Goal: Information Seeking & Learning: Learn about a topic

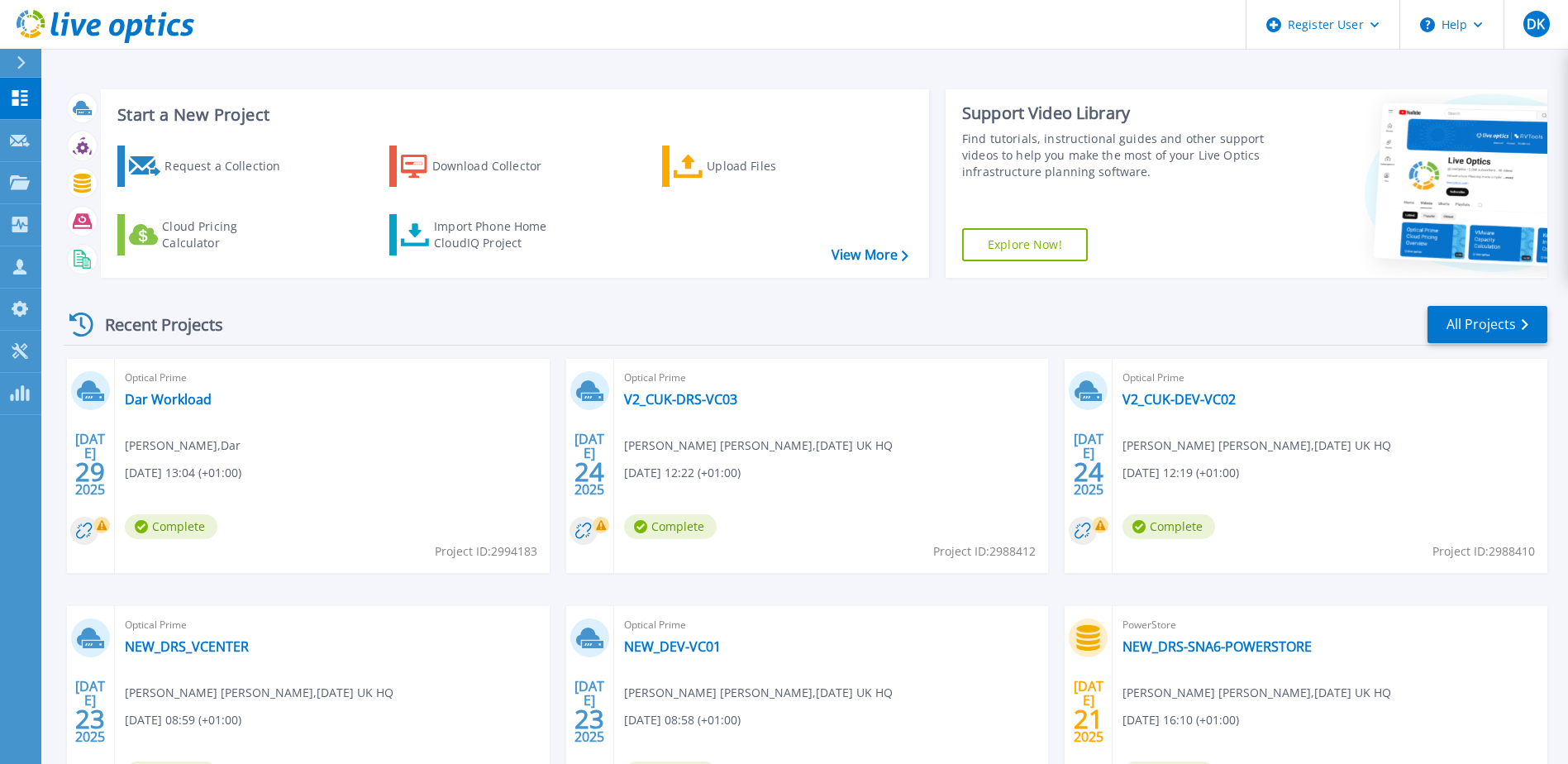
scroll to position [83, 0]
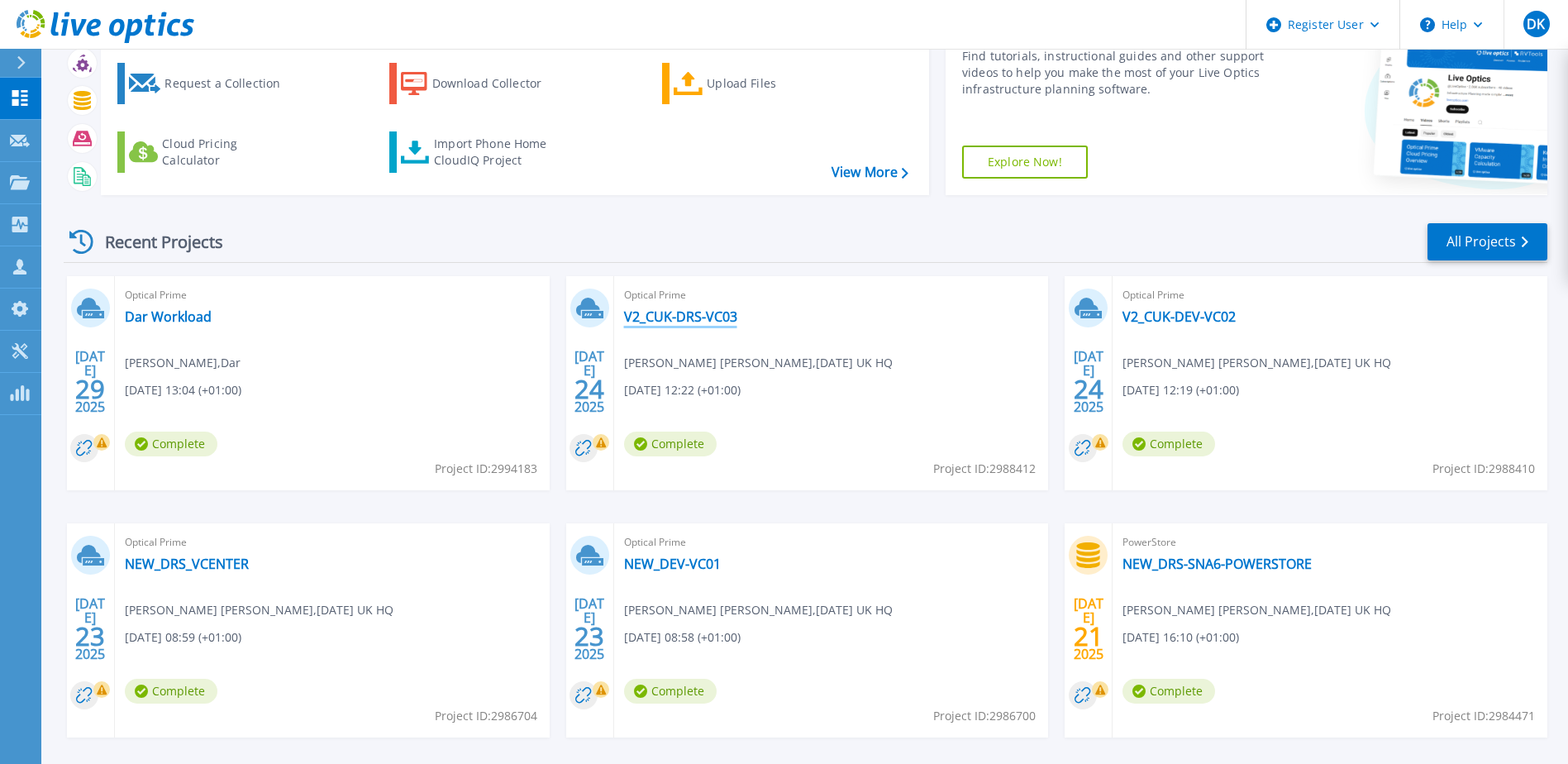
click at [678, 318] on link "V2_CUK-DRS-VC03" at bounding box center [681, 316] width 114 height 16
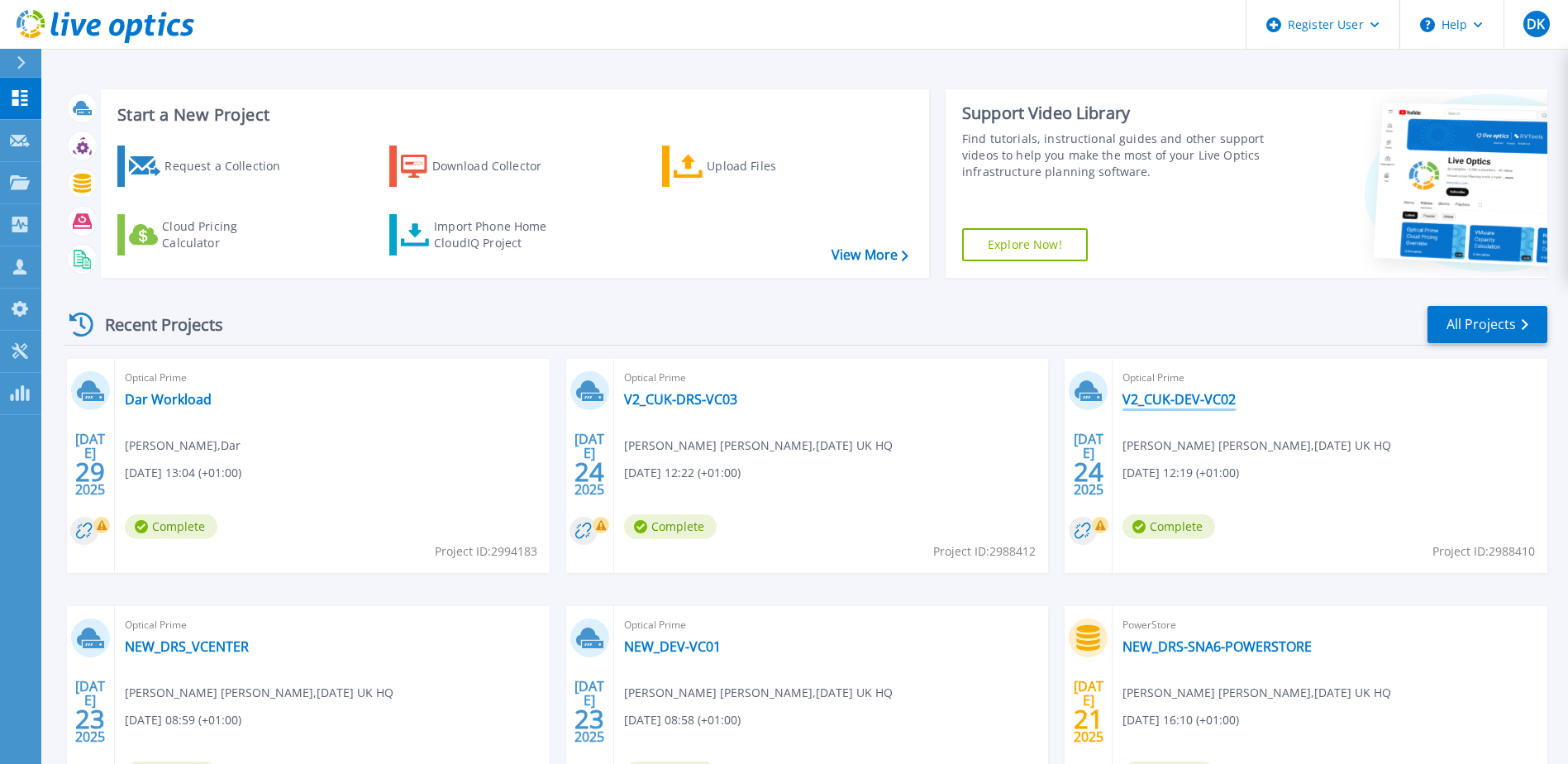
click at [1213, 391] on link "V2_CUK-DEV-VC02" at bounding box center [1179, 398] width 114 height 16
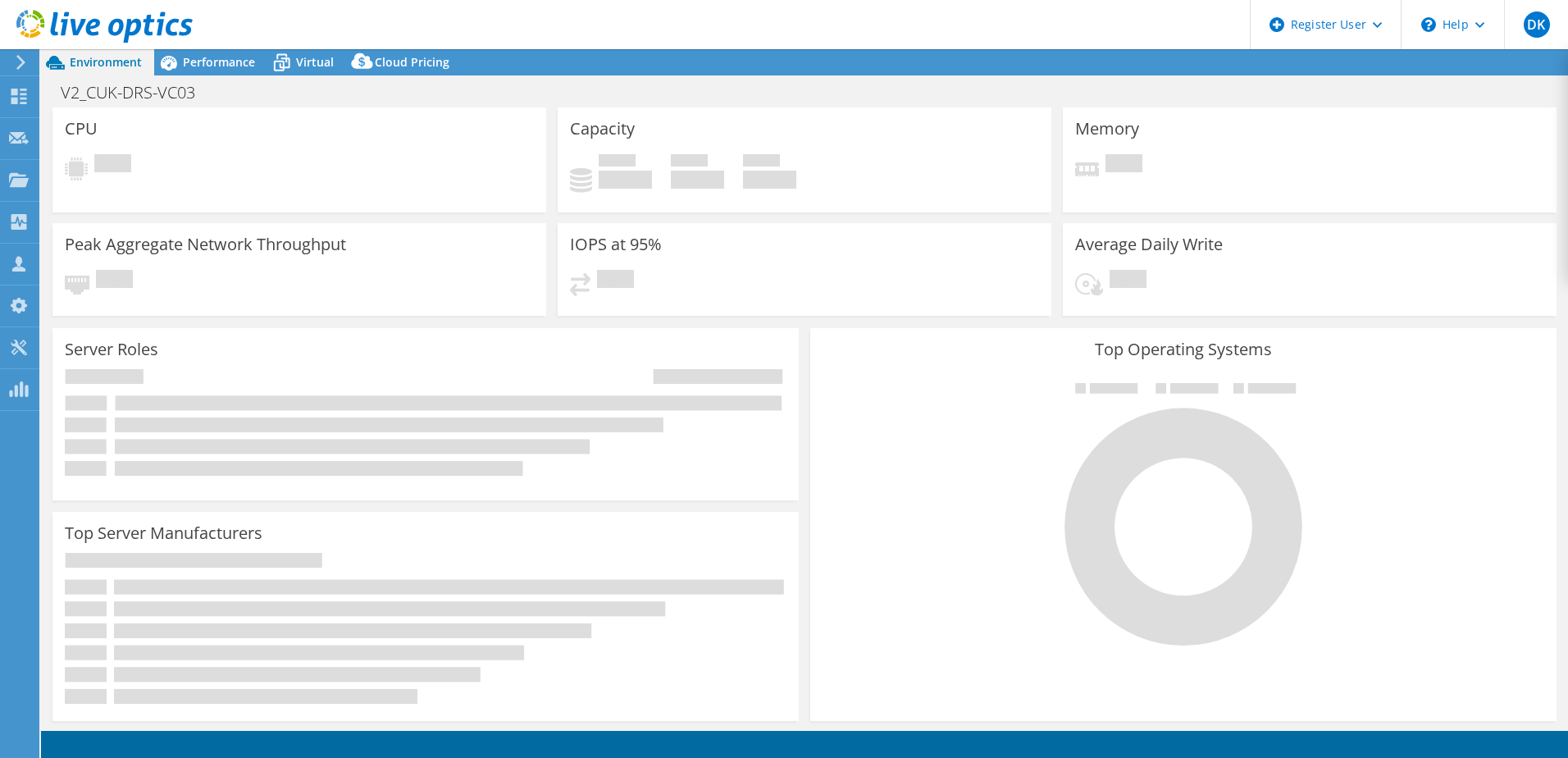
select select "USD"
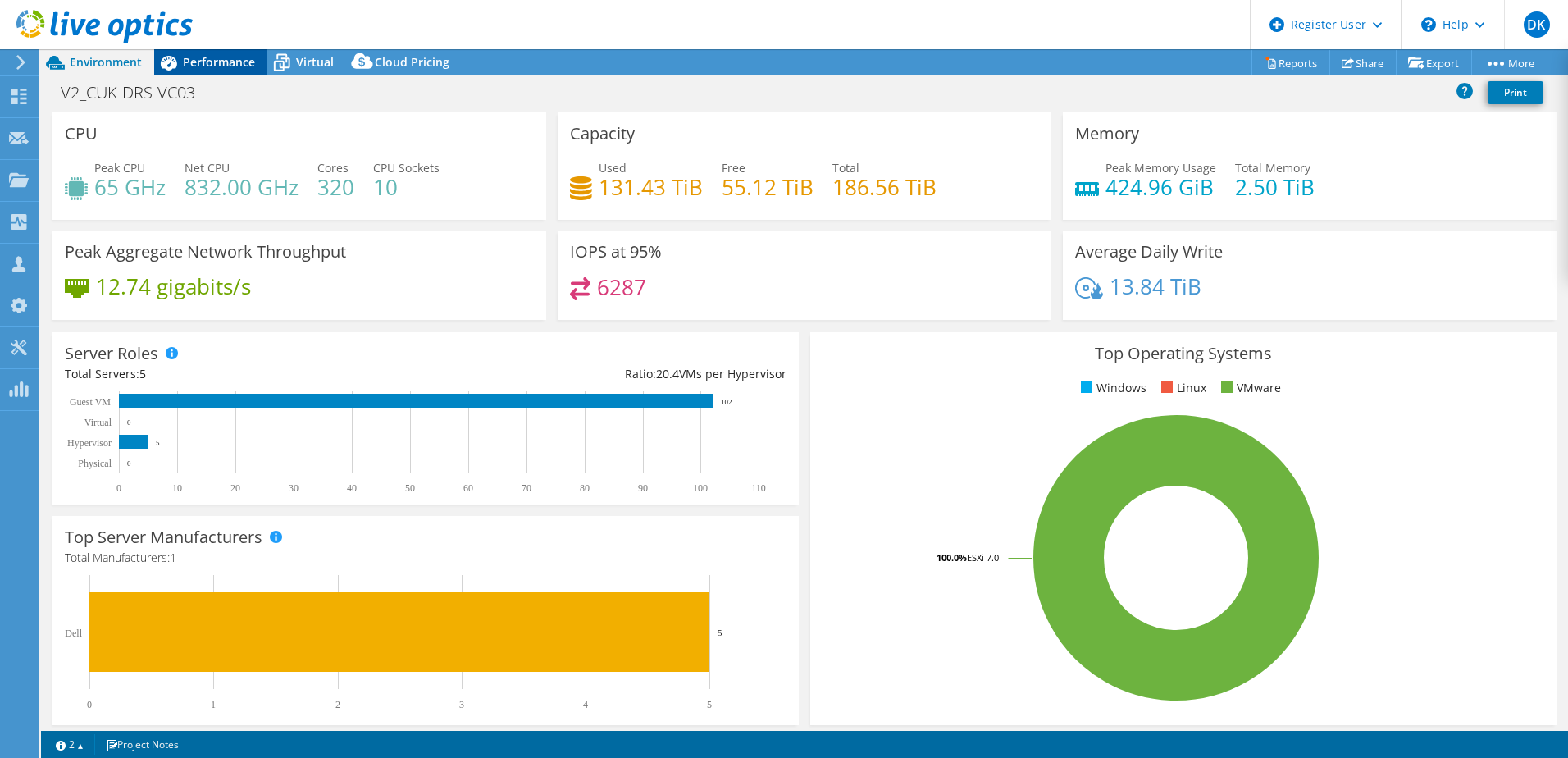
click at [226, 61] on span "Performance" at bounding box center [220, 62] width 73 height 15
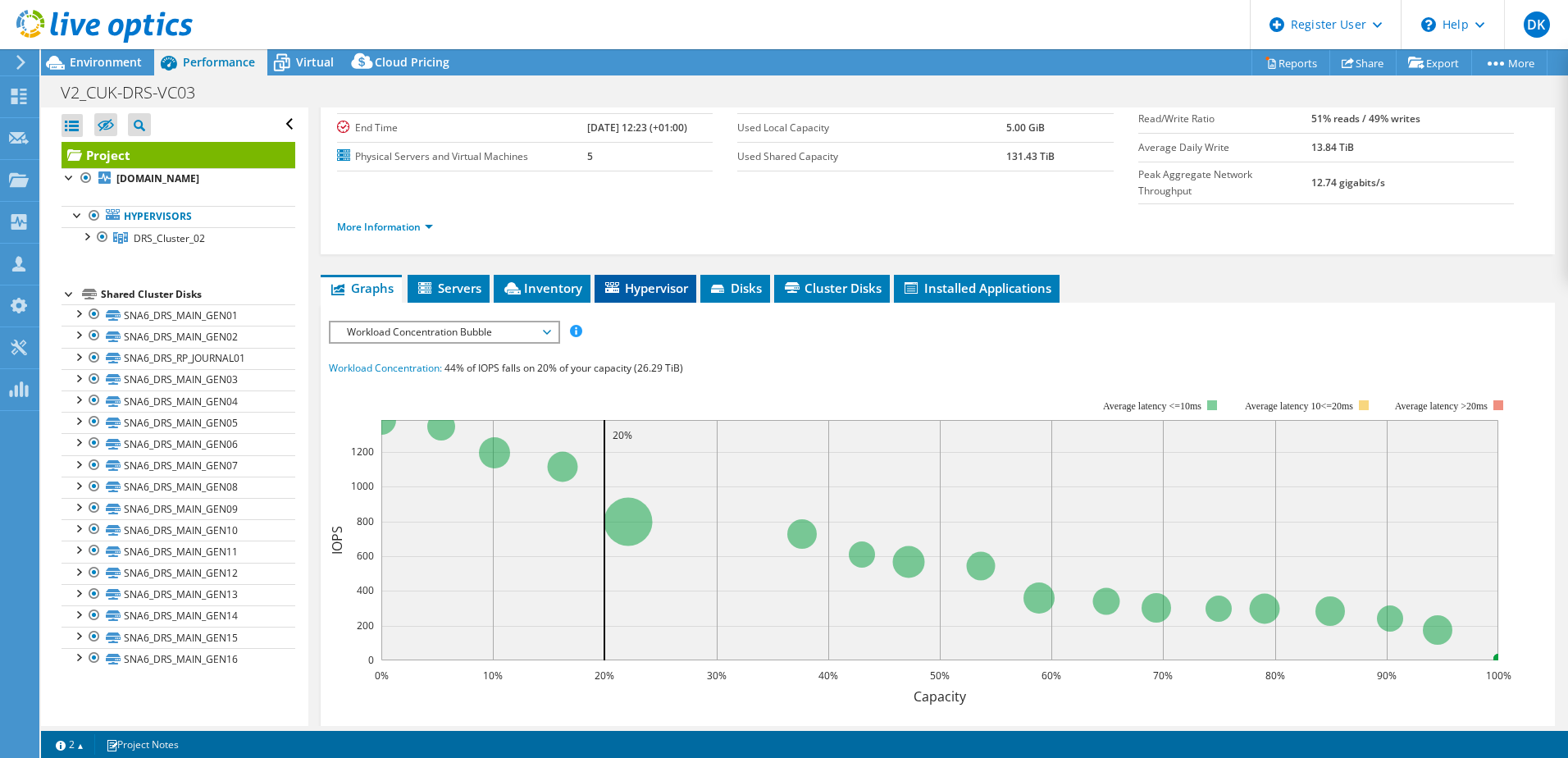
scroll to position [164, 0]
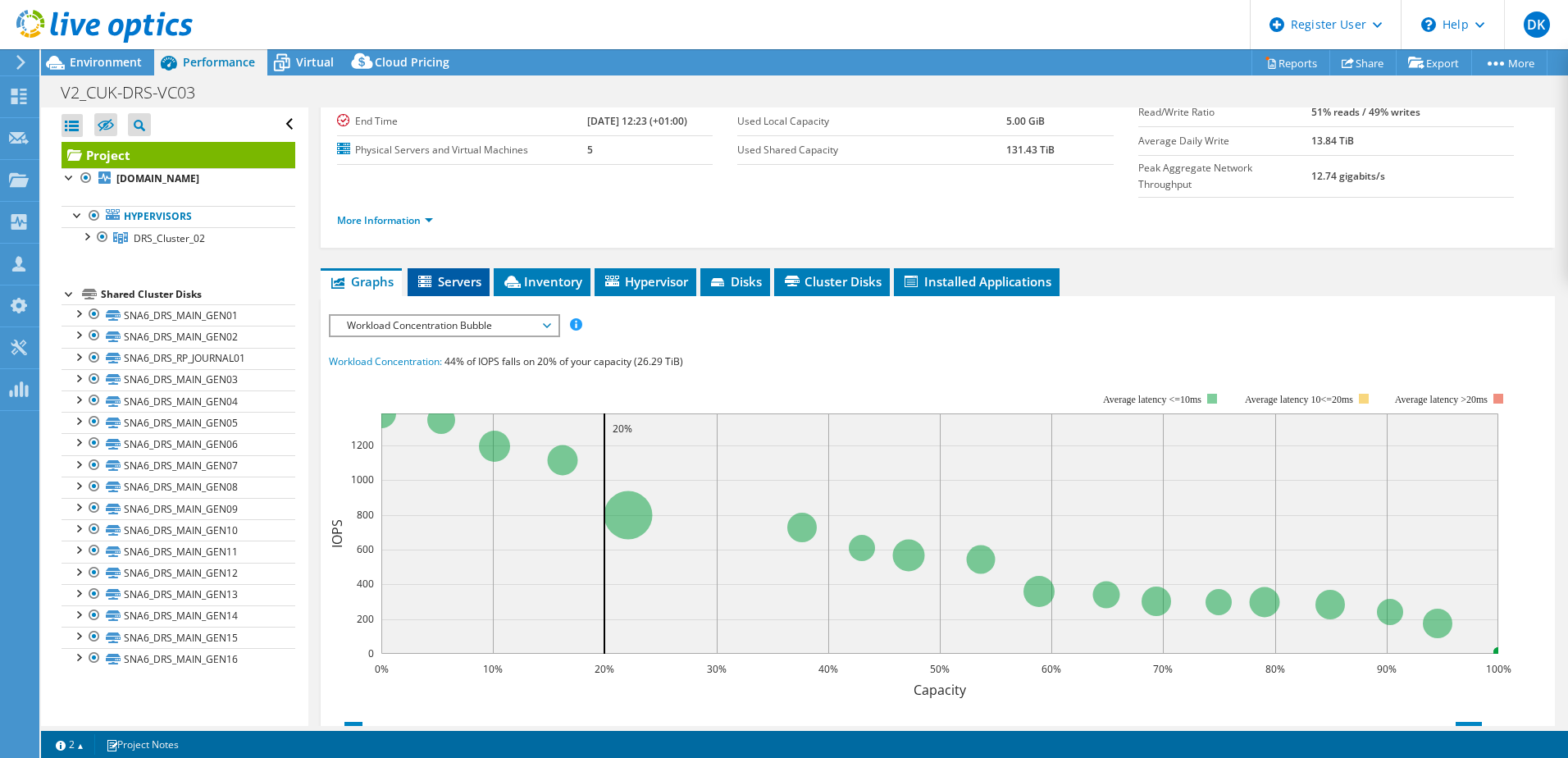
click at [452, 268] on li "Servers" at bounding box center [449, 282] width 82 height 28
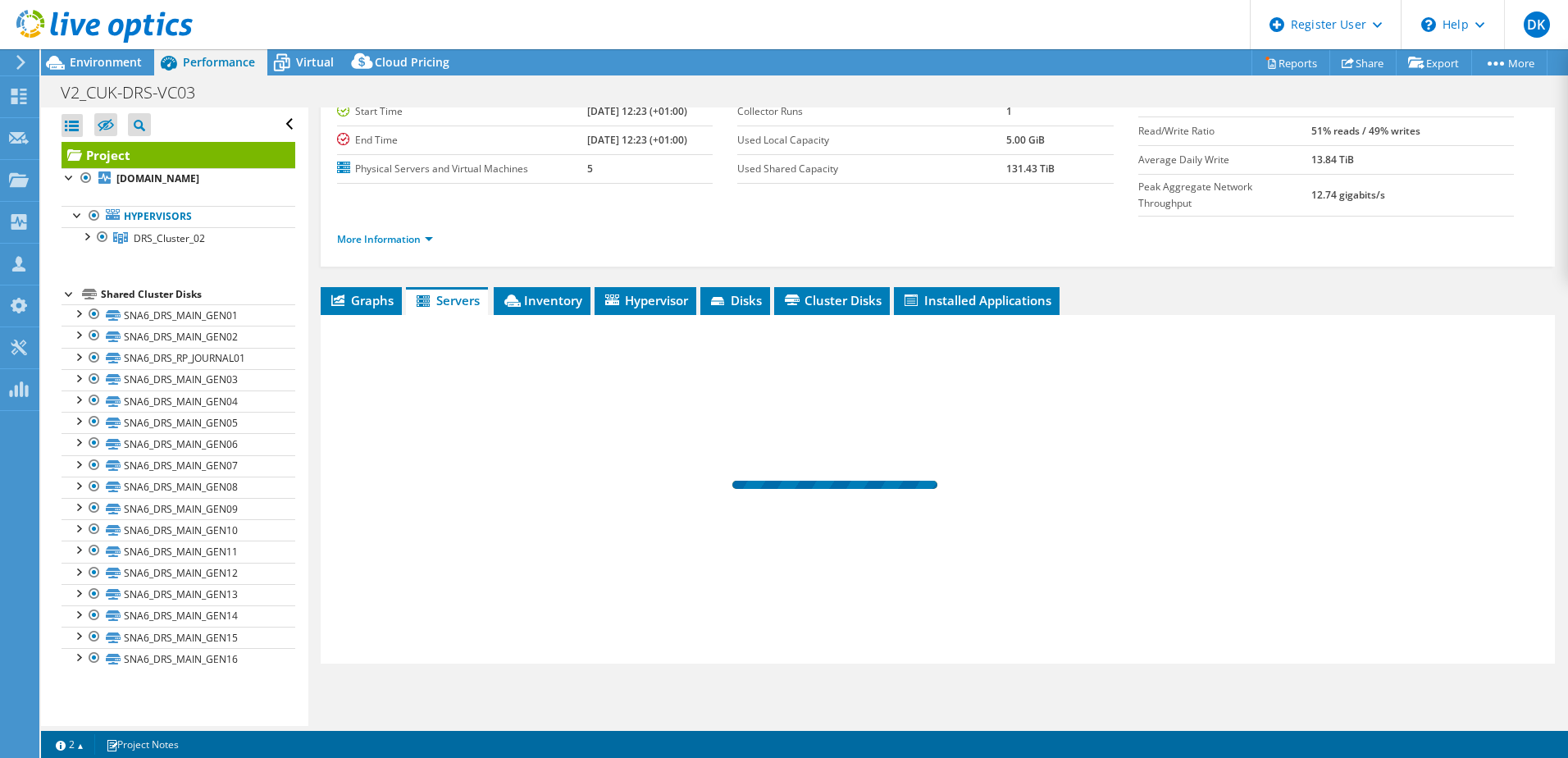
scroll to position [113, 0]
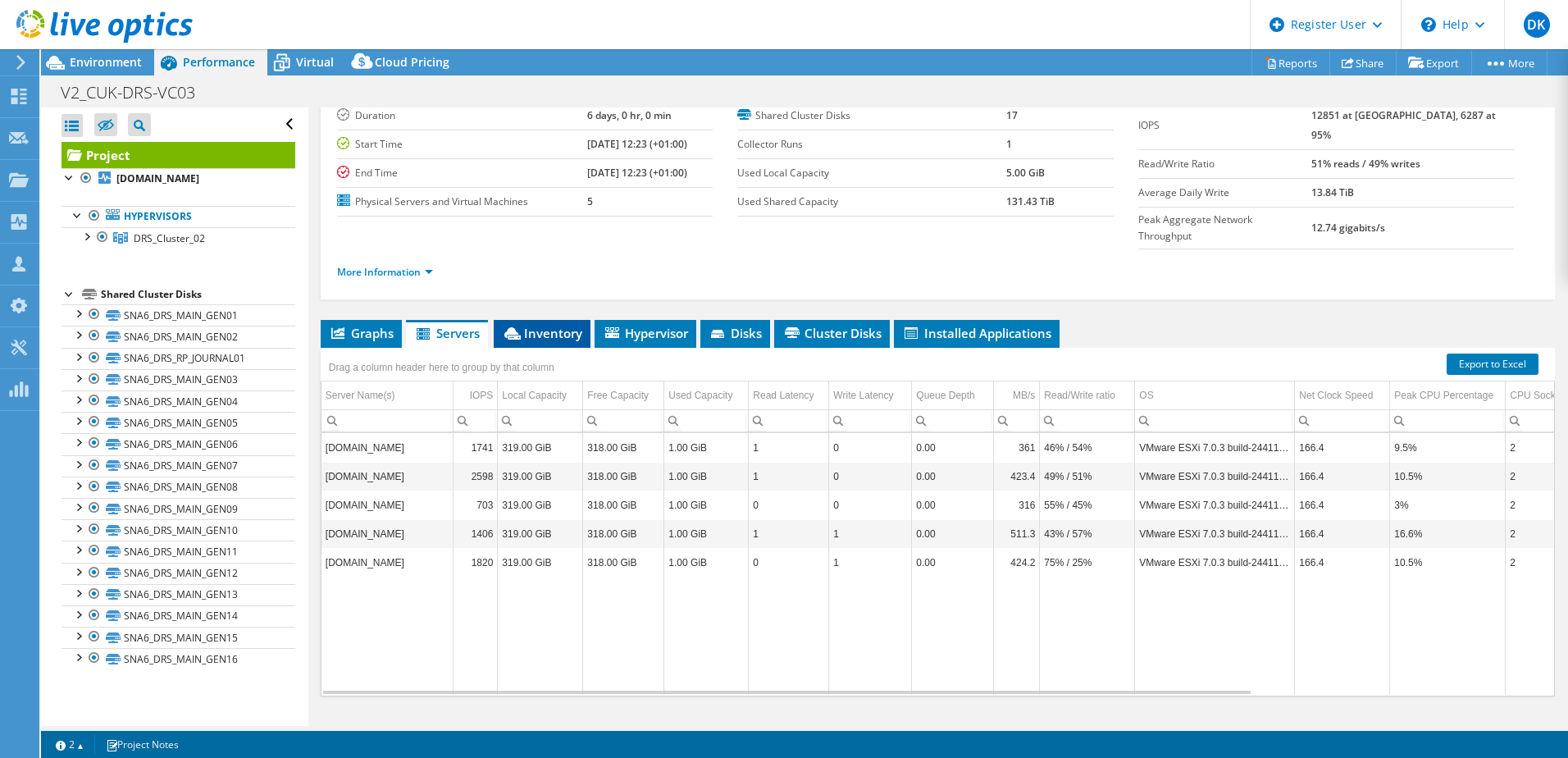
click at [575, 325] on span "Inventory" at bounding box center [542, 332] width 80 height 16
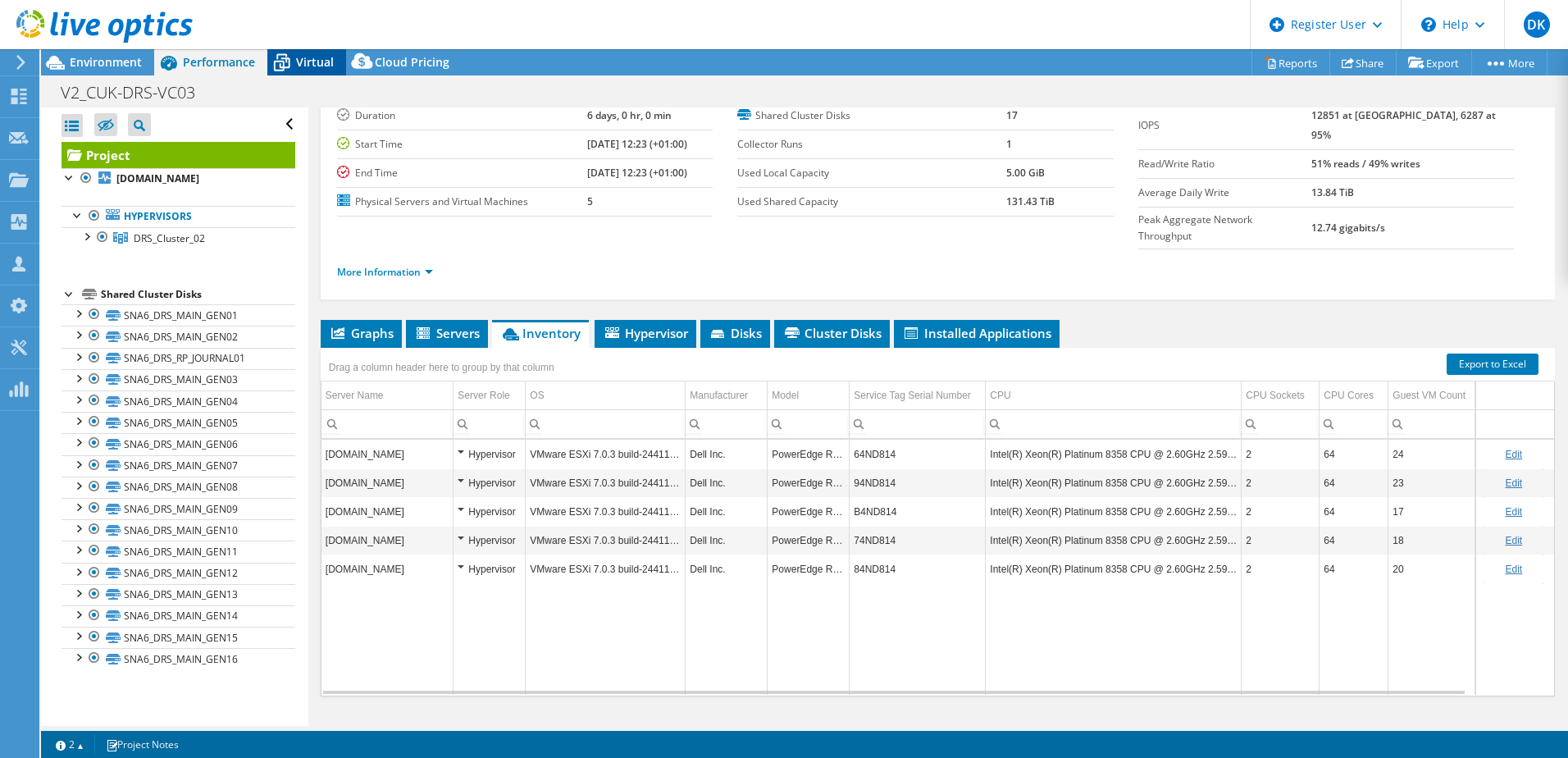
click at [321, 54] on span "Virtual" at bounding box center [315, 62] width 38 height 15
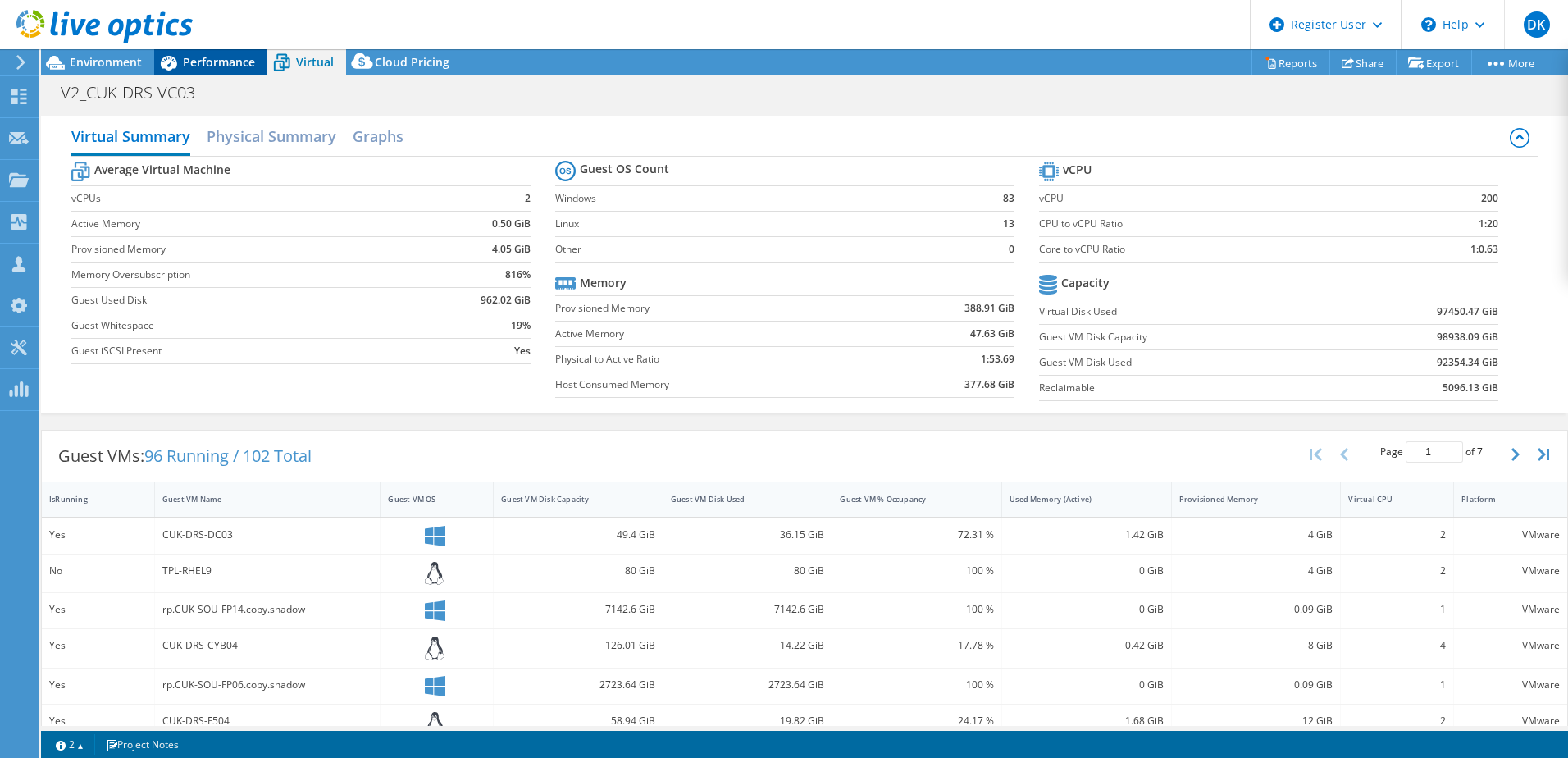
click at [212, 62] on span "Performance" at bounding box center [220, 62] width 73 height 15
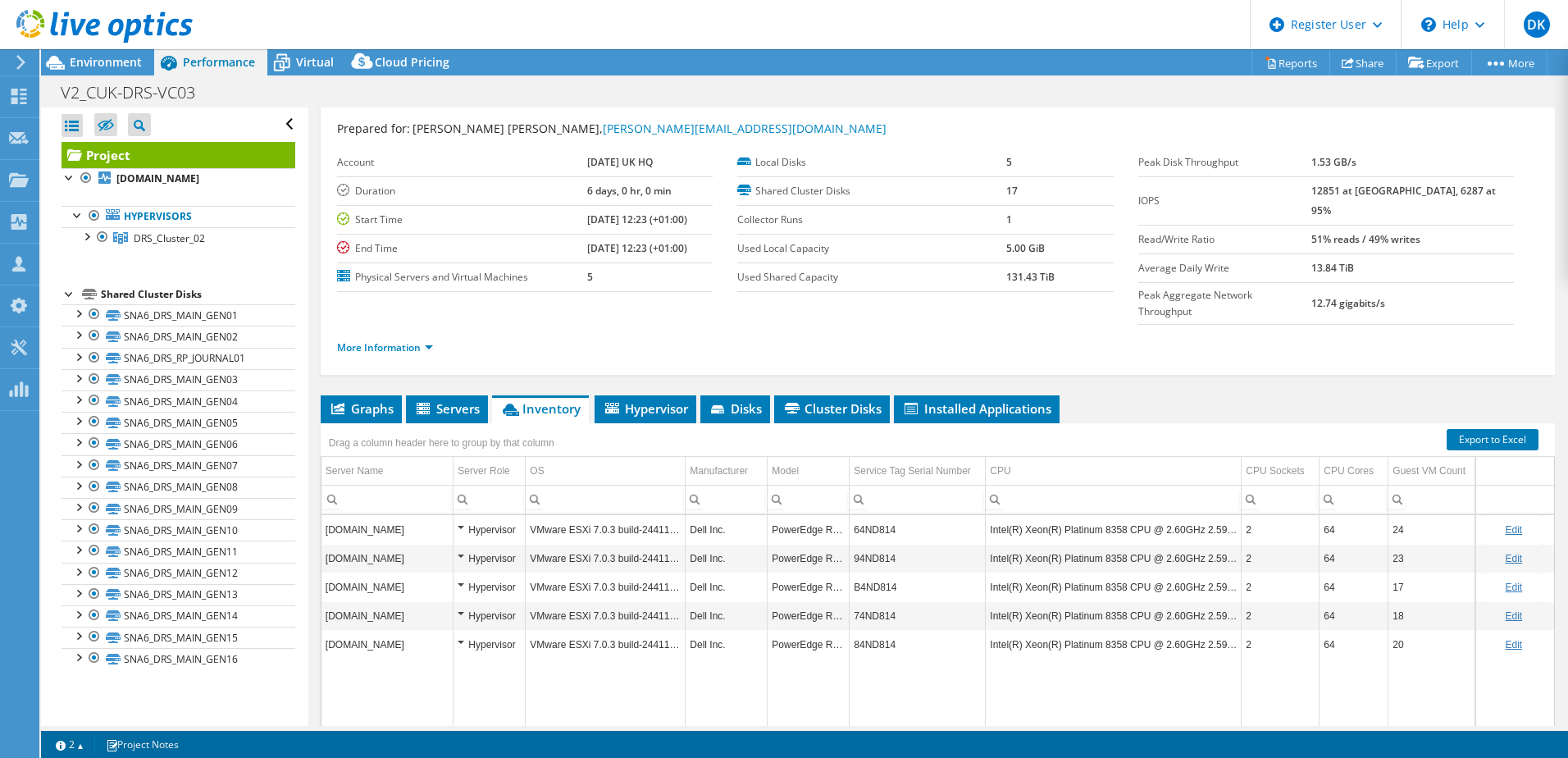
scroll to position [0, 0]
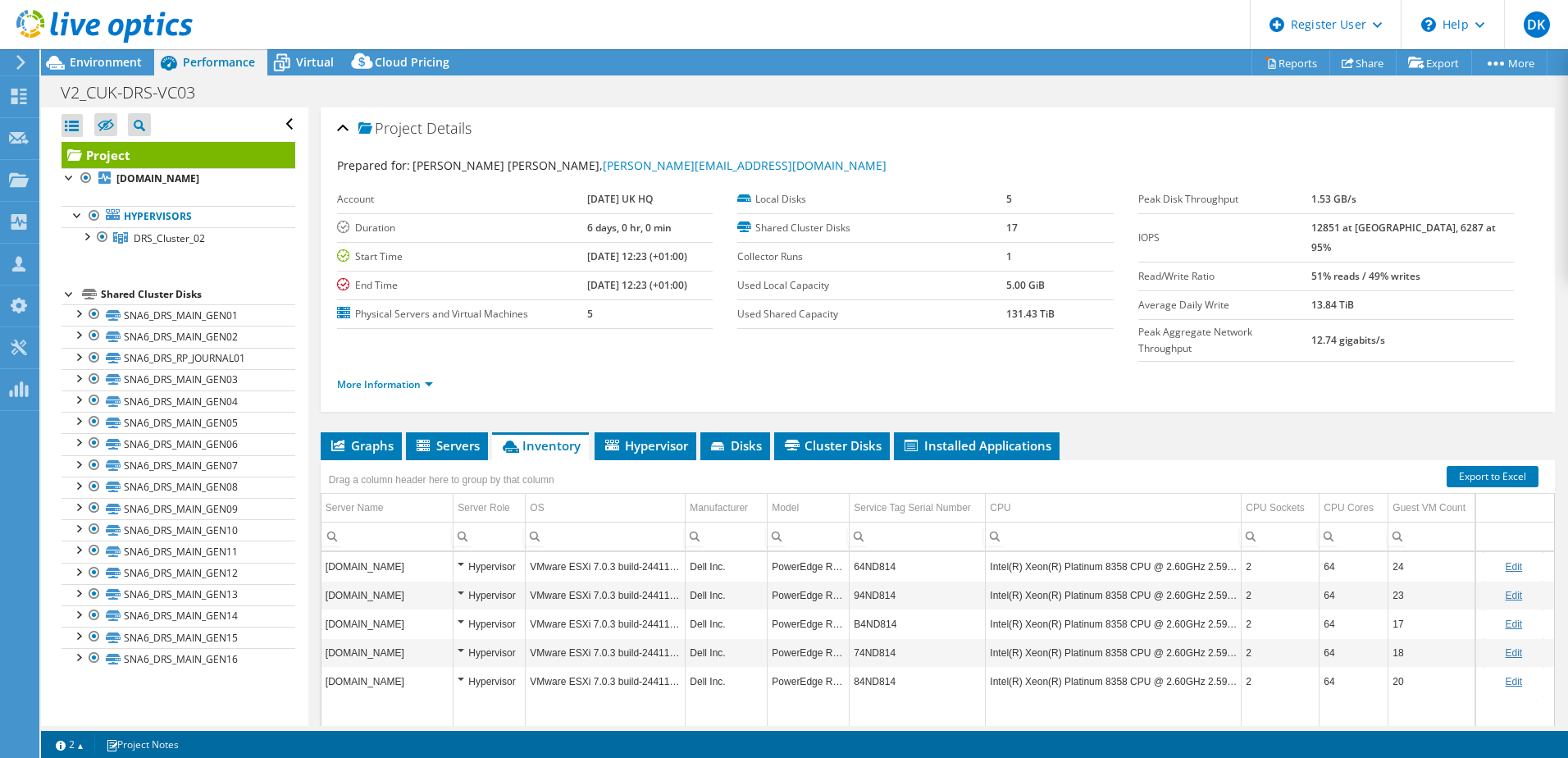
click at [95, 53] on div at bounding box center [96, 28] width 193 height 55
click at [103, 60] on span "Environment" at bounding box center [106, 62] width 73 height 15
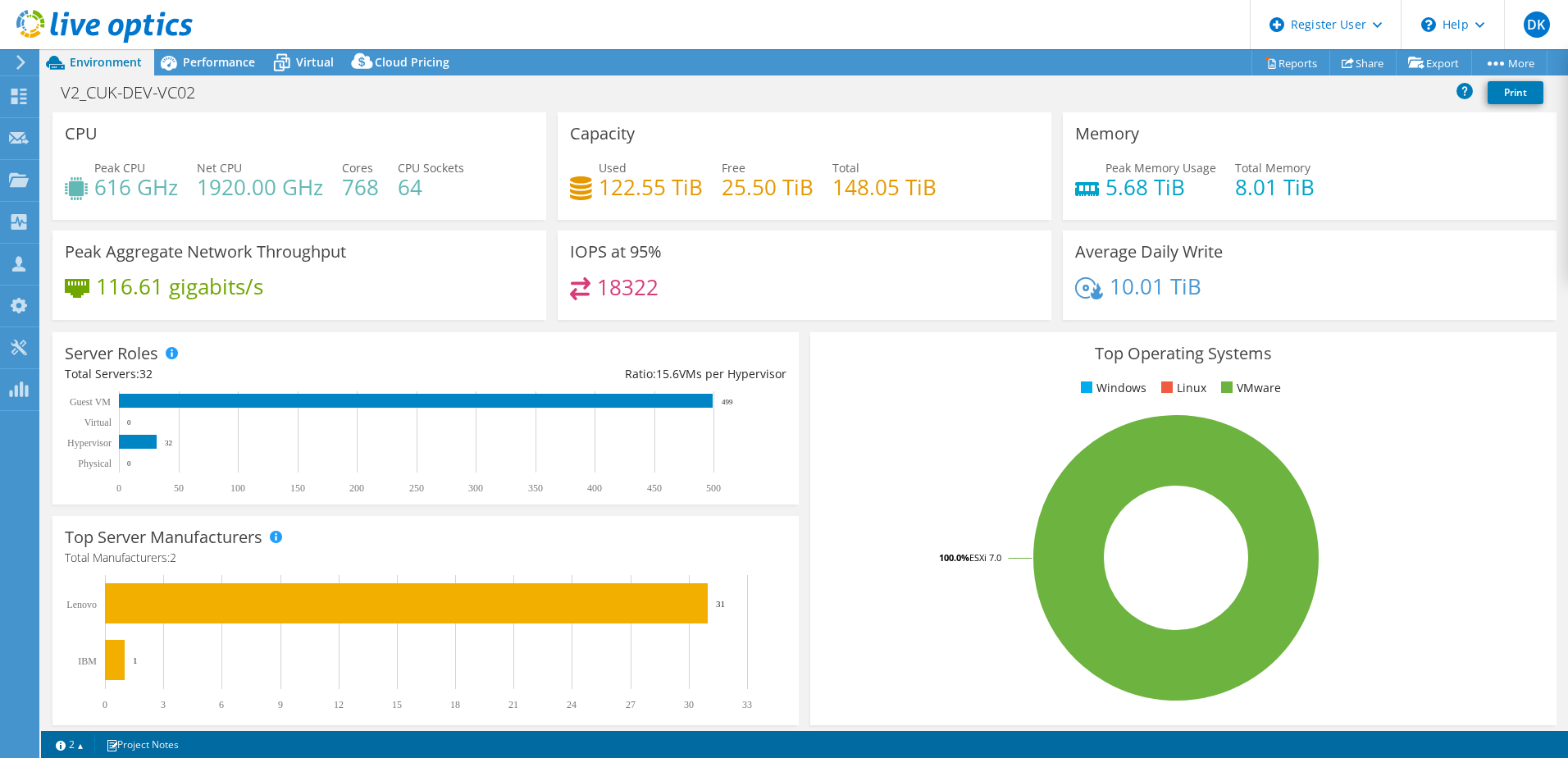
select select "USD"
click at [307, 61] on span "Virtual" at bounding box center [315, 62] width 38 height 15
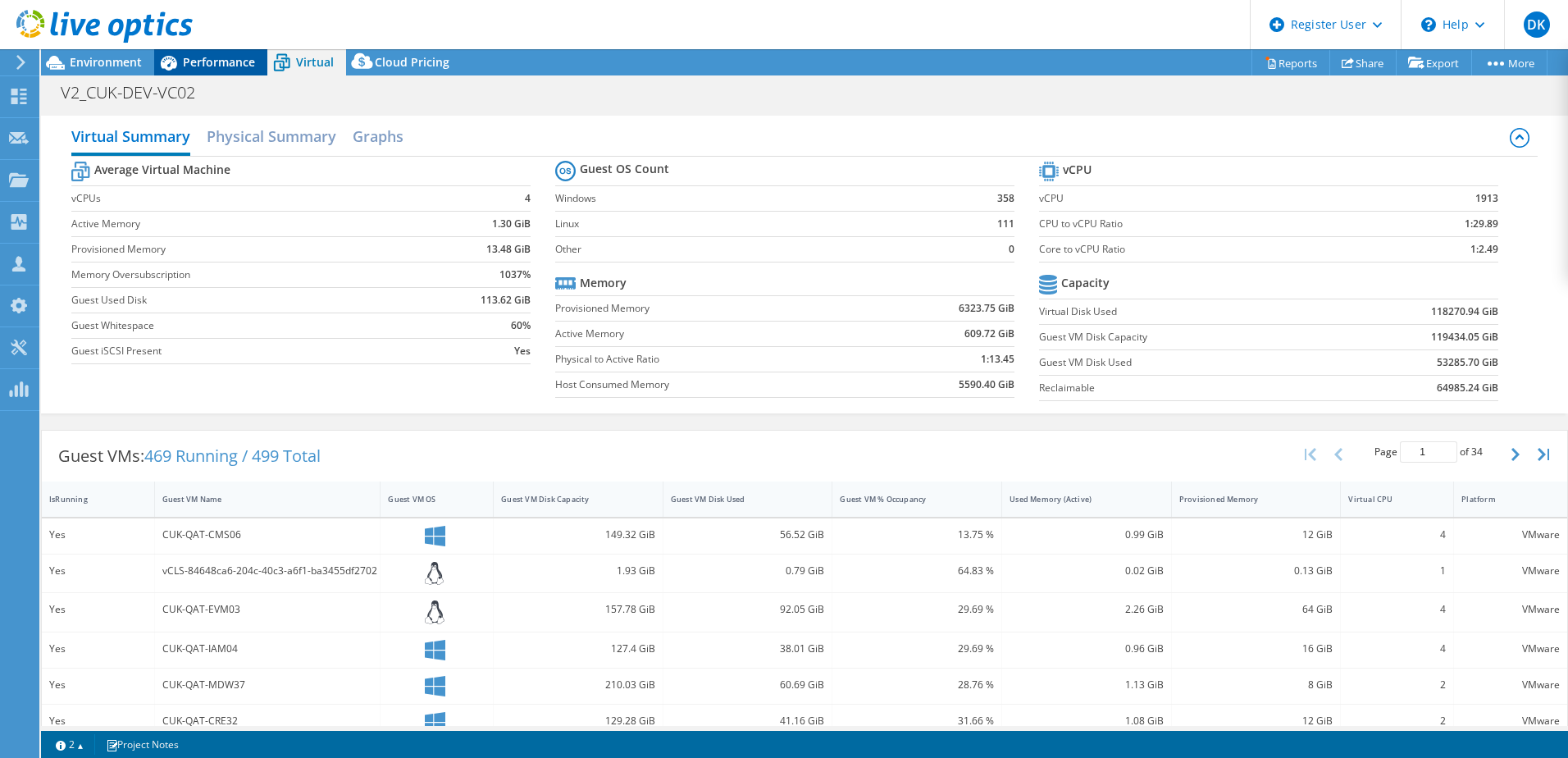
click at [222, 59] on span "Performance" at bounding box center [220, 62] width 73 height 15
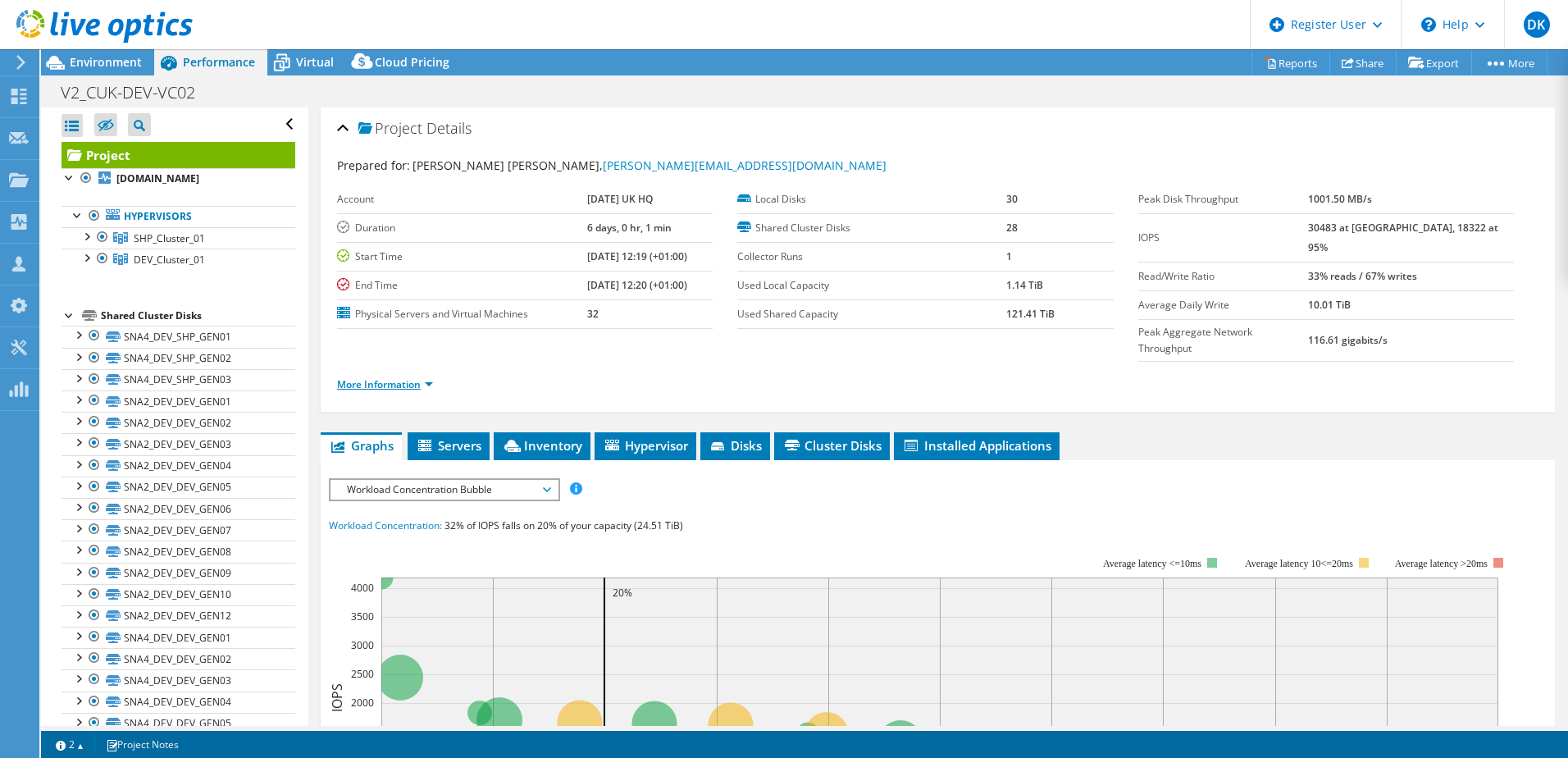
click at [393, 377] on link "More Information" at bounding box center [385, 384] width 95 height 14
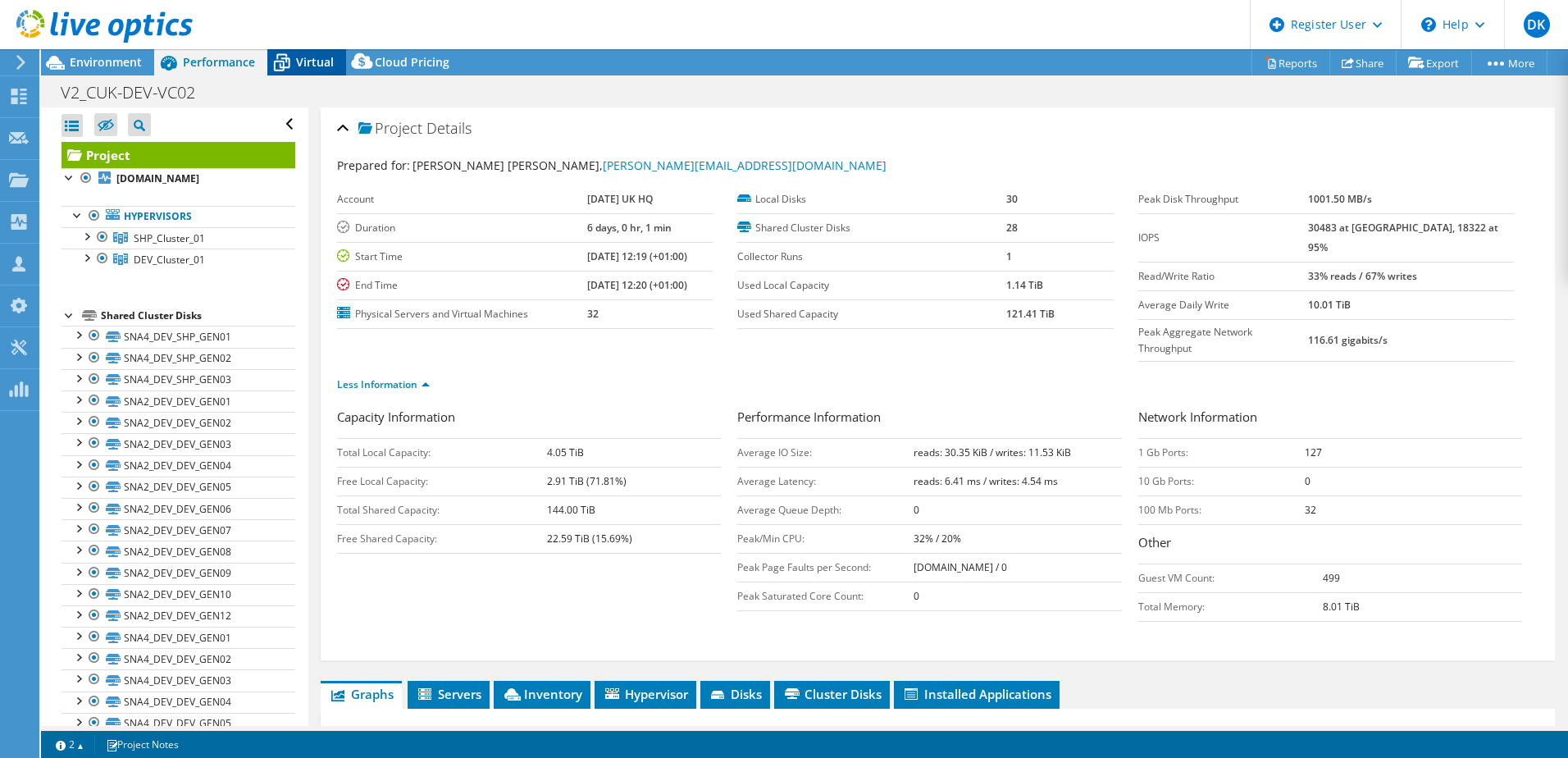
click at [311, 61] on span "Virtual" at bounding box center [315, 62] width 38 height 15
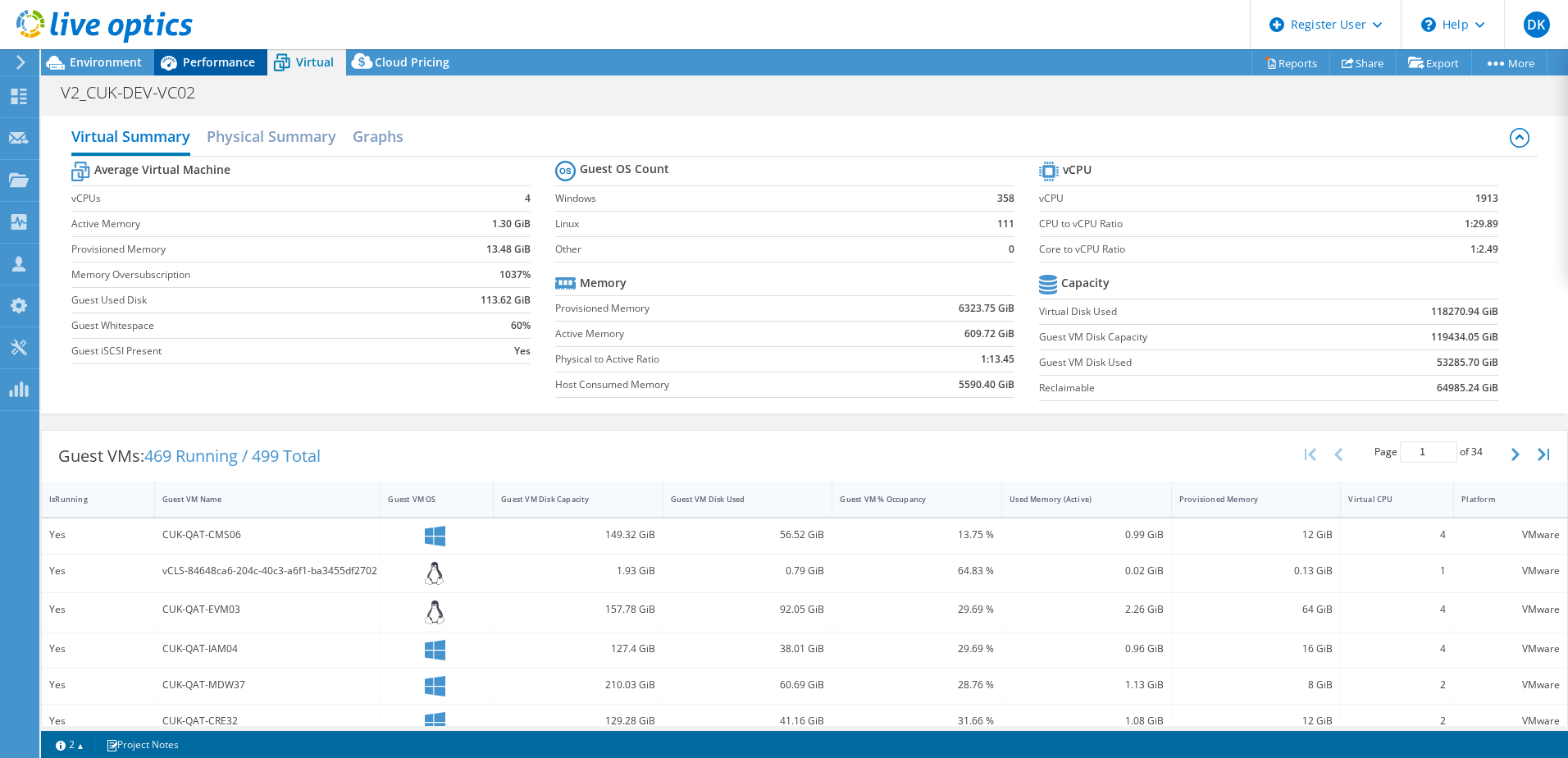
click at [219, 67] on span "Performance" at bounding box center [220, 62] width 73 height 15
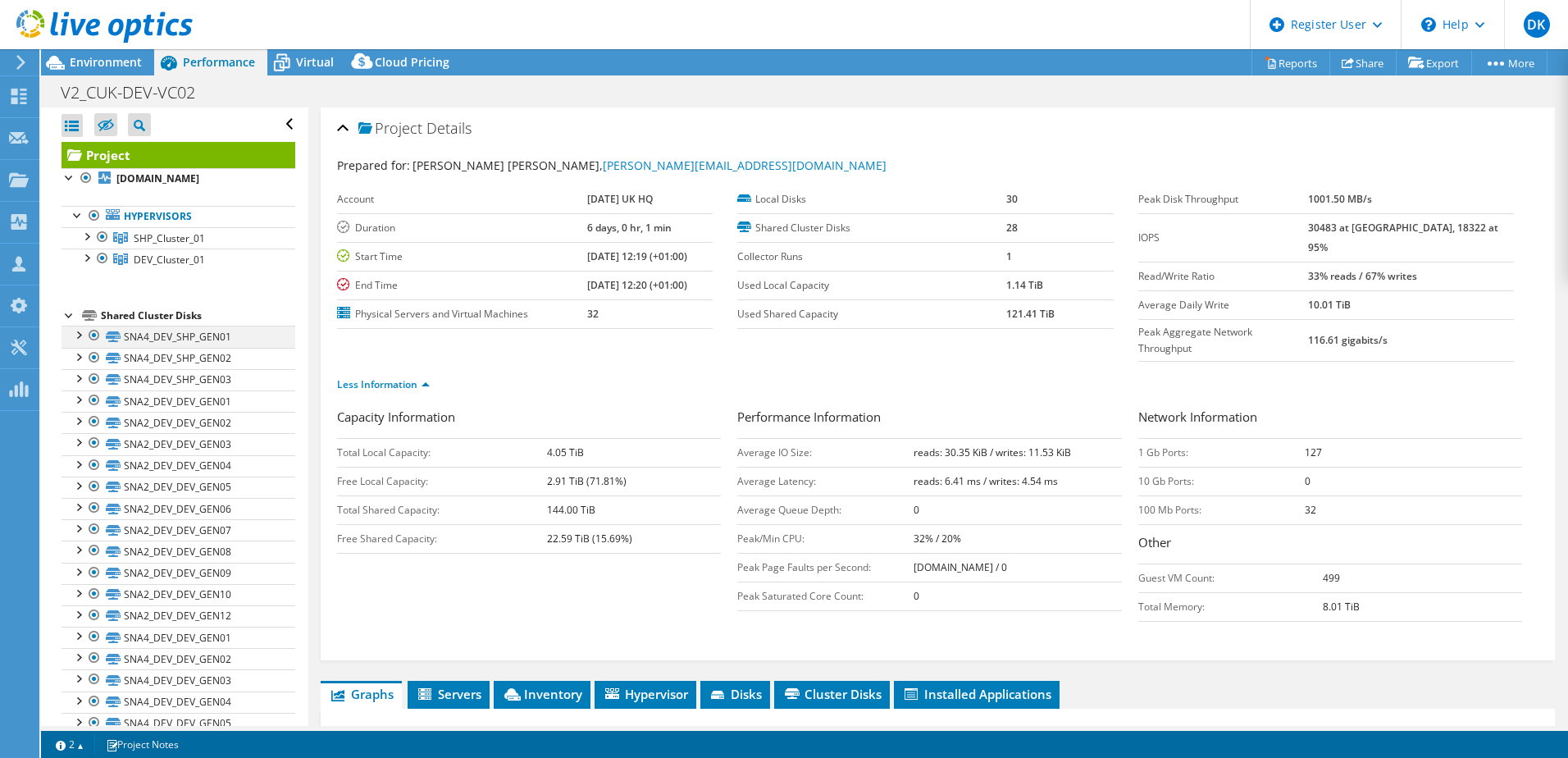
click at [91, 334] on div at bounding box center [94, 335] width 16 height 20
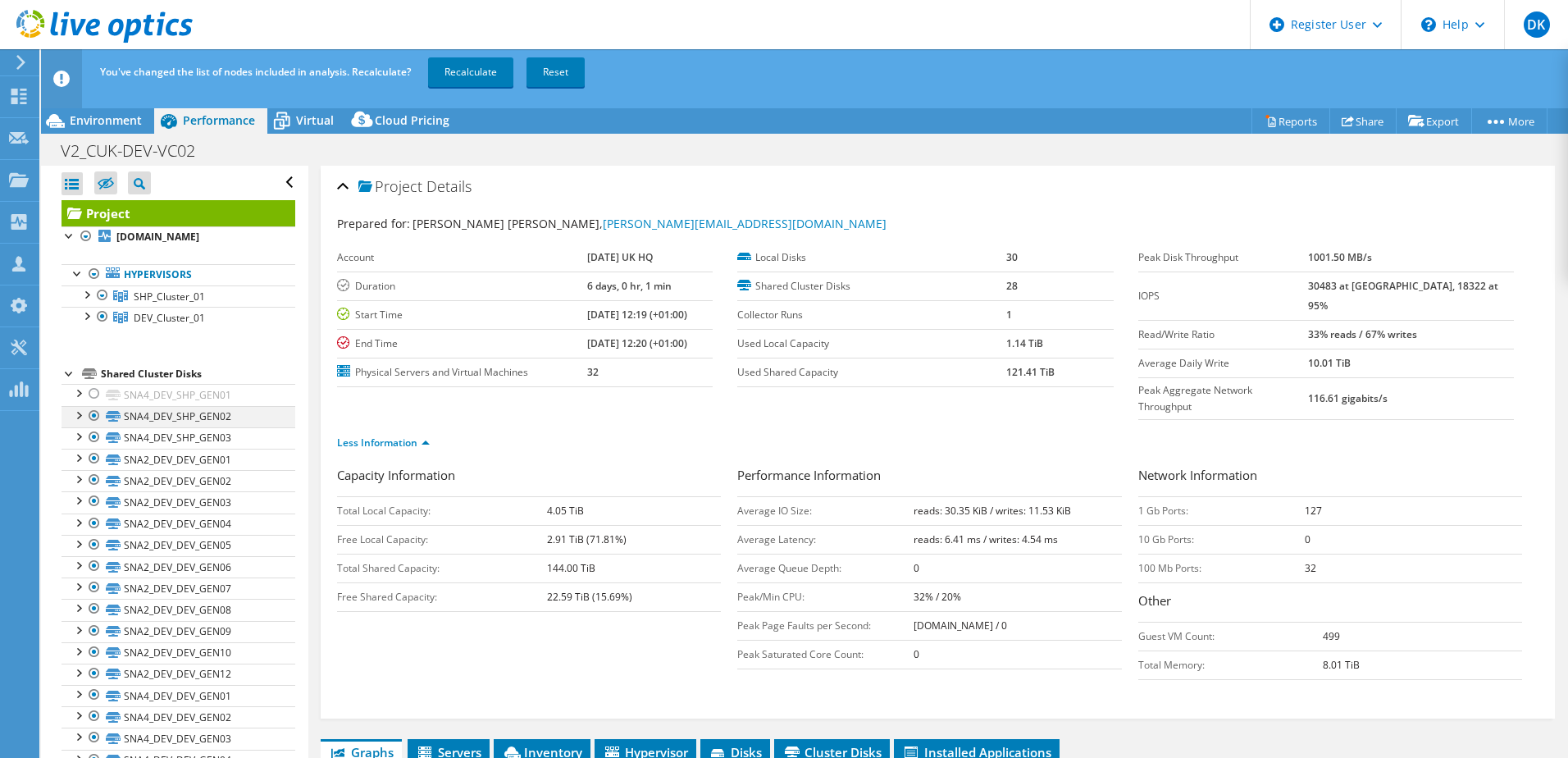
click at [93, 414] on div at bounding box center [94, 415] width 16 height 20
click at [97, 437] on div at bounding box center [94, 436] width 16 height 20
click at [99, 458] on div at bounding box center [94, 458] width 16 height 20
click at [95, 480] on div at bounding box center [94, 479] width 16 height 20
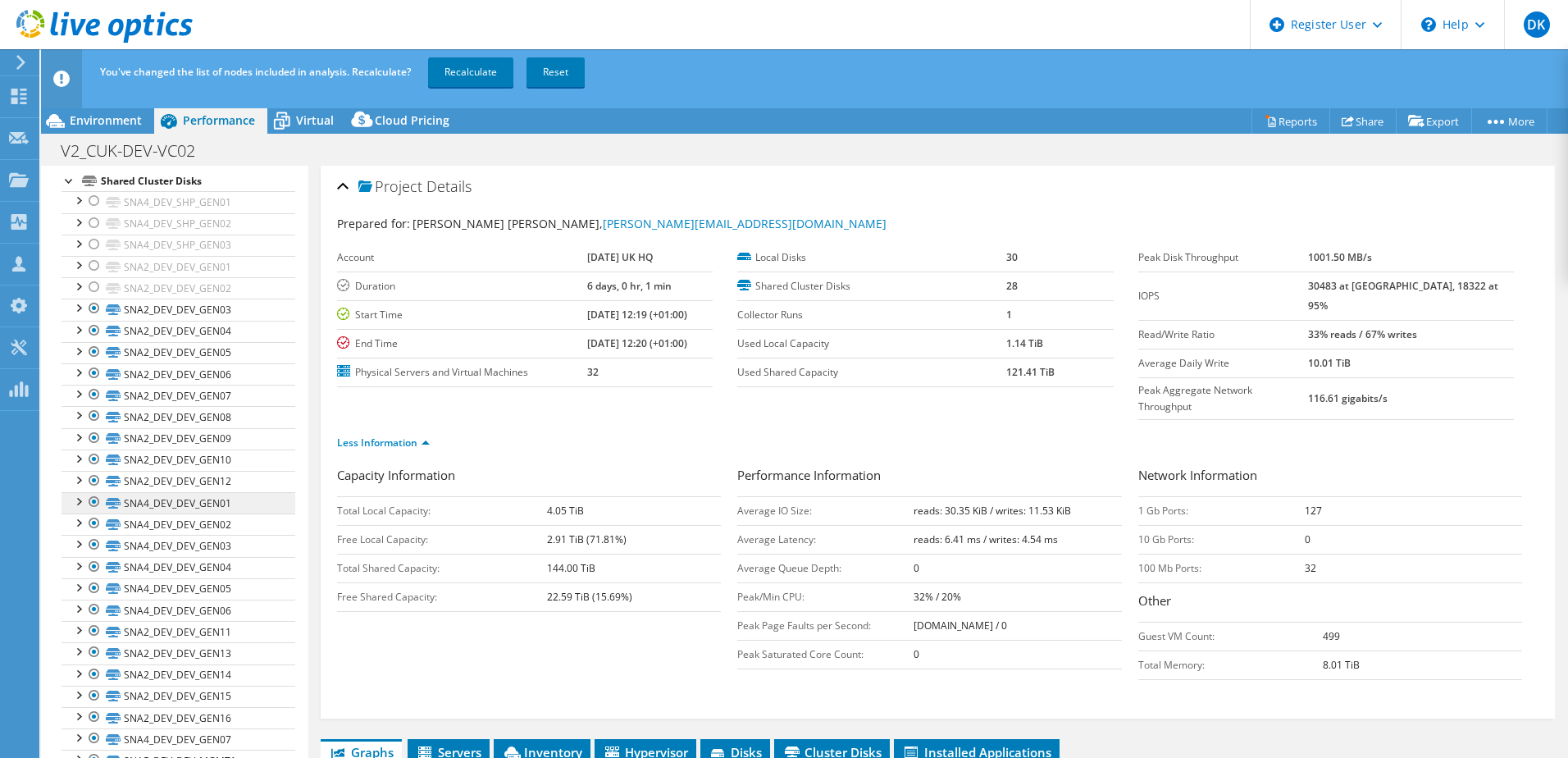
scroll to position [221, 0]
click at [95, 747] on div at bounding box center [94, 752] width 16 height 20
click at [95, 725] on div at bounding box center [94, 730] width 16 height 20
click at [95, 704] on div at bounding box center [94, 709] width 16 height 20
click at [95, 683] on div at bounding box center [94, 687] width 16 height 20
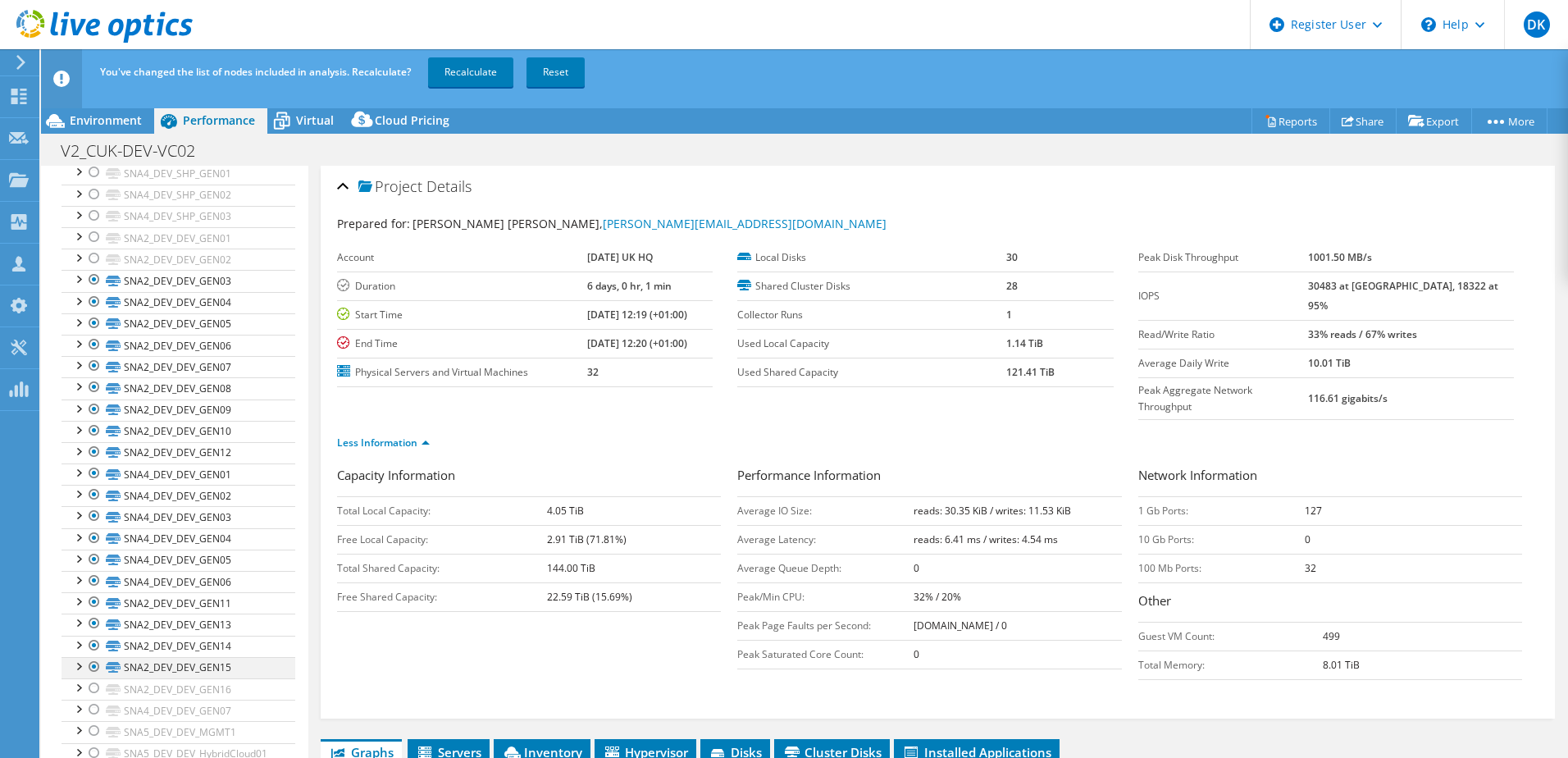
click at [95, 659] on div at bounding box center [94, 666] width 16 height 20
drag, startPoint x: 92, startPoint y: 642, endPoint x: 88, endPoint y: 624, distance: 18.4
click at [90, 642] on div at bounding box center [94, 645] width 16 height 20
click at [90, 620] on div at bounding box center [94, 622] width 16 height 20
click at [94, 597] on div at bounding box center [94, 601] width 16 height 20
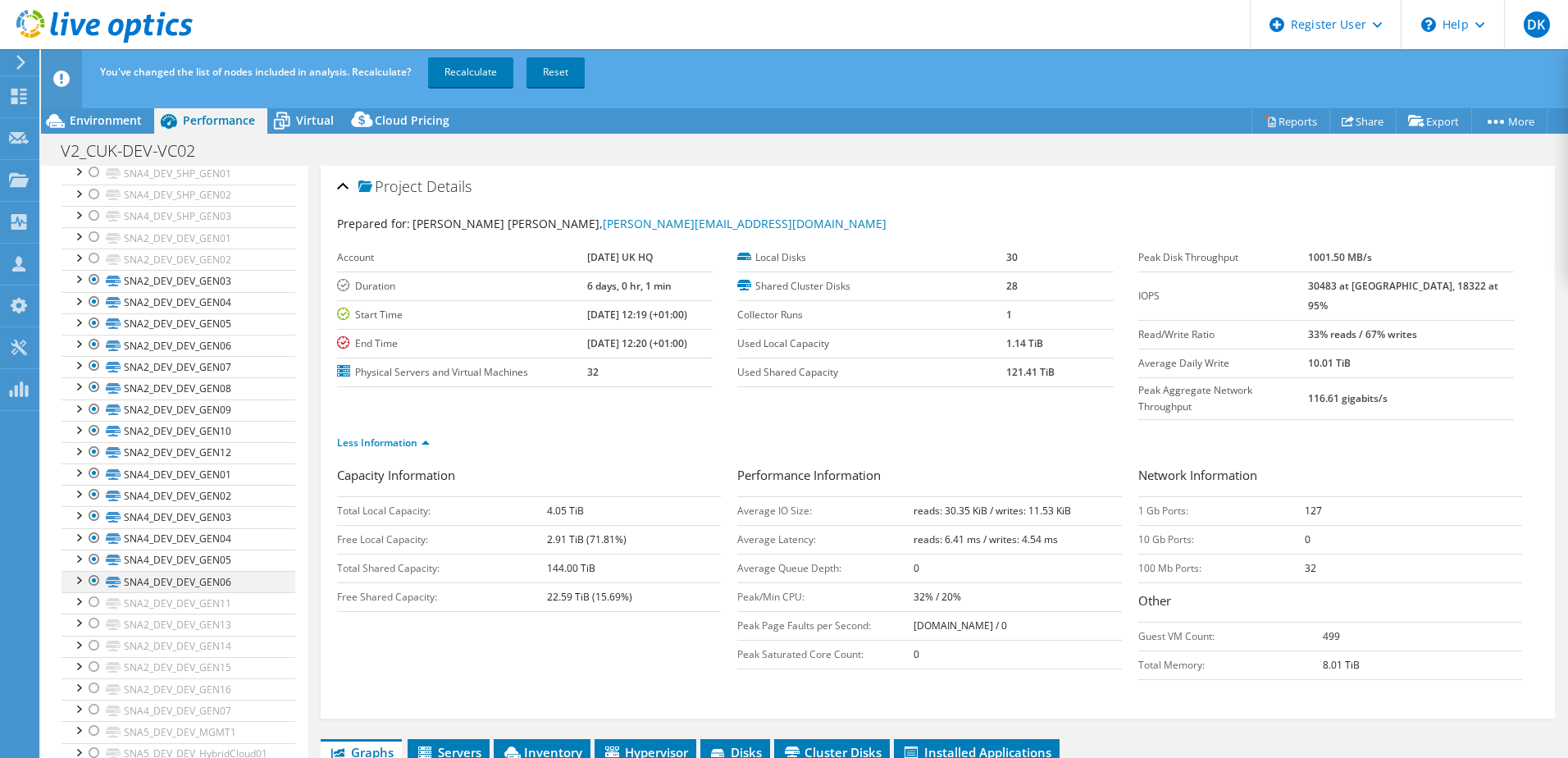
click at [95, 572] on div at bounding box center [94, 580] width 16 height 20
click at [95, 560] on div at bounding box center [94, 558] width 16 height 20
click at [95, 533] on div at bounding box center [94, 537] width 16 height 20
click at [95, 514] on div at bounding box center [94, 516] width 16 height 20
click at [94, 487] on div at bounding box center [94, 495] width 16 height 20
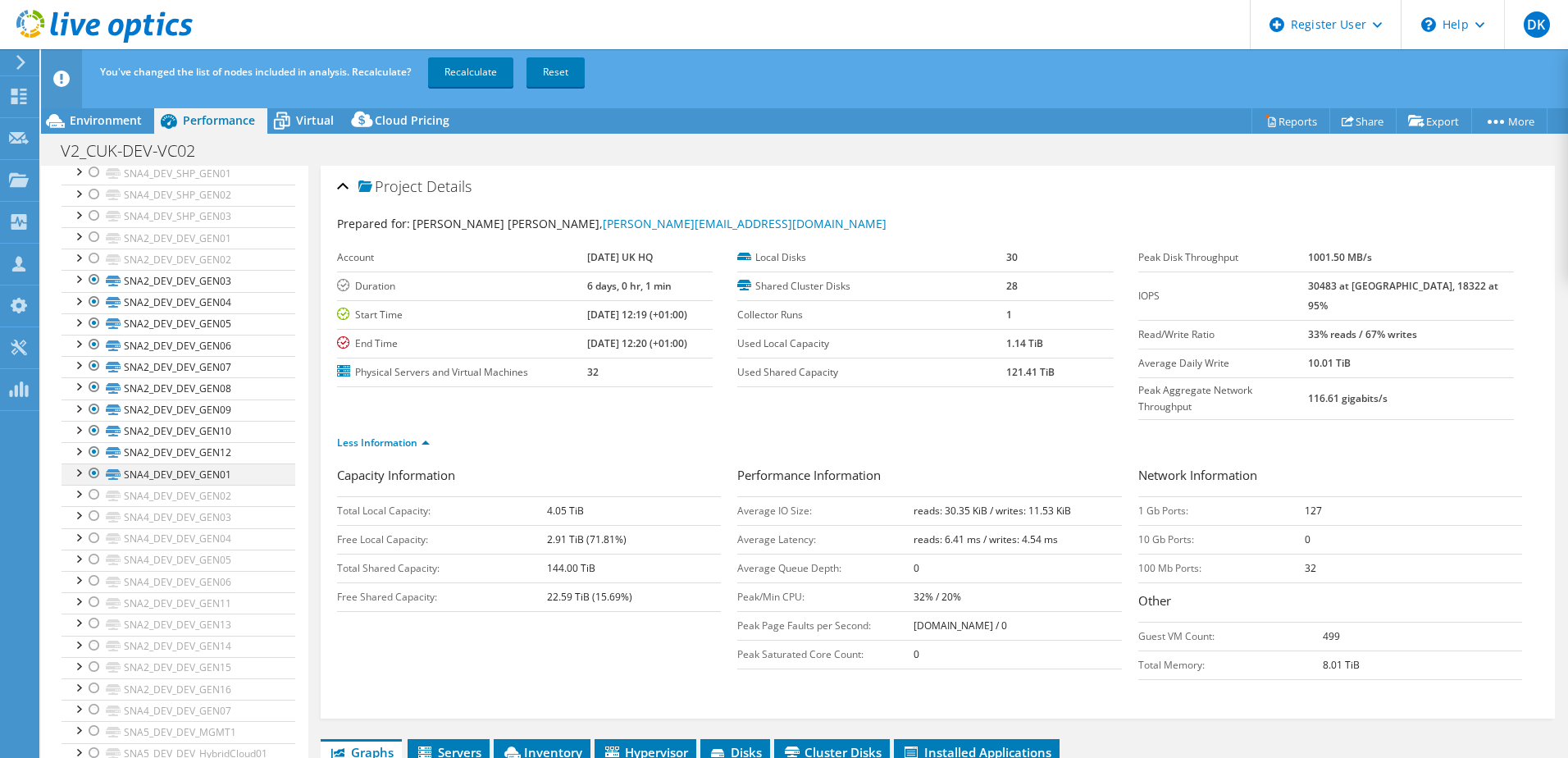
click at [93, 474] on div at bounding box center [94, 473] width 16 height 20
click at [95, 451] on div at bounding box center [94, 452] width 16 height 20
click at [97, 427] on div at bounding box center [94, 431] width 16 height 20
click at [92, 409] on div at bounding box center [94, 409] width 16 height 20
click at [93, 386] on div at bounding box center [94, 387] width 16 height 20
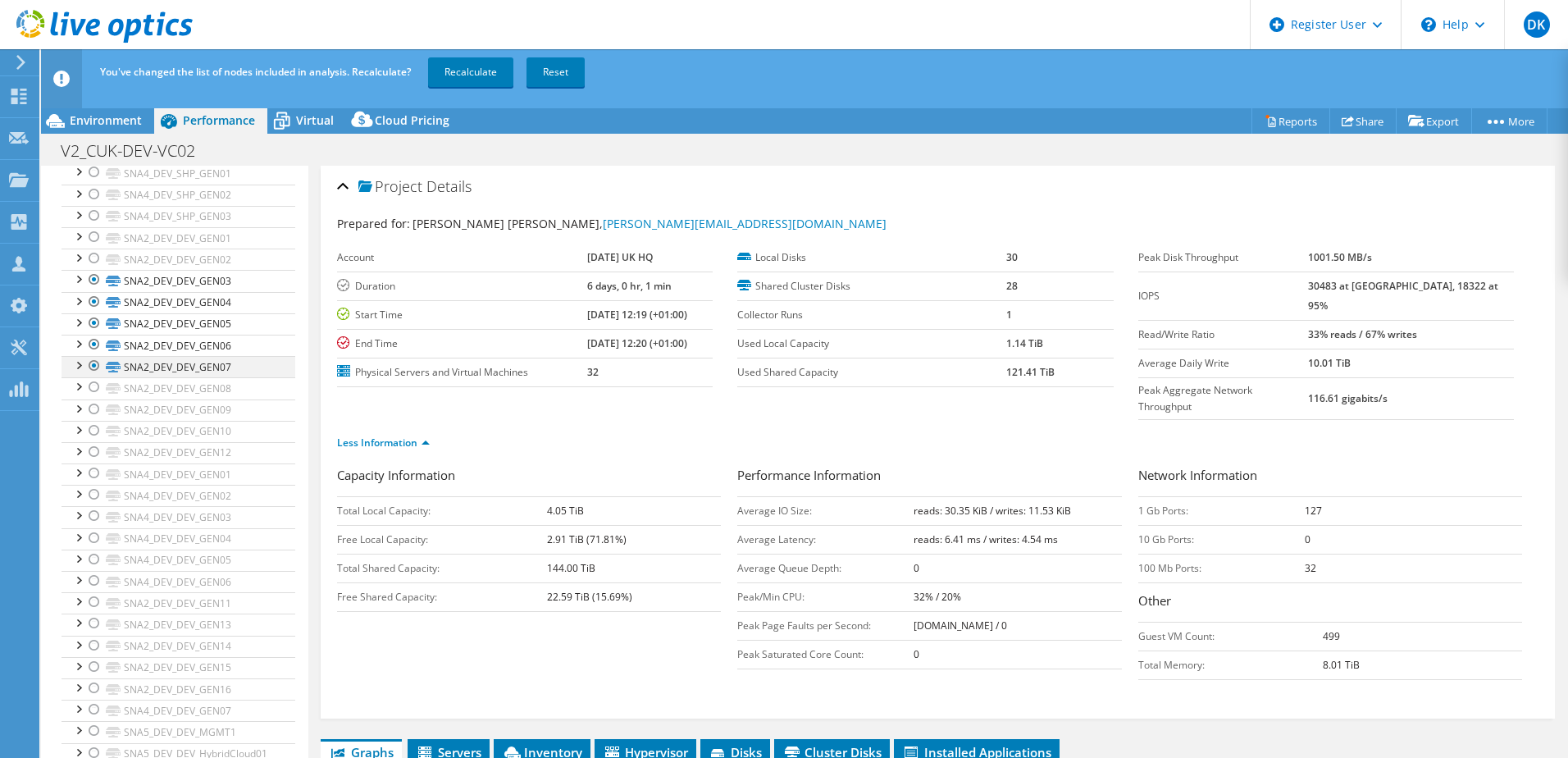
click at [95, 368] on div at bounding box center [94, 366] width 16 height 20
click at [95, 340] on div at bounding box center [94, 344] width 16 height 20
drag, startPoint x: 95, startPoint y: 323, endPoint x: 96, endPoint y: 312, distance: 11.0
click at [95, 322] on div at bounding box center [94, 323] width 16 height 20
click at [96, 304] on div at bounding box center [94, 302] width 16 height 20
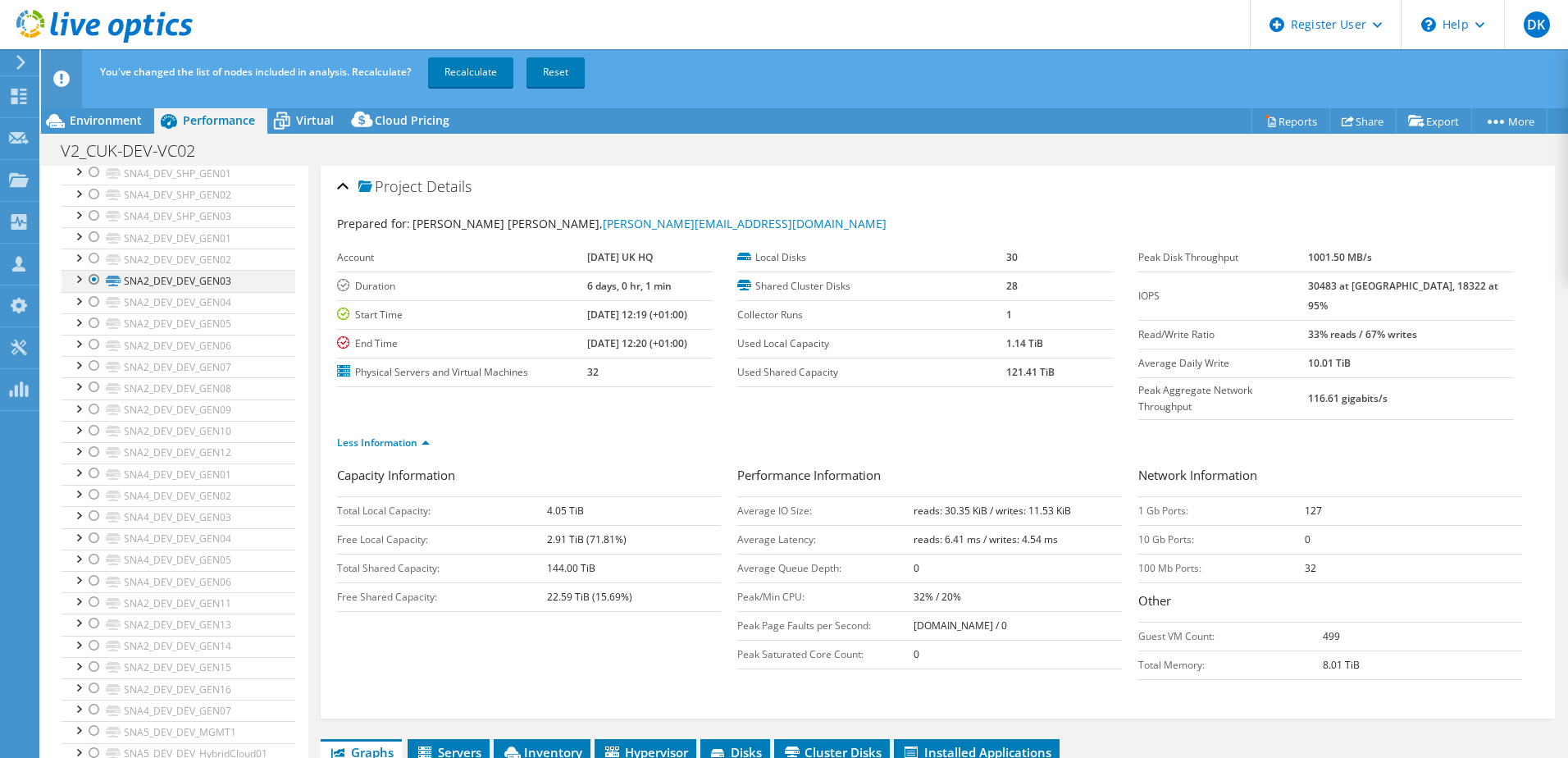
click at [92, 276] on div at bounding box center [94, 280] width 16 height 20
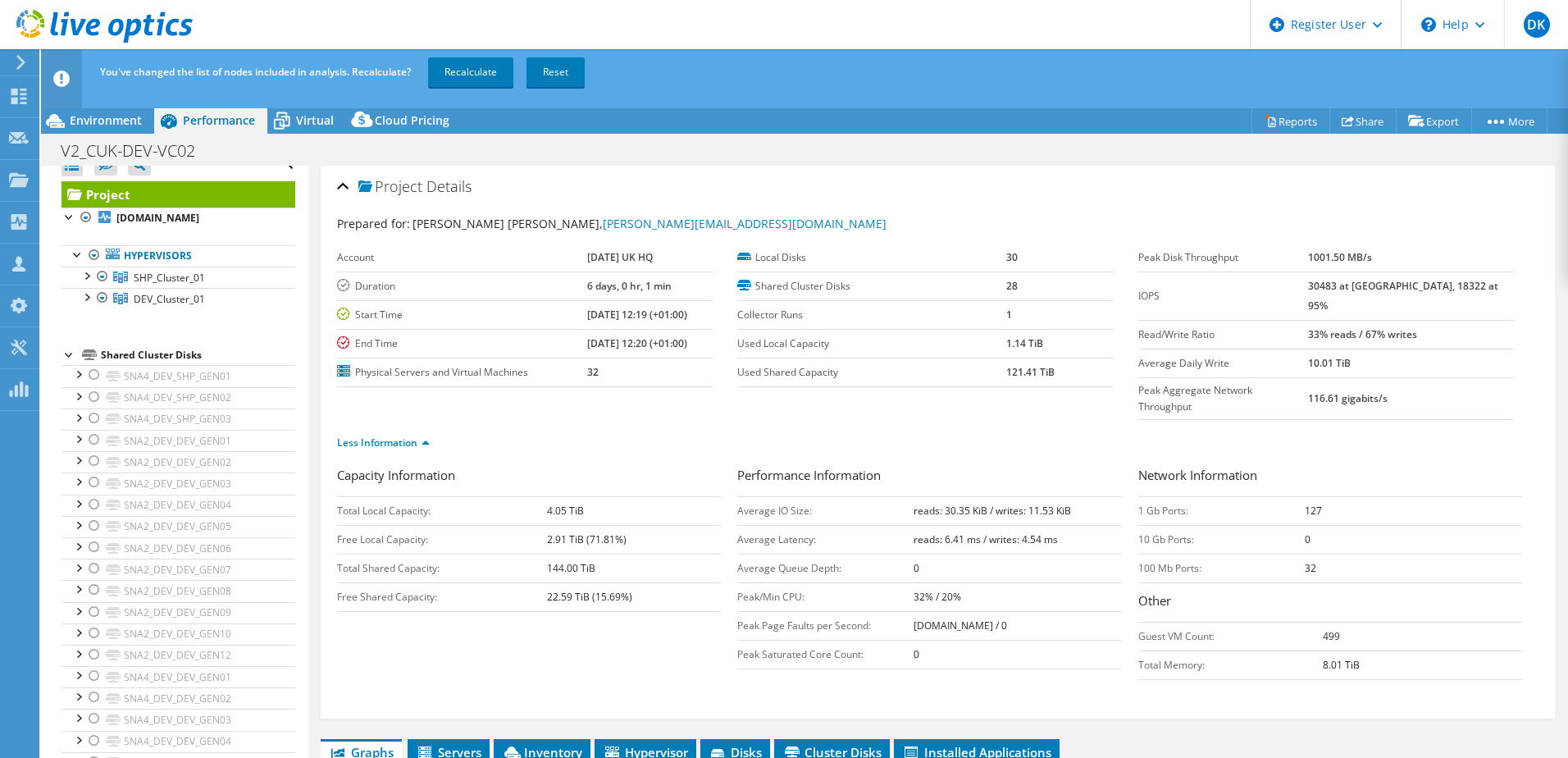
scroll to position [11, 0]
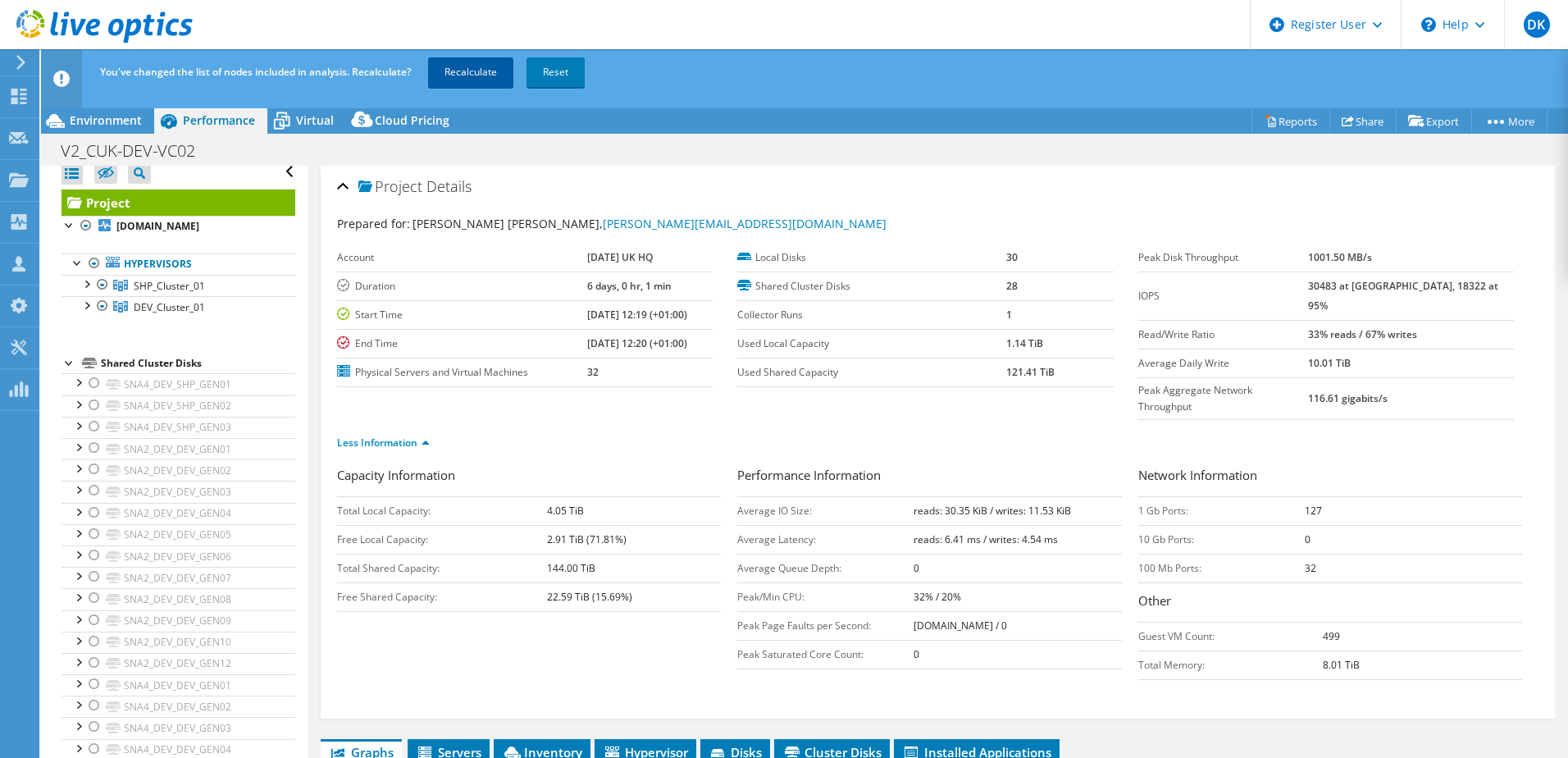
click at [470, 73] on link "Recalculate" at bounding box center [470, 72] width 85 height 30
click at [551, 744] on span "Inventory" at bounding box center [542, 751] width 80 height 16
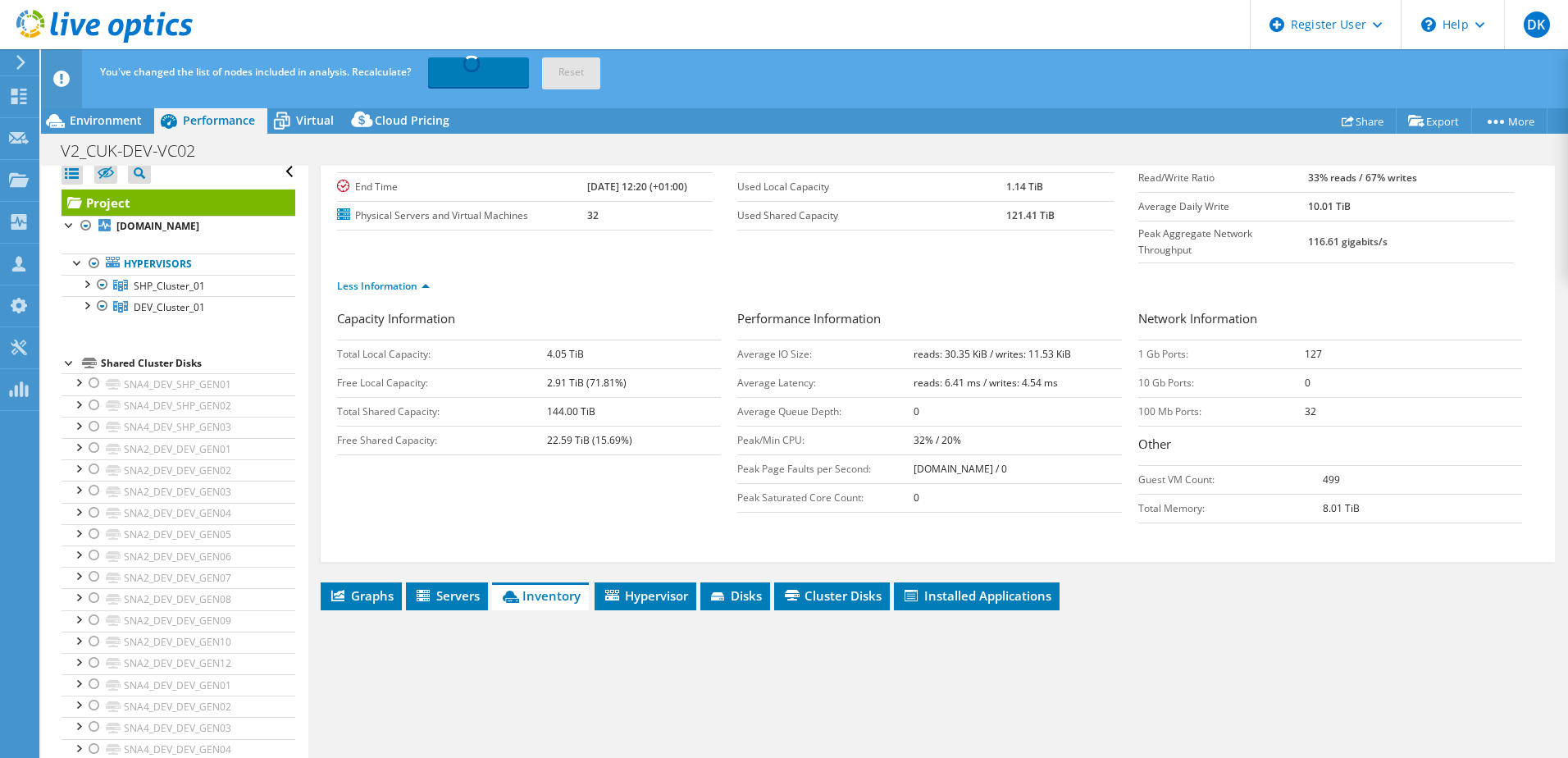
scroll to position [361, 0]
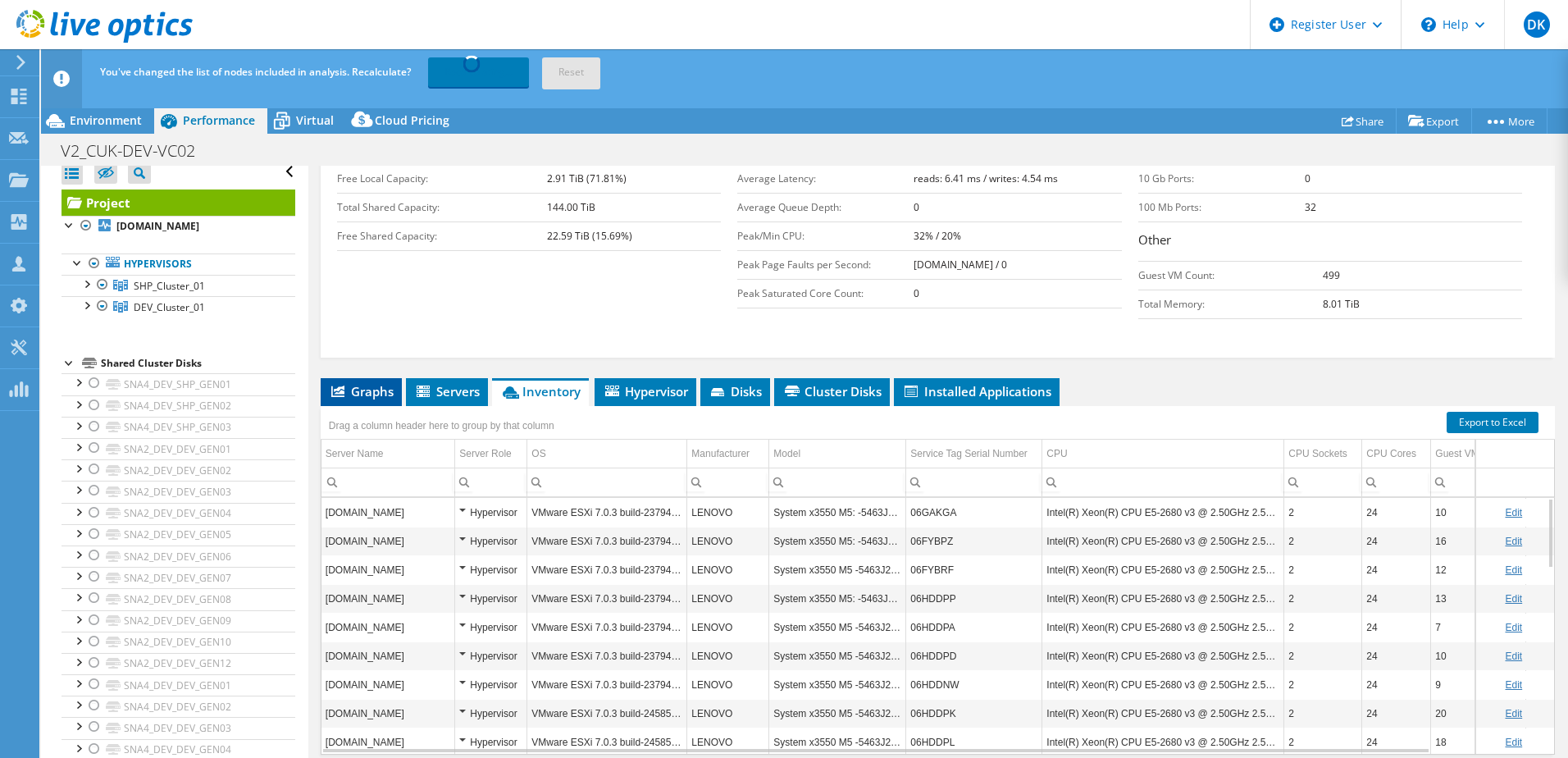
click at [391, 383] on span "Graphs" at bounding box center [361, 390] width 65 height 16
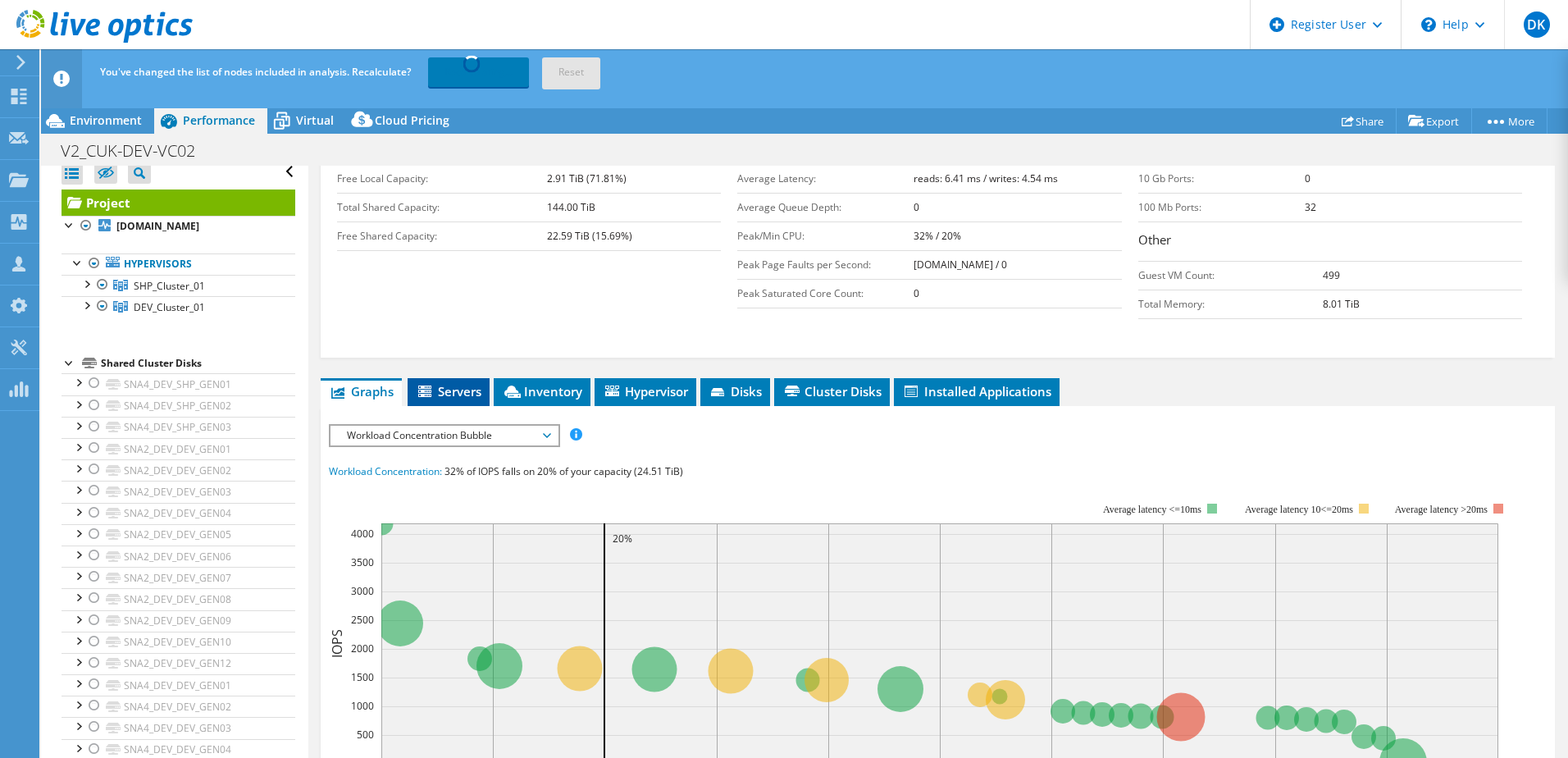
click at [464, 383] on span "Servers" at bounding box center [448, 390] width 66 height 16
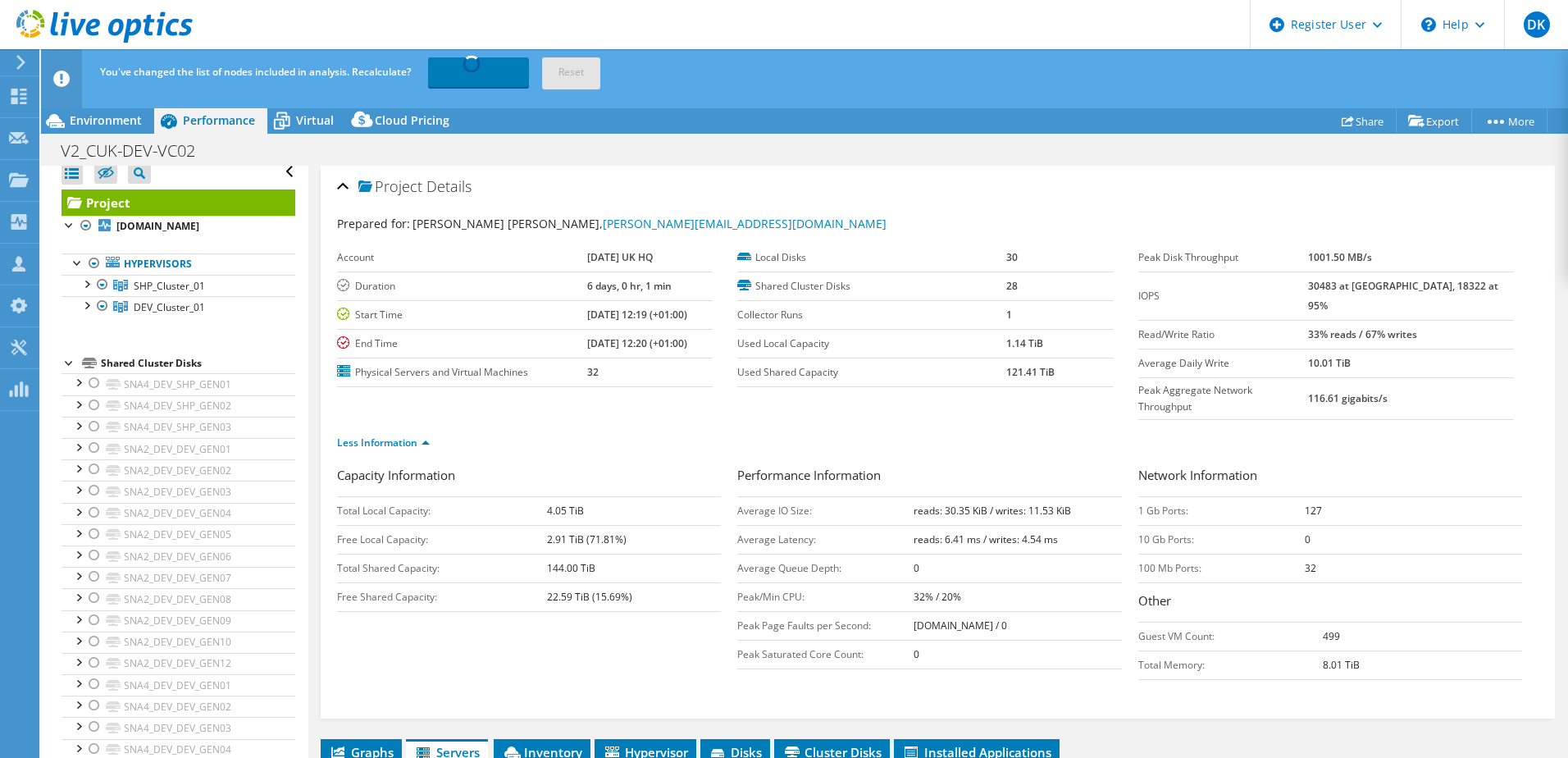
scroll to position [0, 0]
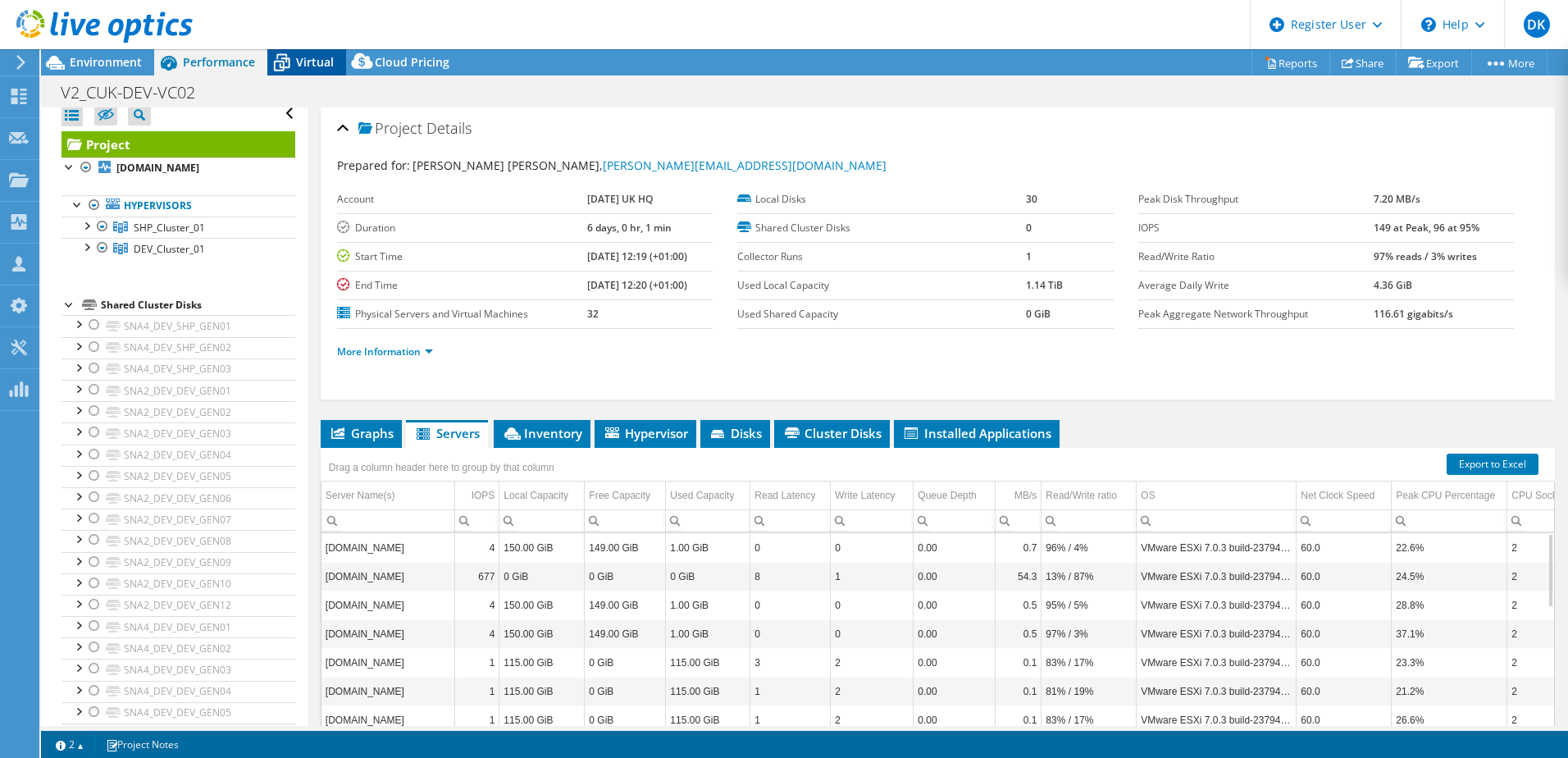
click at [317, 63] on span "Virtual" at bounding box center [315, 62] width 38 height 15
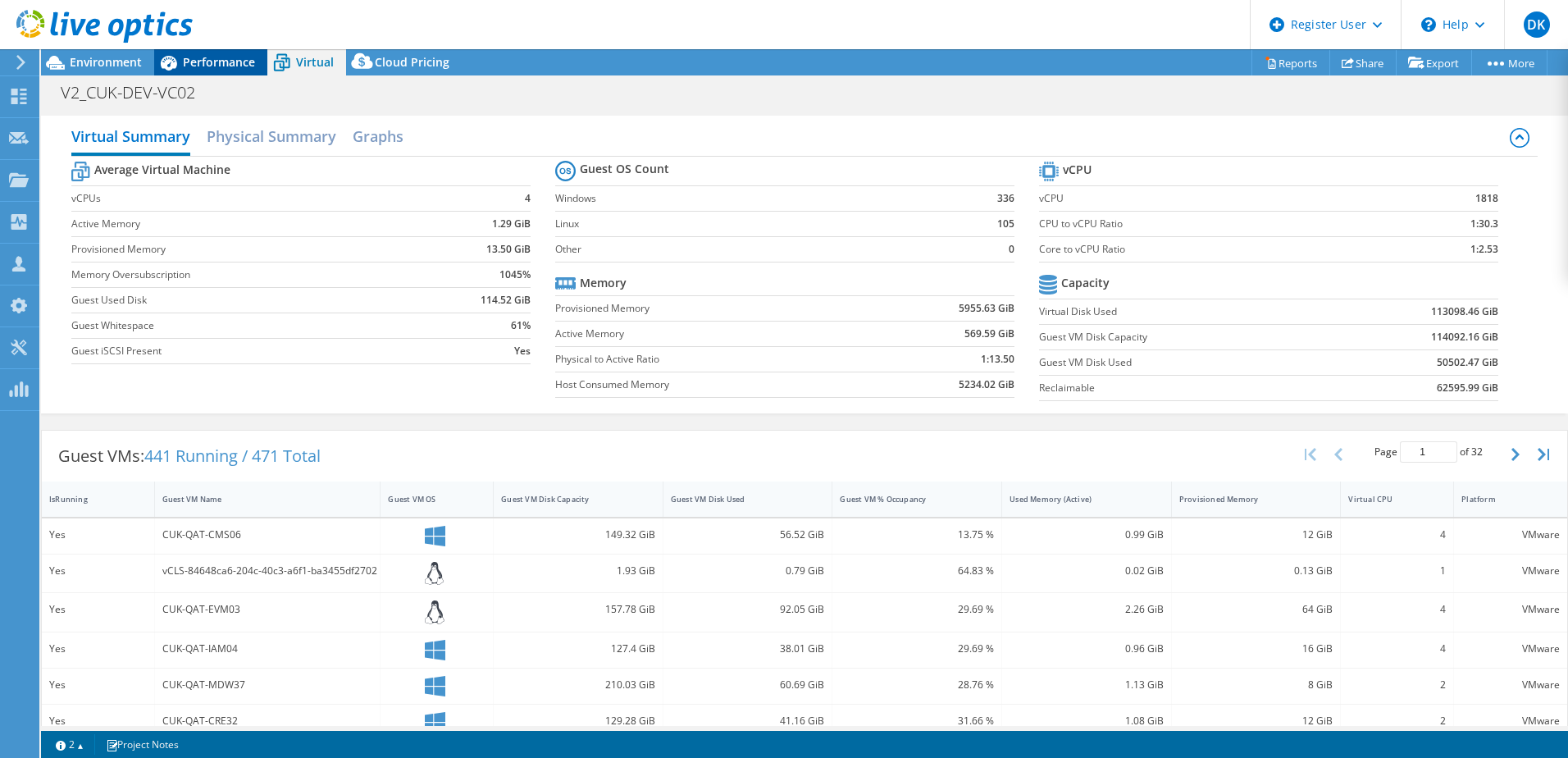
click at [230, 61] on span "Performance" at bounding box center [220, 62] width 73 height 15
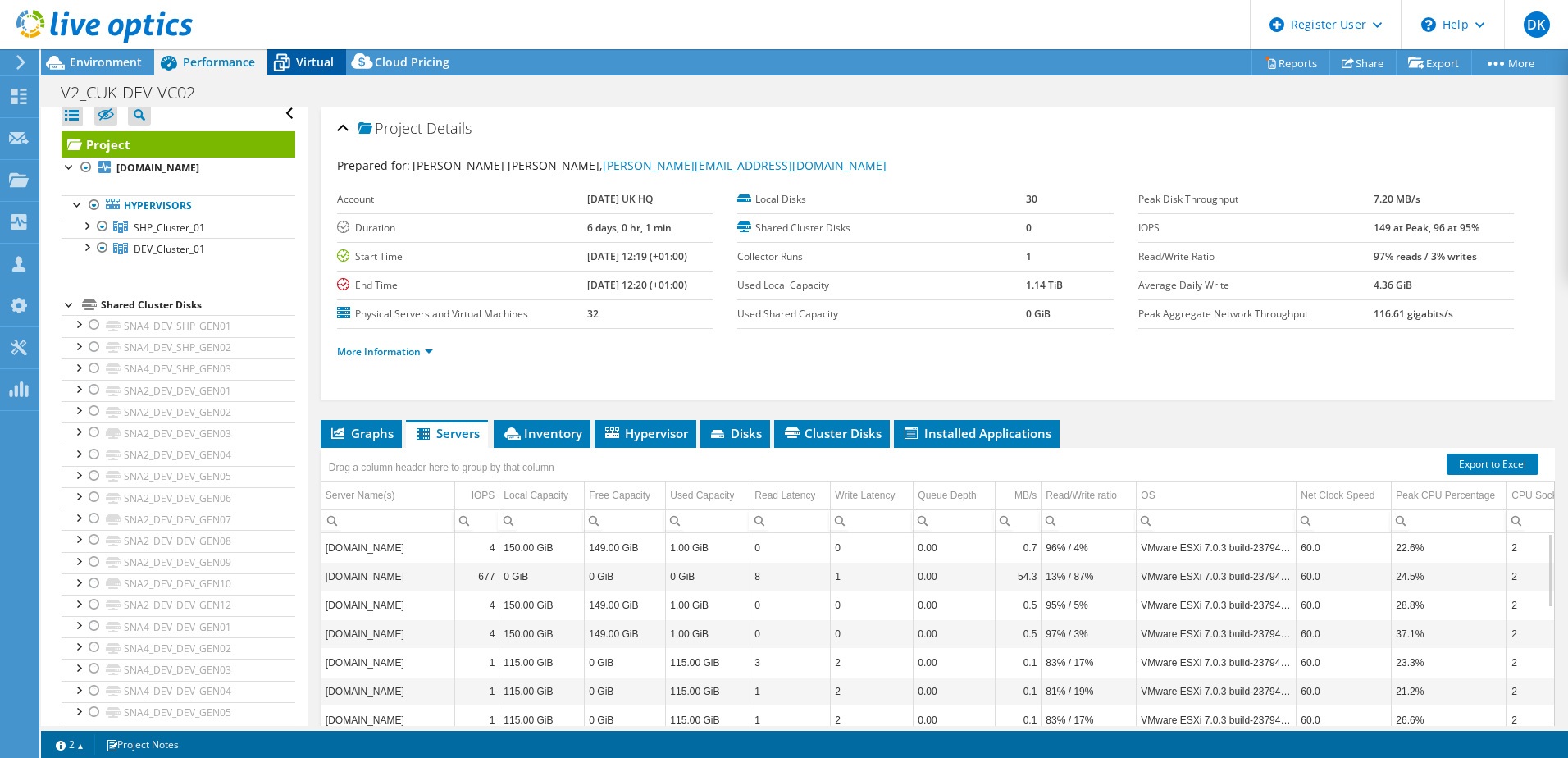
click at [323, 62] on span "Virtual" at bounding box center [315, 62] width 38 height 15
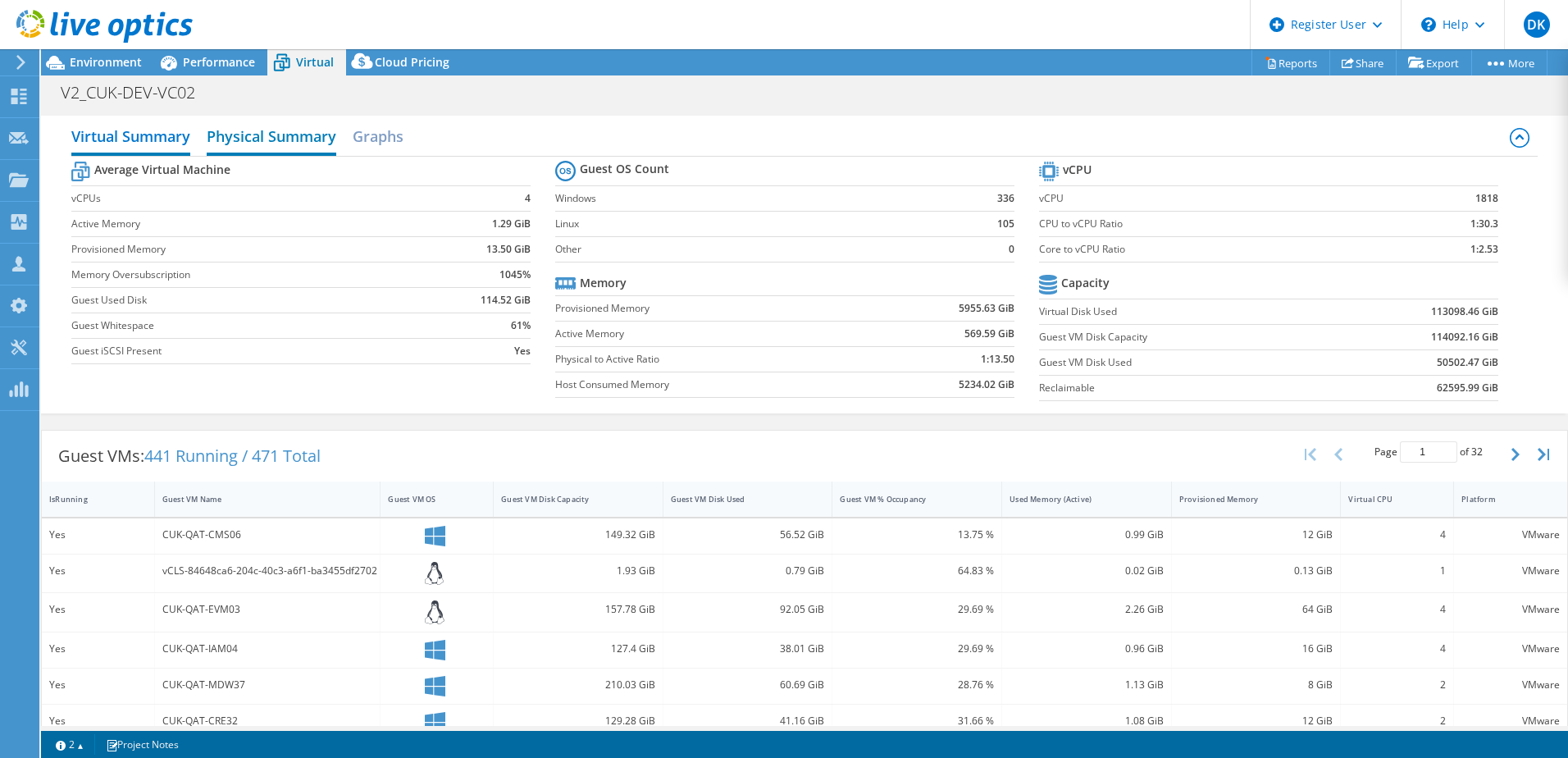
click at [282, 136] on h2 "Physical Summary" at bounding box center [271, 137] width 130 height 36
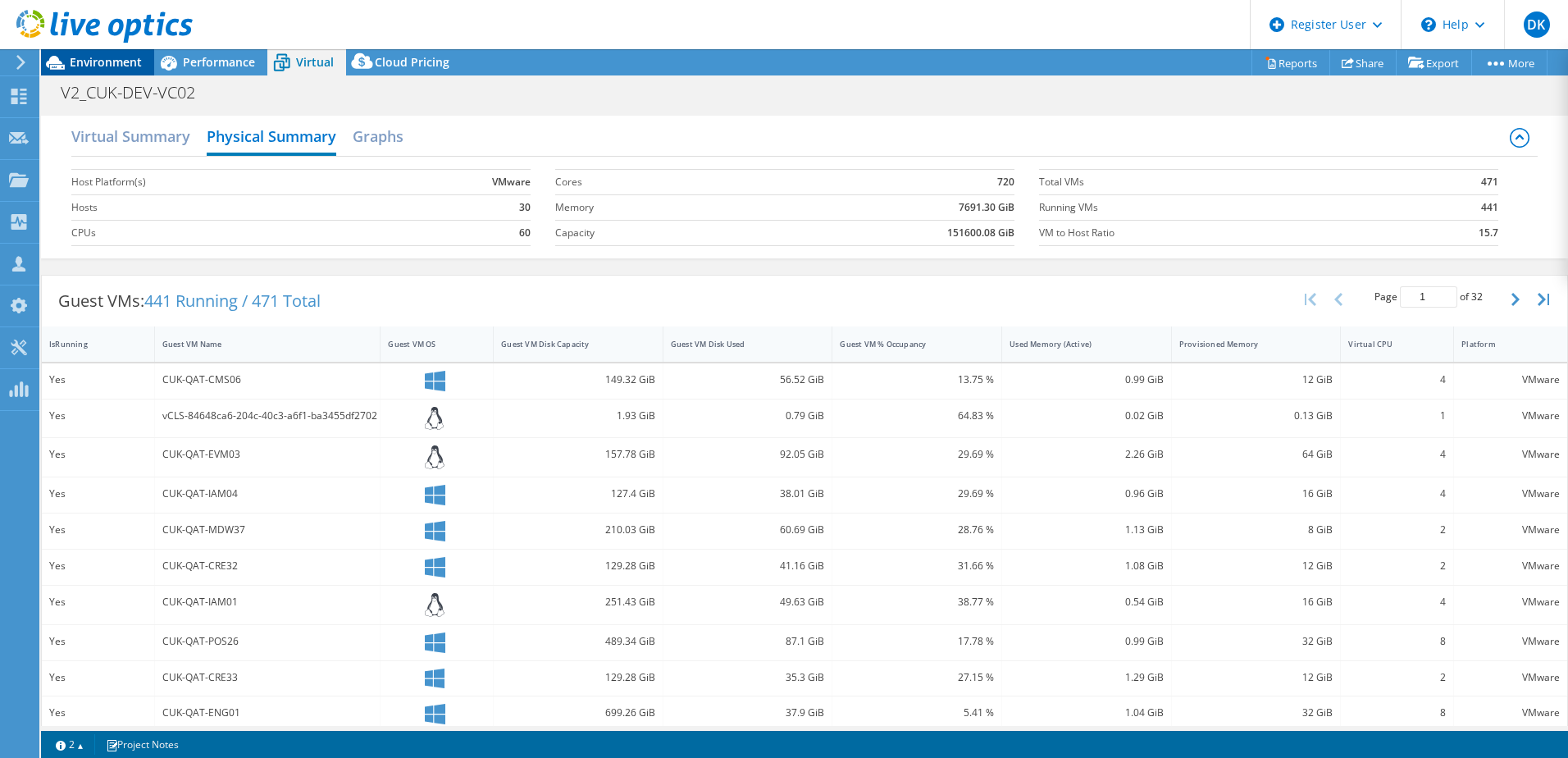
click at [116, 60] on span "Environment" at bounding box center [106, 62] width 73 height 15
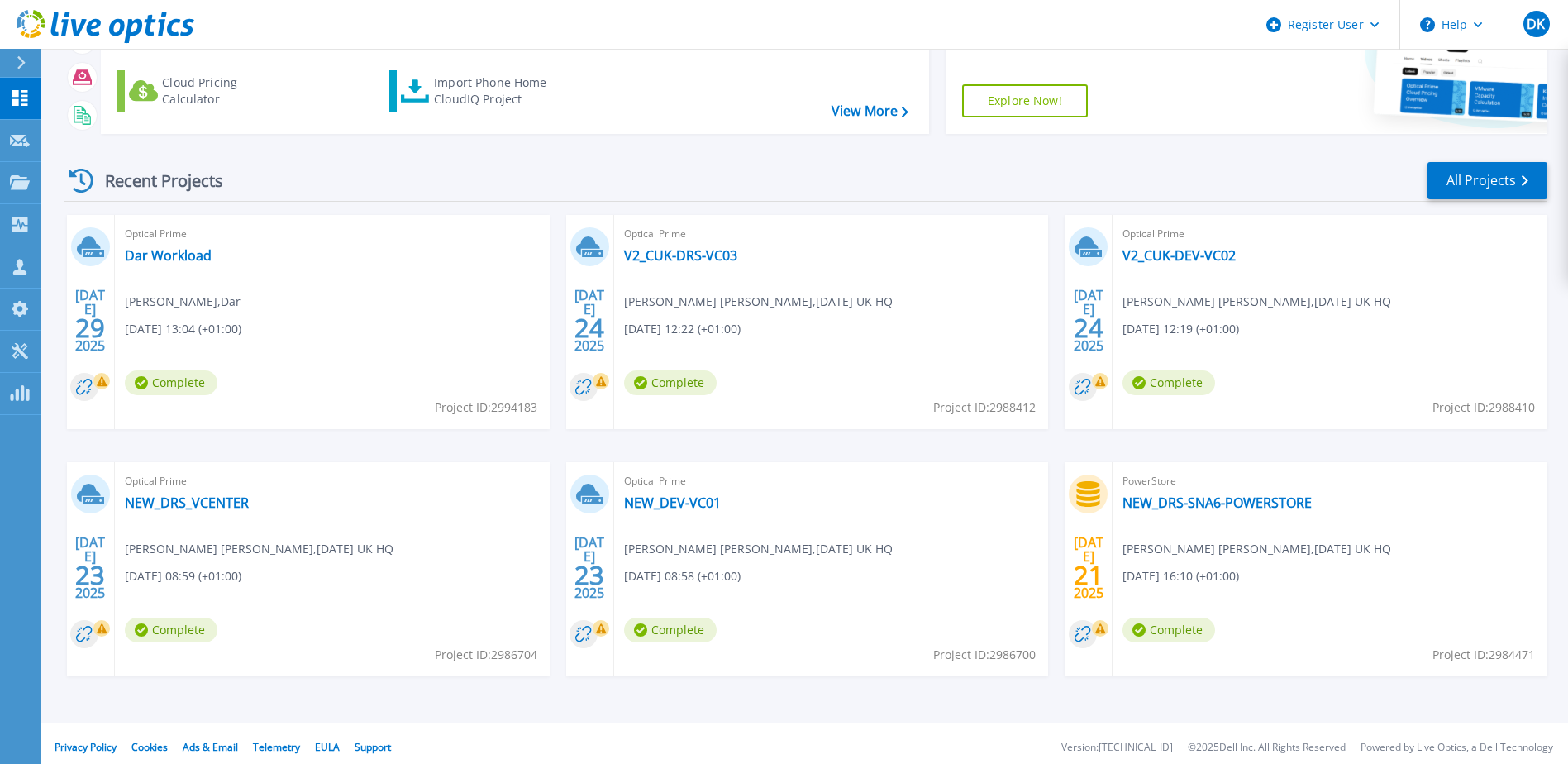
scroll to position [152, 0]
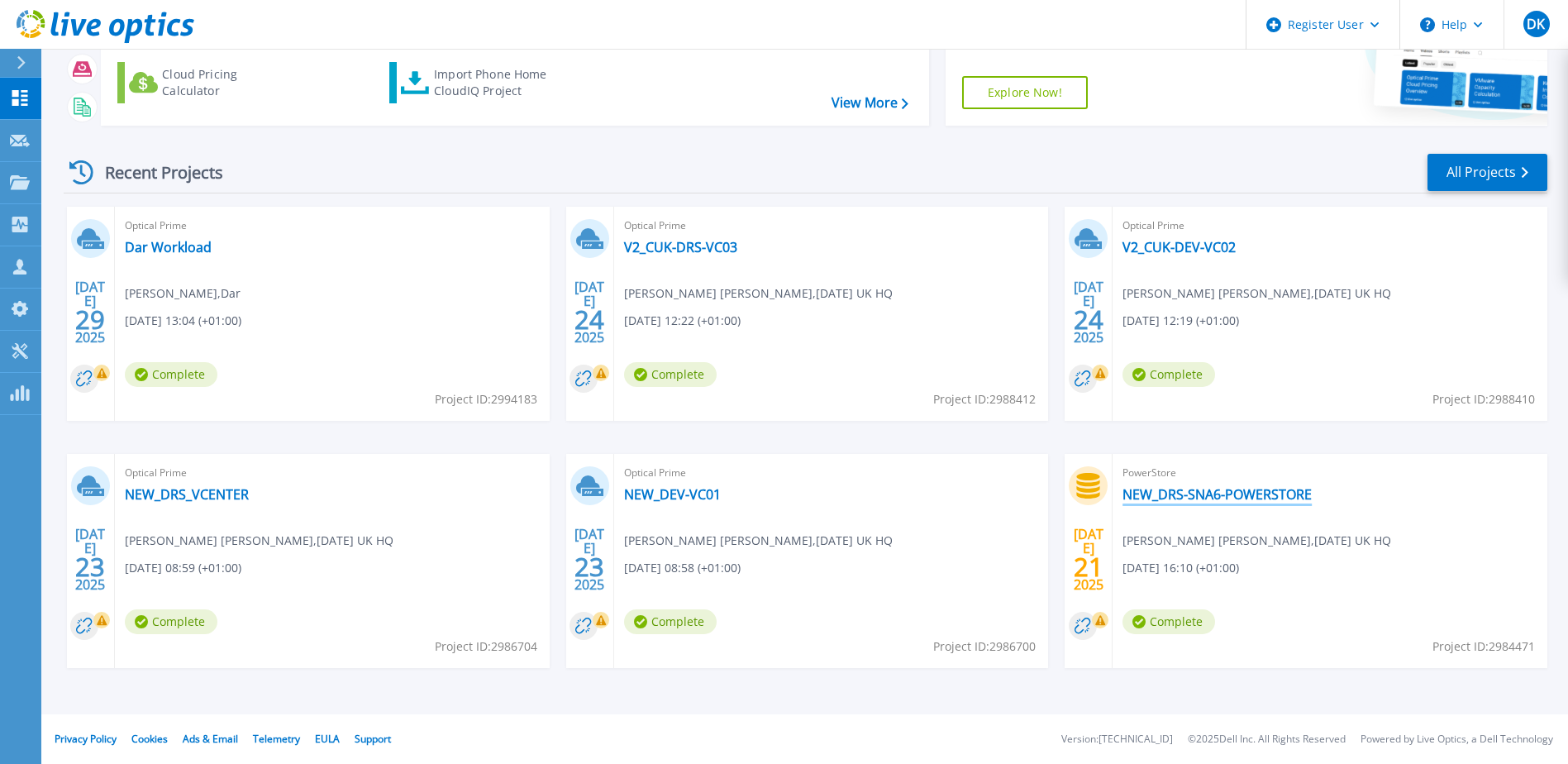
click at [1257, 497] on link "NEW_DRS-SNA6-POWERSTORE" at bounding box center [1217, 494] width 190 height 16
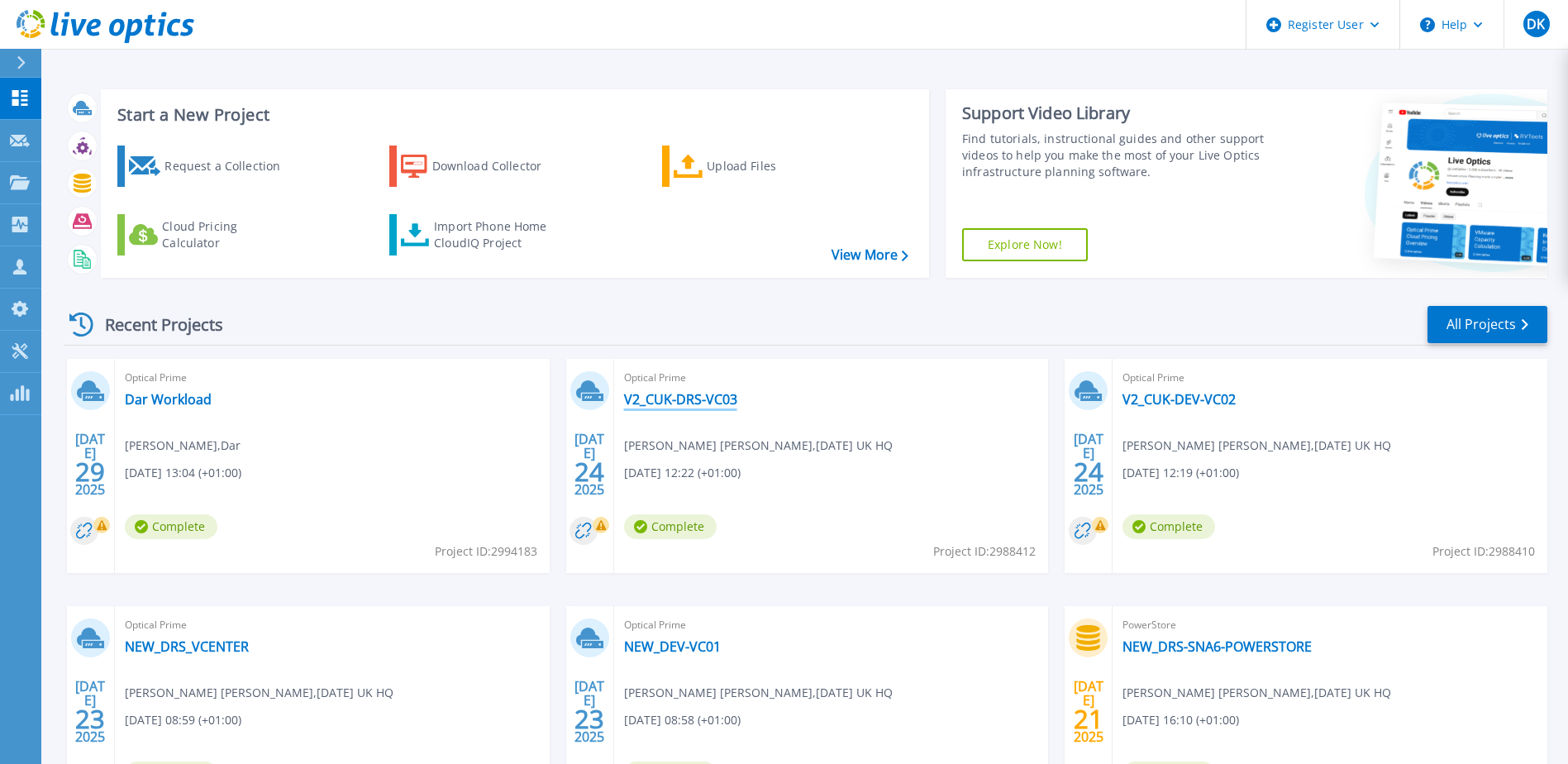
click at [713, 397] on link "V2_CUK-DRS-VC03" at bounding box center [681, 398] width 114 height 16
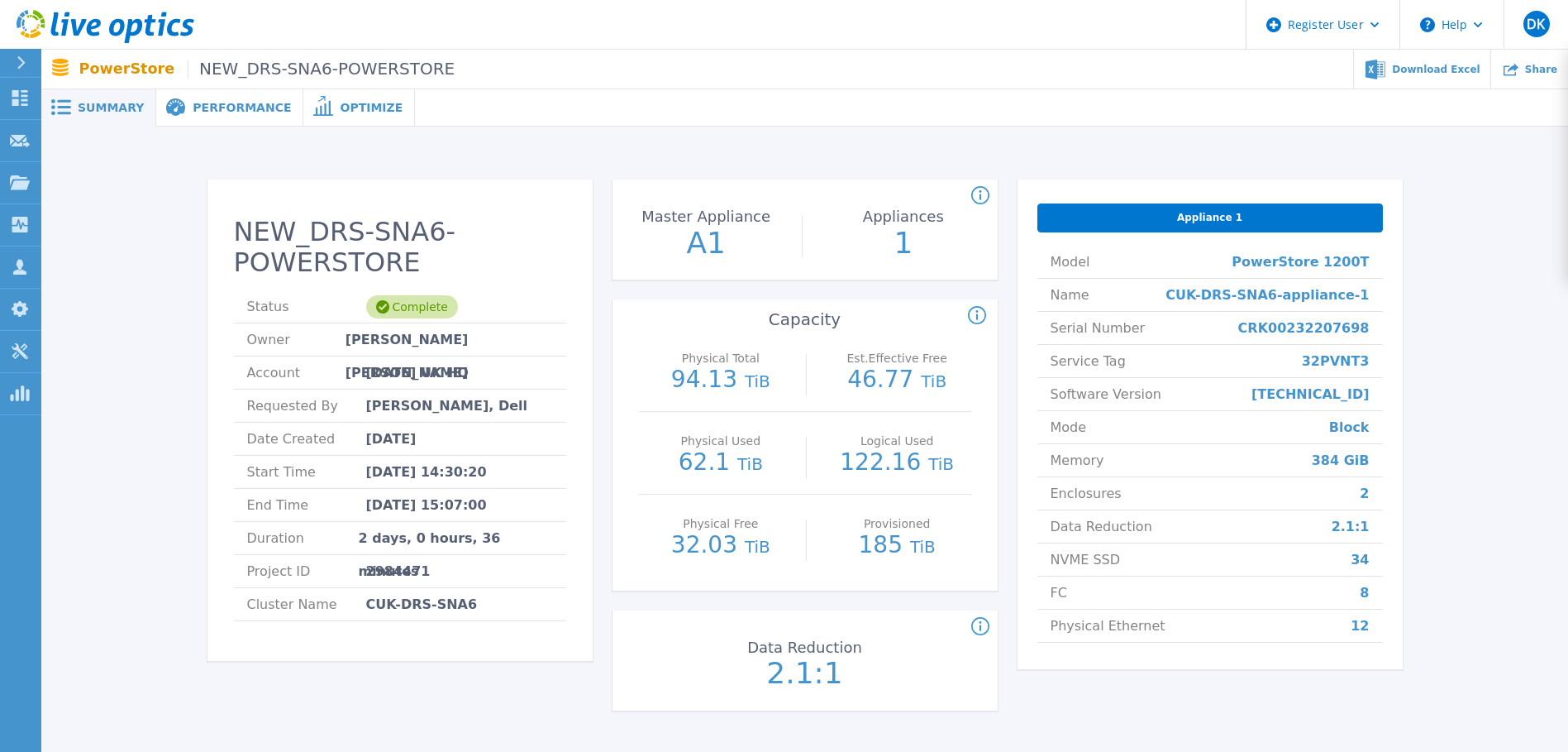
click at [244, 109] on span "Performance" at bounding box center [242, 108] width 98 height 12
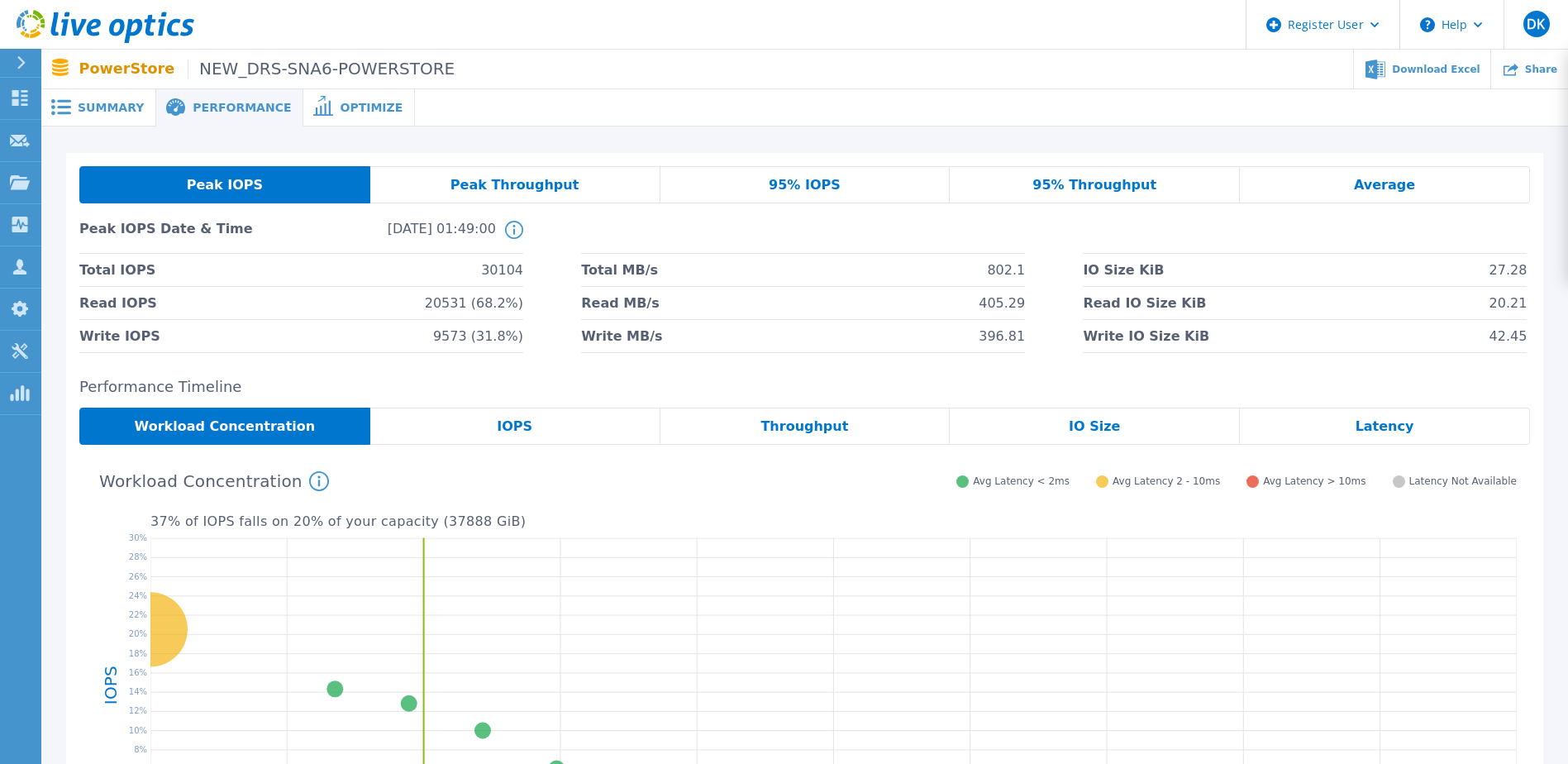
click at [925, 115] on div at bounding box center [991, 108] width 1153 height 38
click at [520, 189] on span "Peak Throughput" at bounding box center [515, 186] width 129 height 13
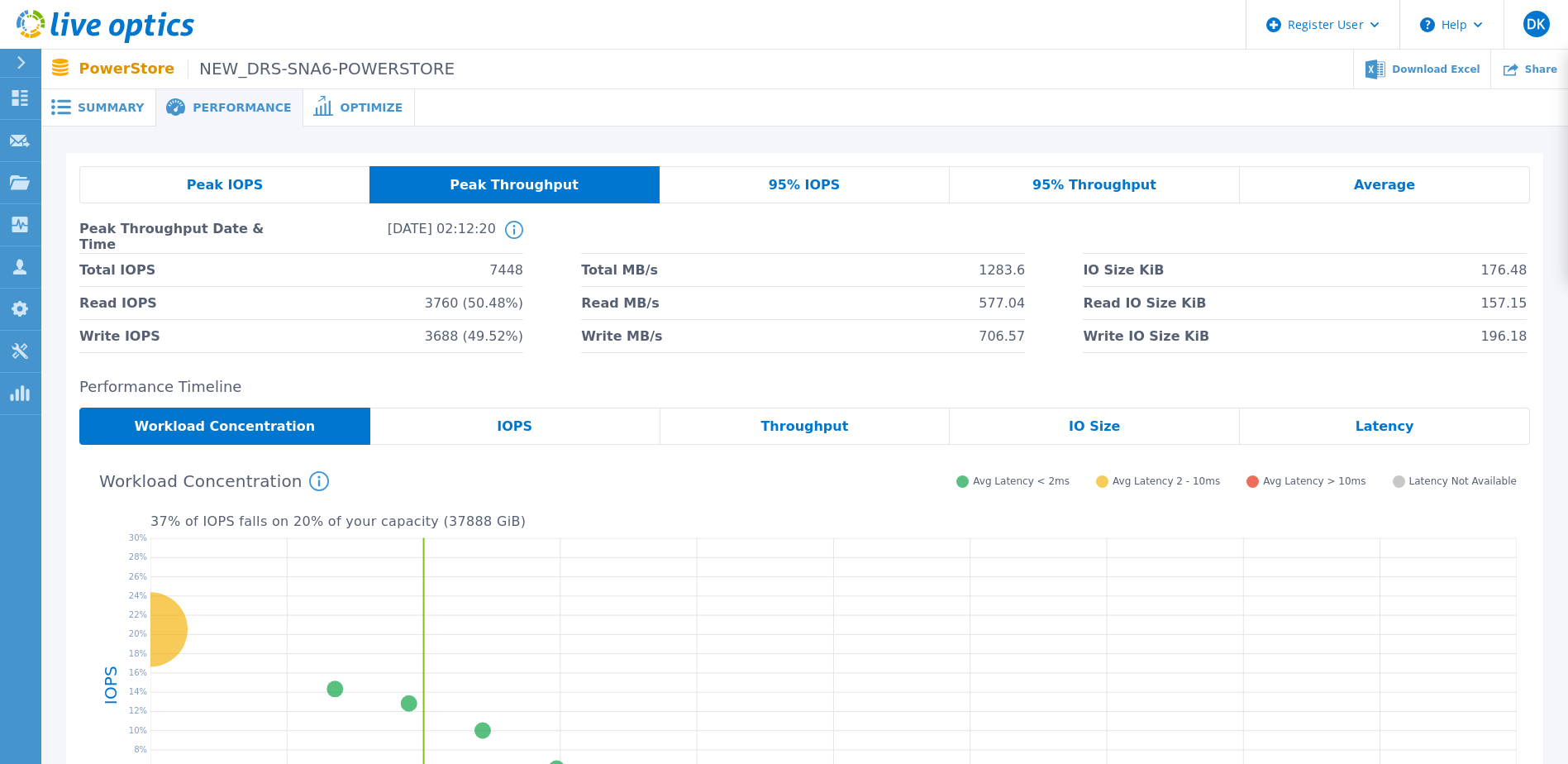
click at [835, 179] on div "95% IOPS" at bounding box center [804, 185] width 290 height 38
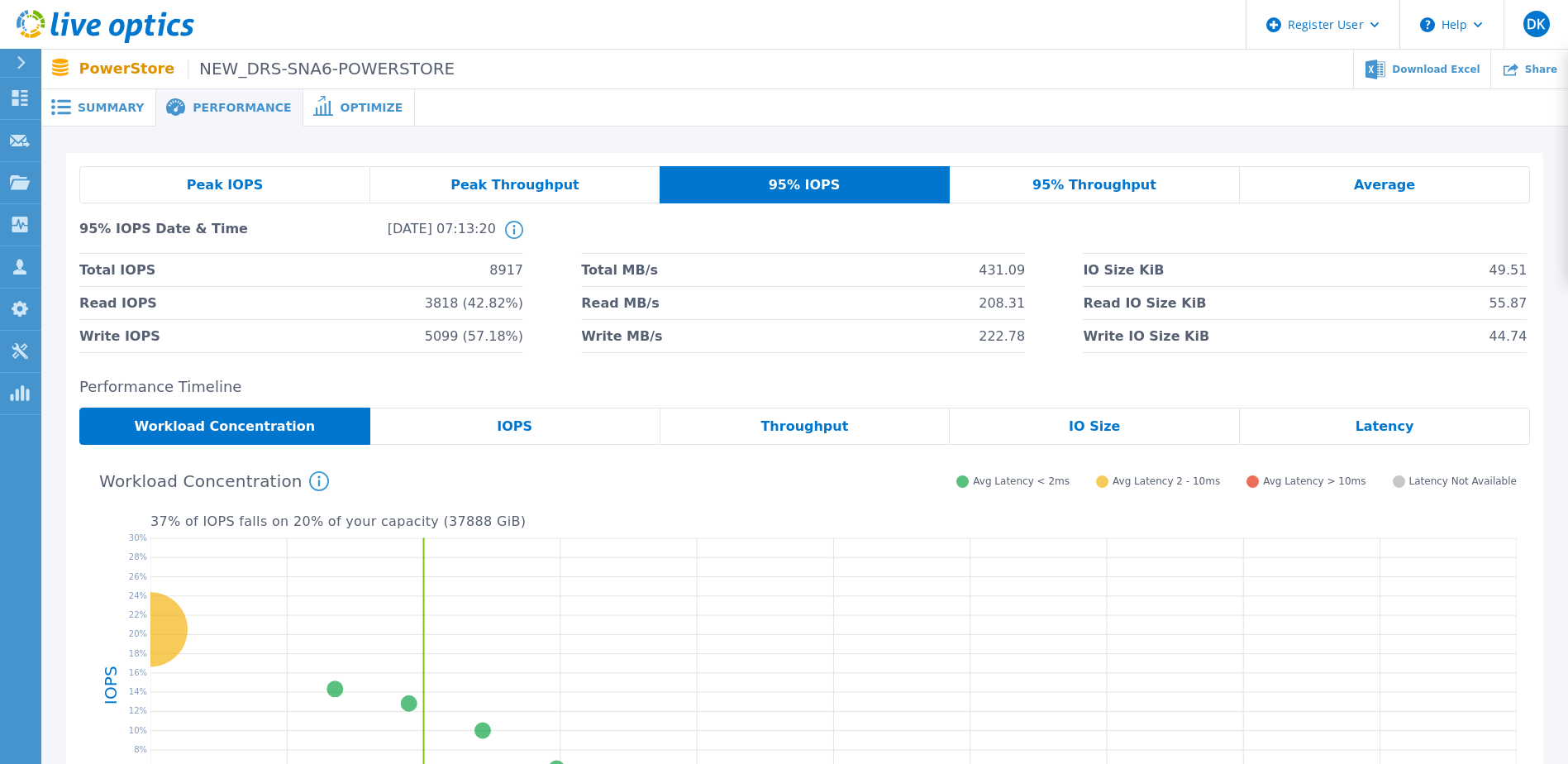
click at [1413, 187] on div "Average" at bounding box center [1384, 185] width 290 height 38
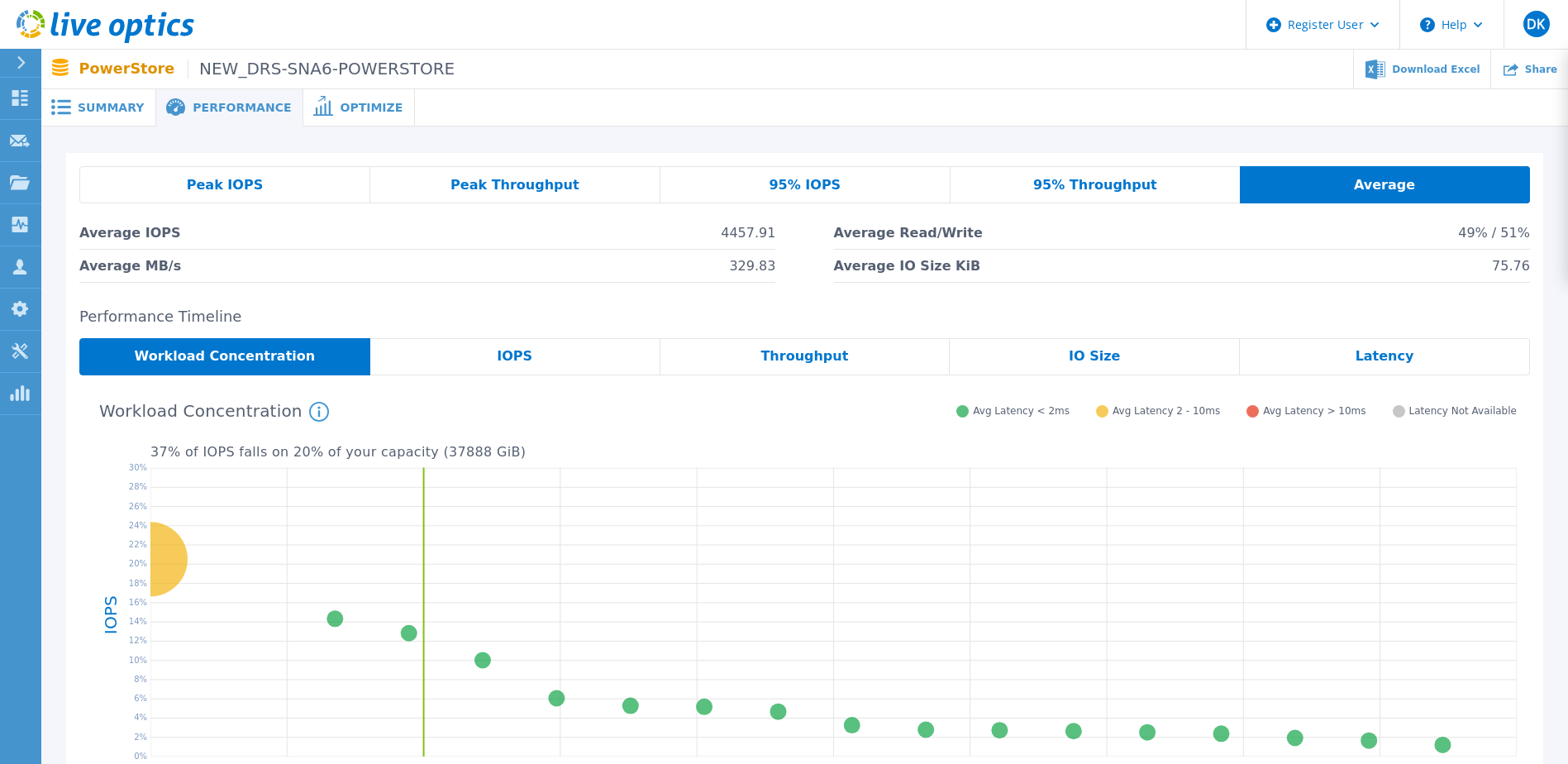
click at [232, 185] on span "Peak IOPS" at bounding box center [224, 186] width 76 height 13
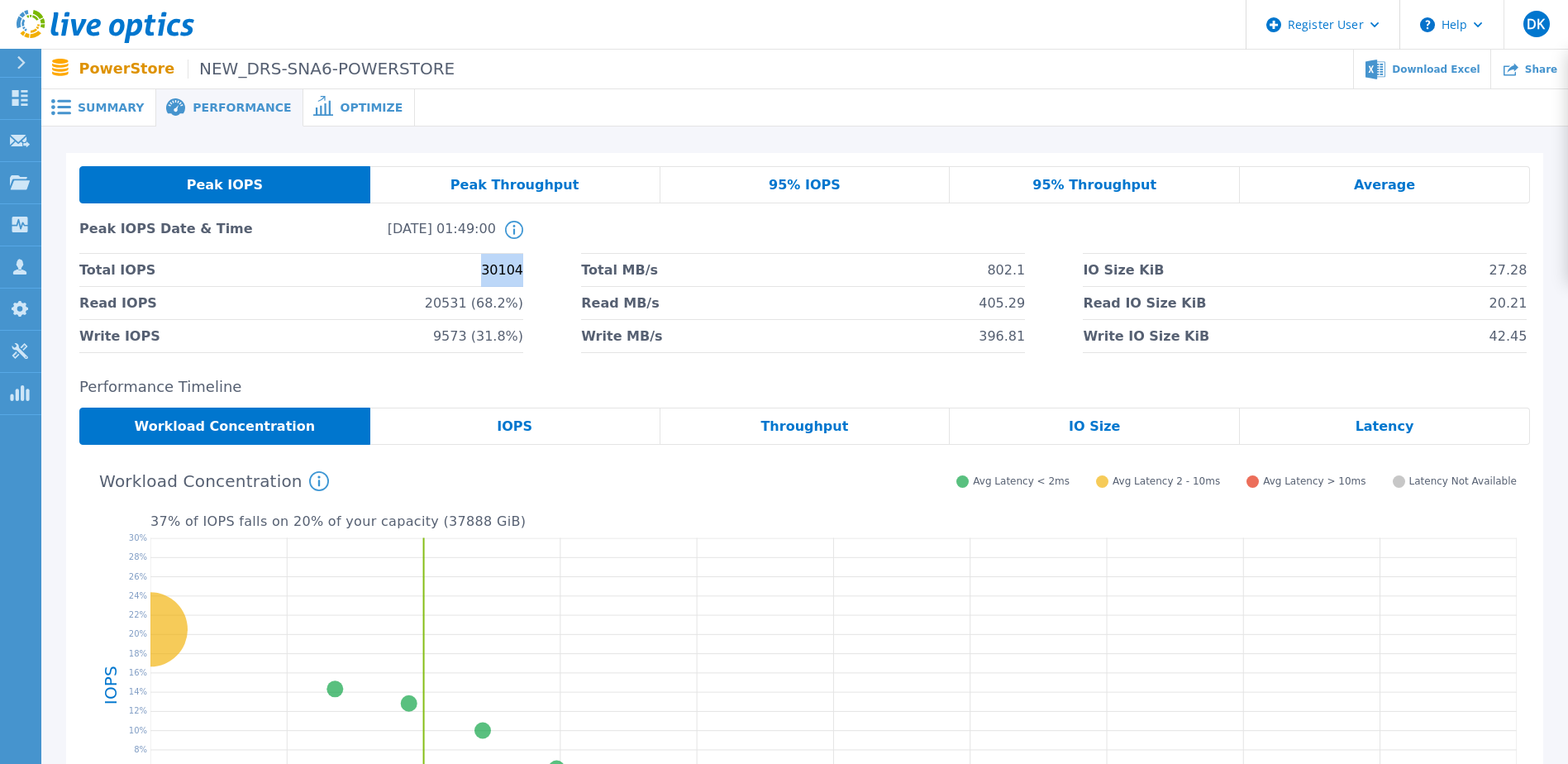
drag, startPoint x: 526, startPoint y: 274, endPoint x: 472, endPoint y: 270, distance: 54.1
click at [472, 270] on div "Total IOPS 30104 Total MB/s 802.1 IO Size KiB 27.28 Read IOPS 20531 (68.2%) Rea…" at bounding box center [804, 303] width 1451 height 99
drag, startPoint x: 472, startPoint y: 270, endPoint x: 476, endPoint y: 309, distance: 39.2
click at [476, 309] on div "Total IOPS 30104 Total MB/s 802.1 IO Size KiB 27.28 Read IOPS 20531 (68.2%) Rea…" at bounding box center [804, 303] width 1451 height 99
drag, startPoint x: 476, startPoint y: 309, endPoint x: 482, endPoint y: 345, distance: 36.5
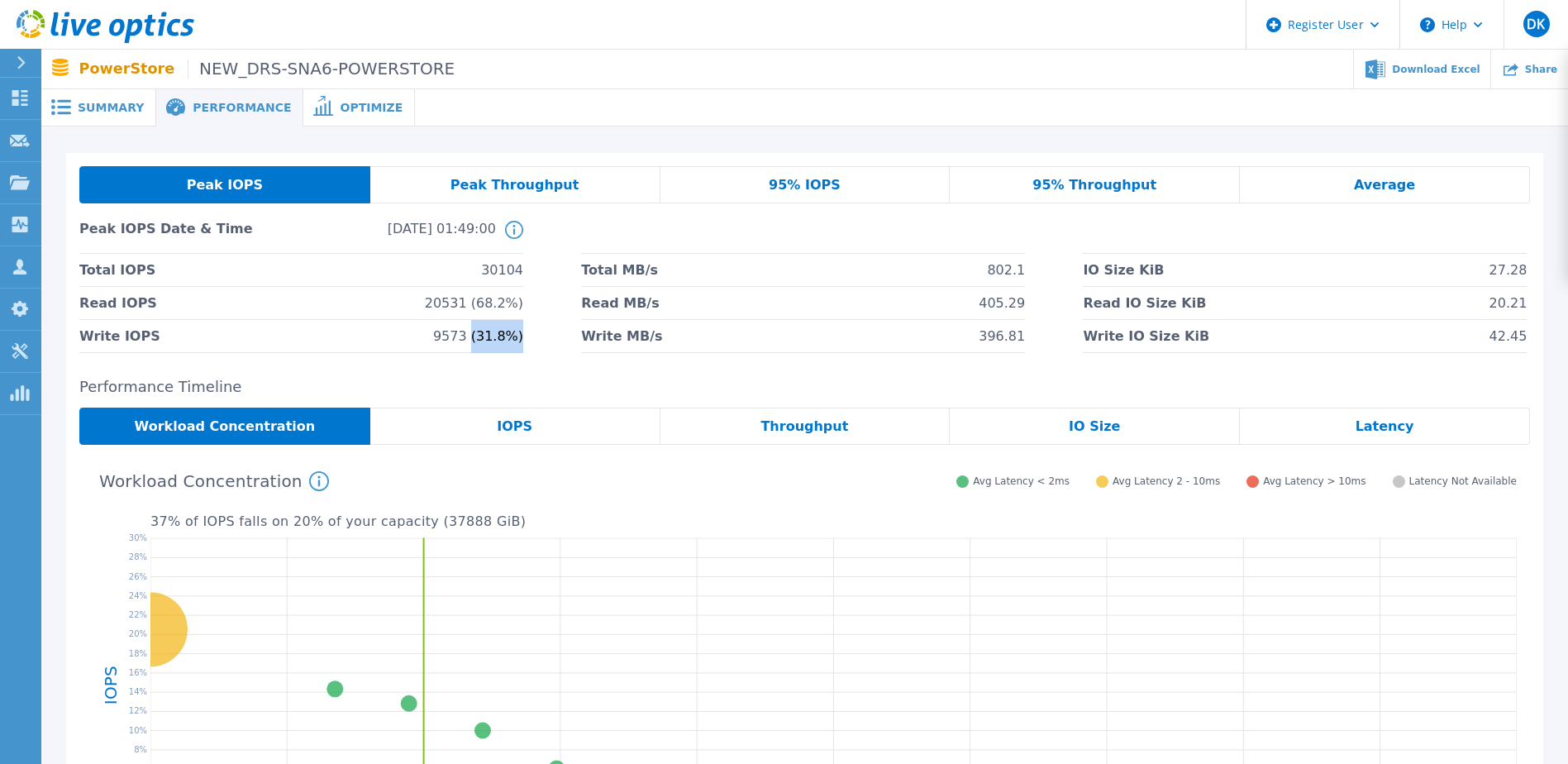
click at [482, 345] on div "Total IOPS 30104 Total MB/s 802.1 IO Size KiB 27.28 Read IOPS 20531 (68.2%) Rea…" at bounding box center [804, 303] width 1451 height 99
drag, startPoint x: 513, startPoint y: 187, endPoint x: 537, endPoint y: 192, distance: 24.5
click at [513, 187] on span "Peak Throughput" at bounding box center [515, 186] width 129 height 13
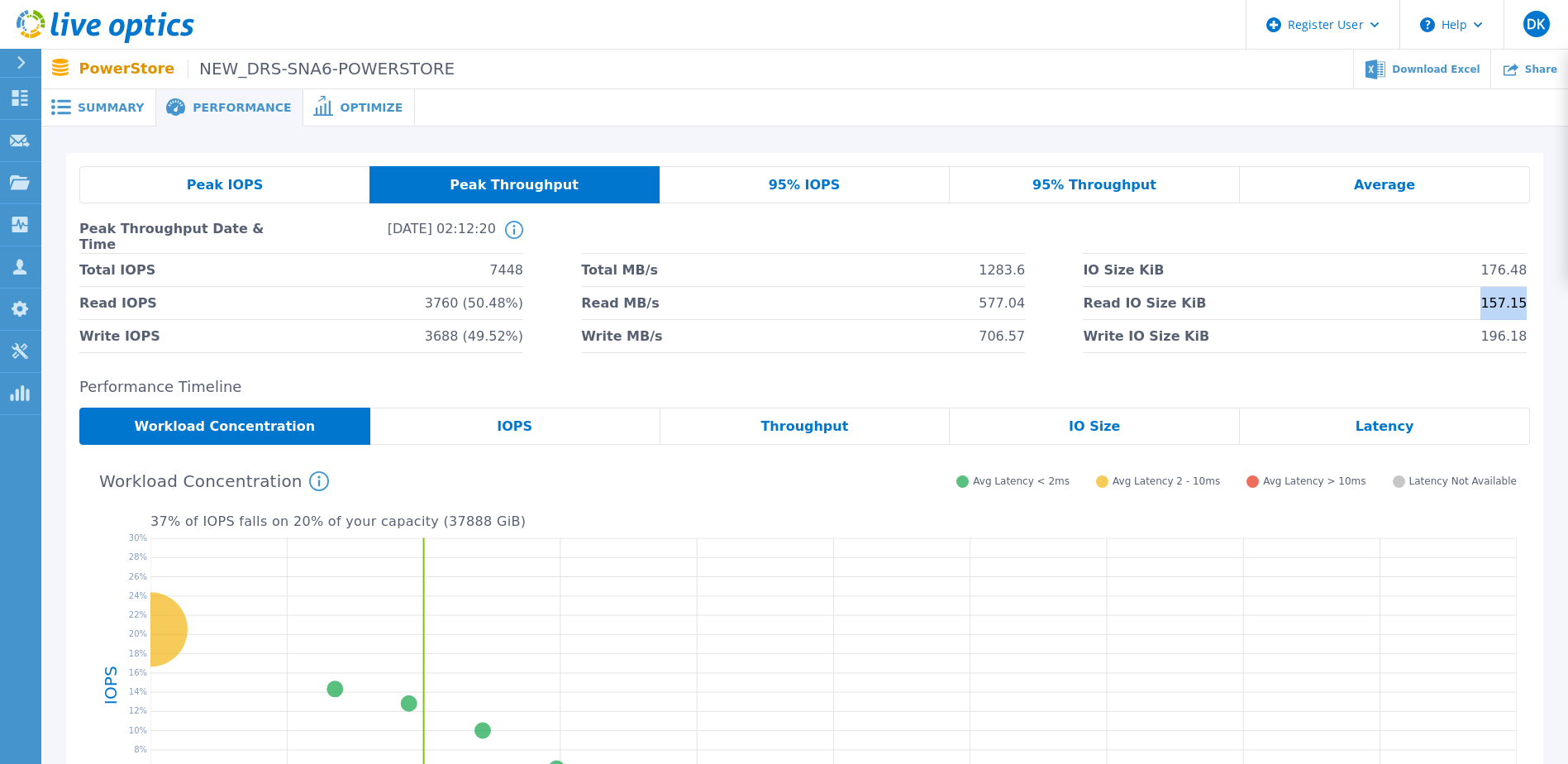
drag, startPoint x: 1482, startPoint y: 304, endPoint x: 1532, endPoint y: 311, distance: 50.5
click at [1532, 311] on div "Peak IOPS Peak Throughput 95% IOPS 95% Throughput Average Peak Throughput Date …" at bounding box center [805, 260] width 1478 height 214
drag, startPoint x: 1532, startPoint y: 311, endPoint x: 1480, endPoint y: 344, distance: 61.6
click at [1480, 344] on div "Total IOPS 7448 Total MB/s 1283.6 IO Size KiB 176.48 Read IOPS 3760 (50.48%) Re…" at bounding box center [804, 303] width 1451 height 99
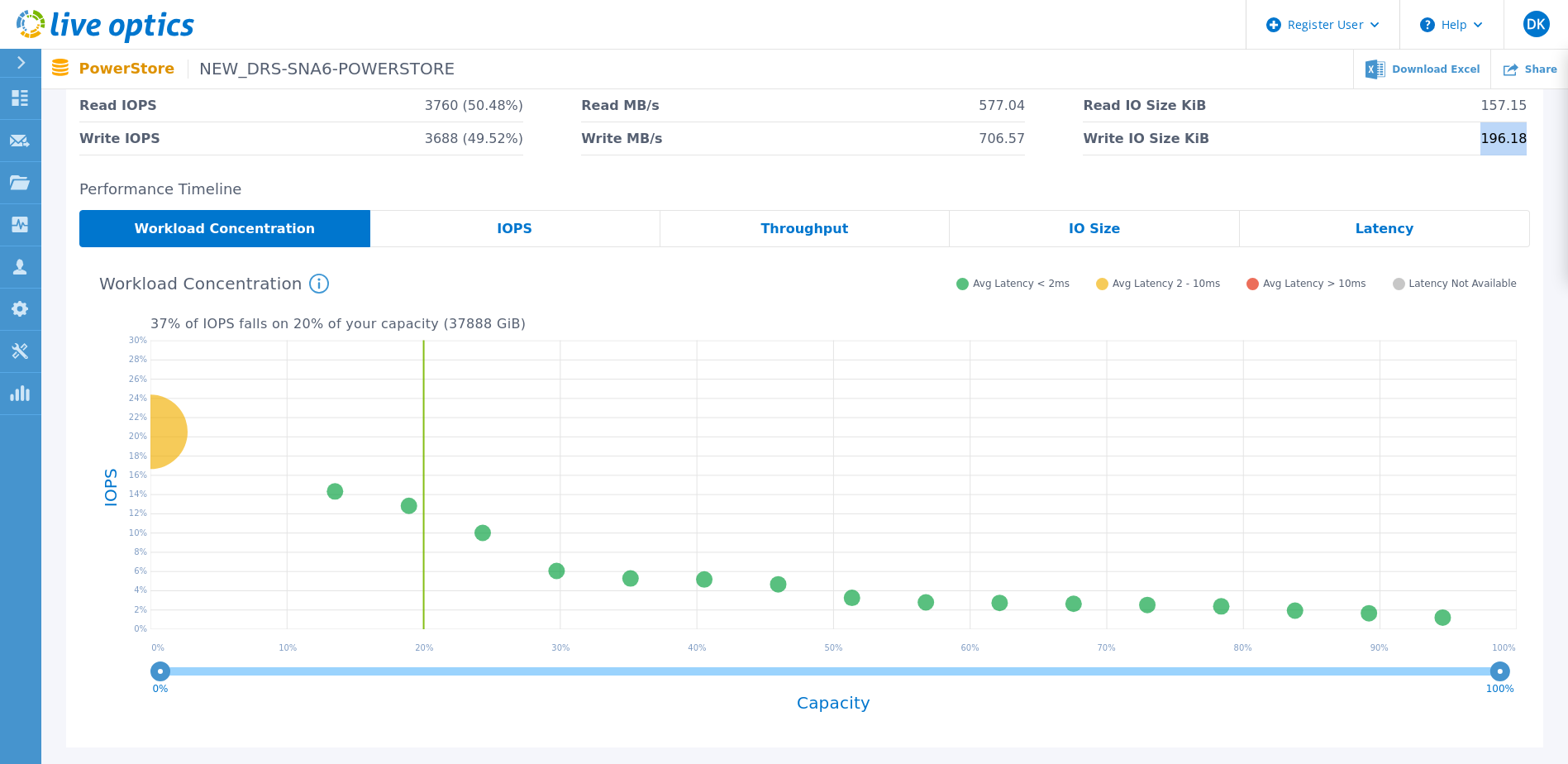
scroll to position [93, 0]
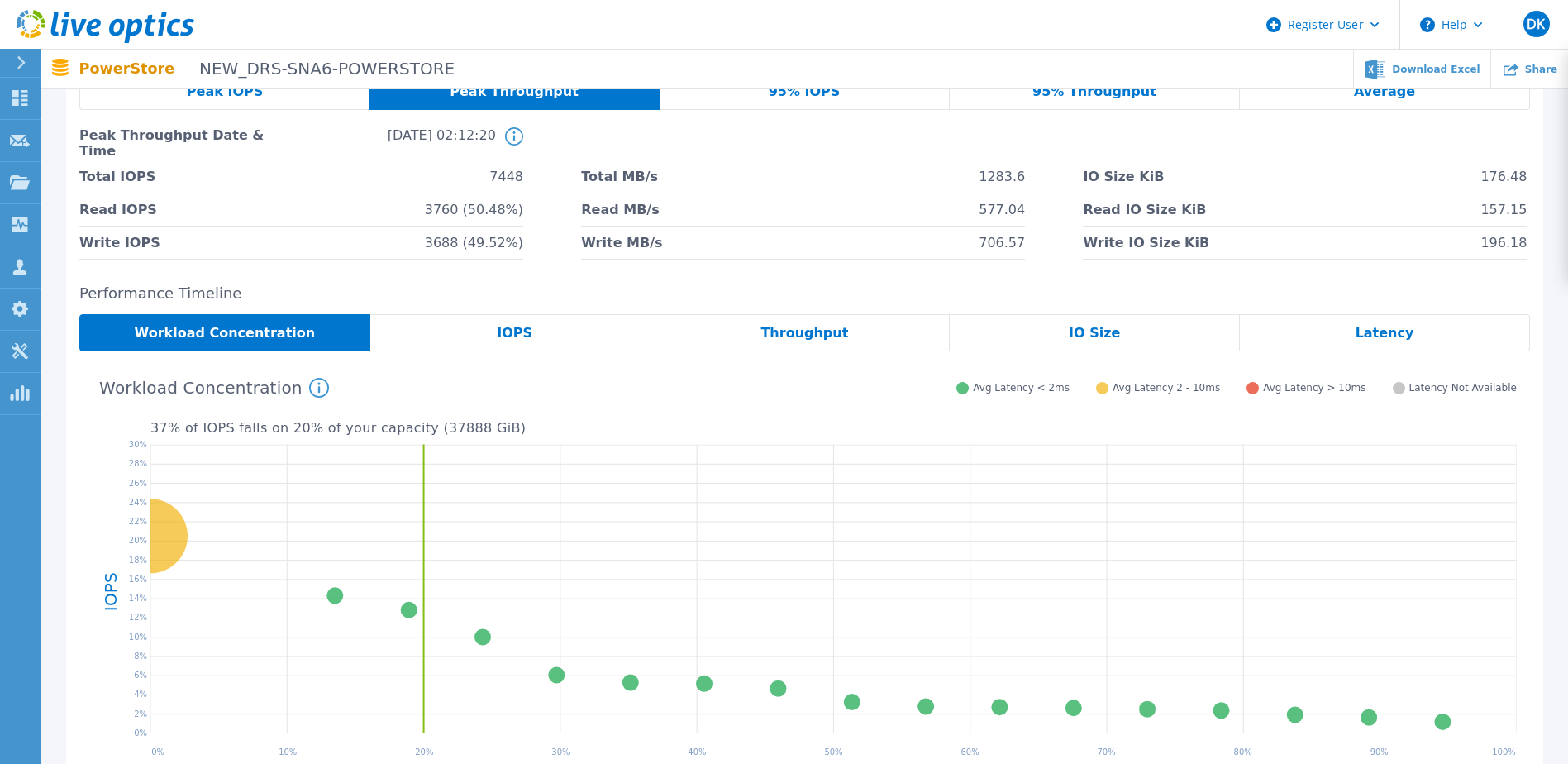
drag, startPoint x: 501, startPoint y: 337, endPoint x: 697, endPoint y: 343, distance: 196.1
click at [501, 337] on span "IOPS" at bounding box center [514, 333] width 36 height 13
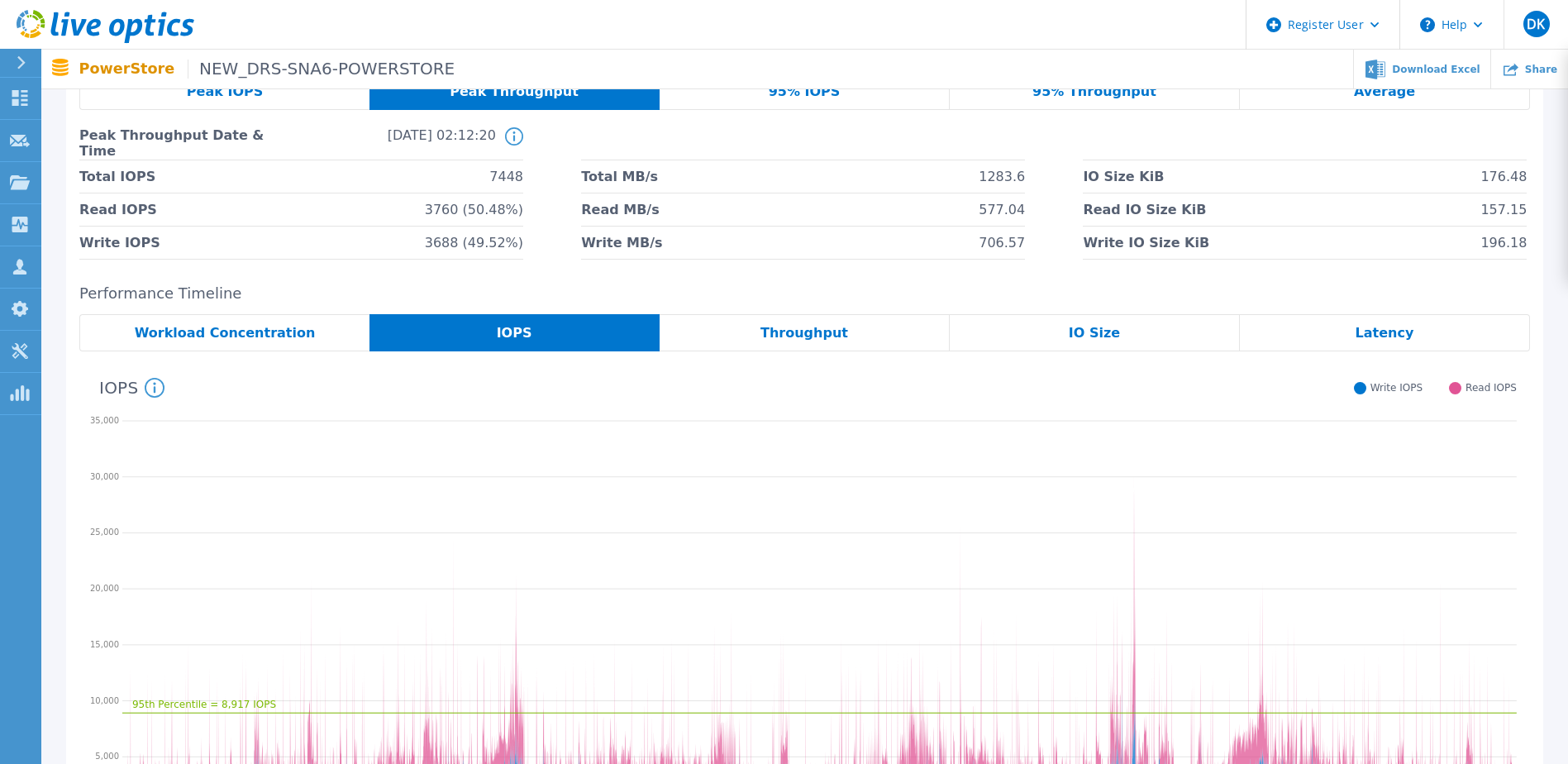
click at [777, 342] on div "Throughput" at bounding box center [804, 332] width 290 height 38
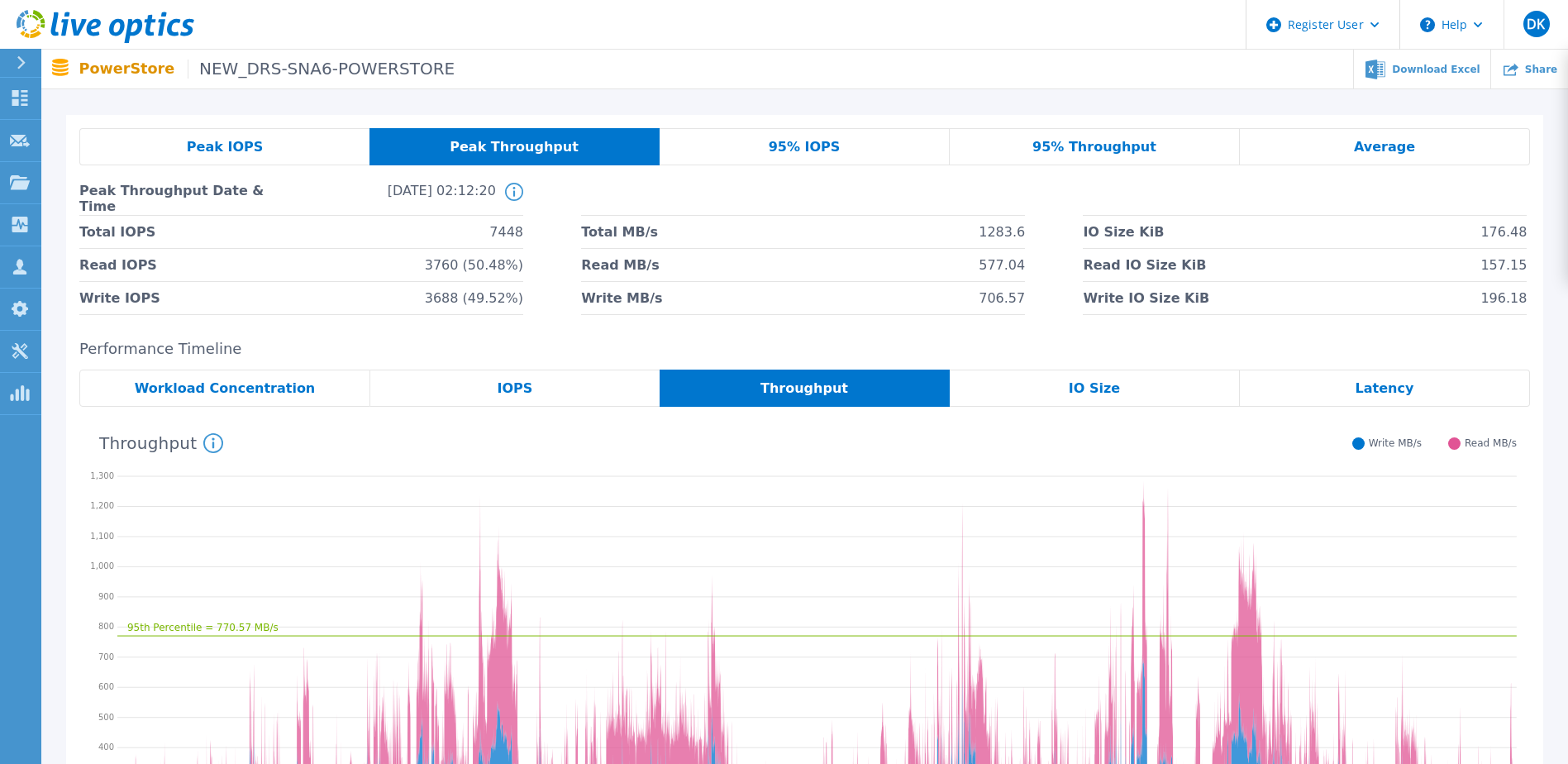
scroll to position [10, 0]
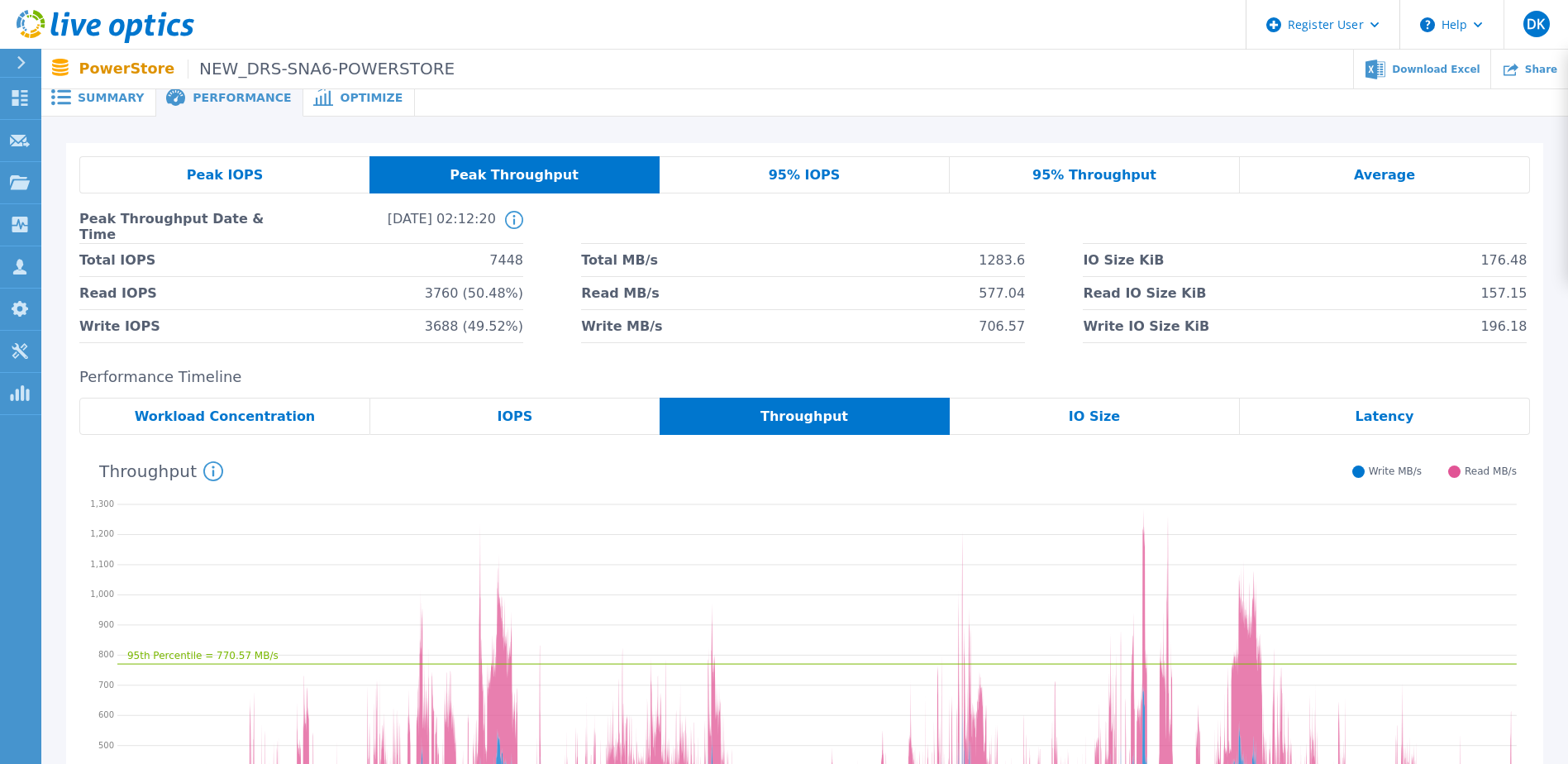
click at [1084, 175] on span "95% Throughput" at bounding box center [1094, 175] width 124 height 13
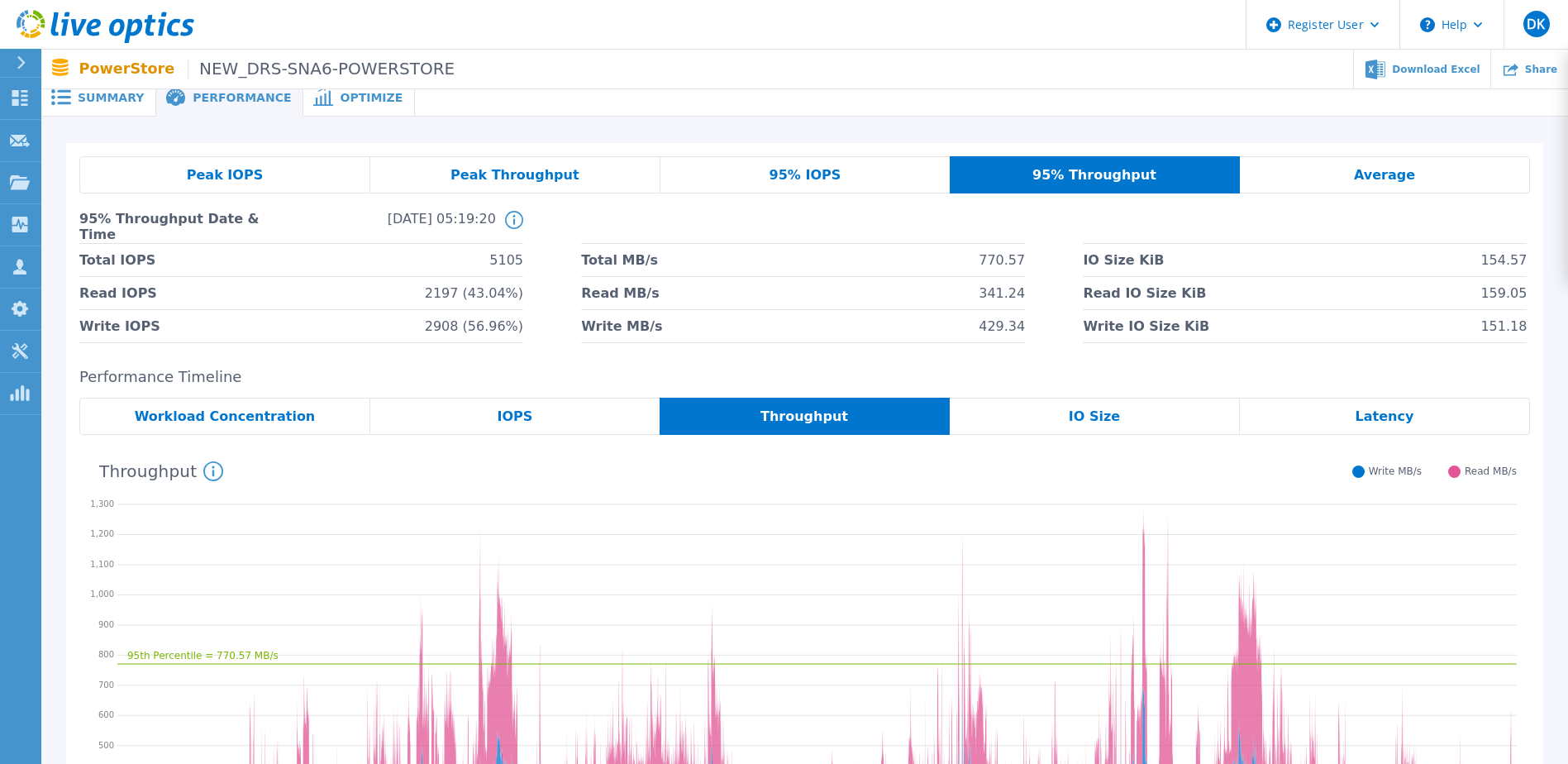
click at [845, 173] on div "95% IOPS" at bounding box center [805, 174] width 290 height 38
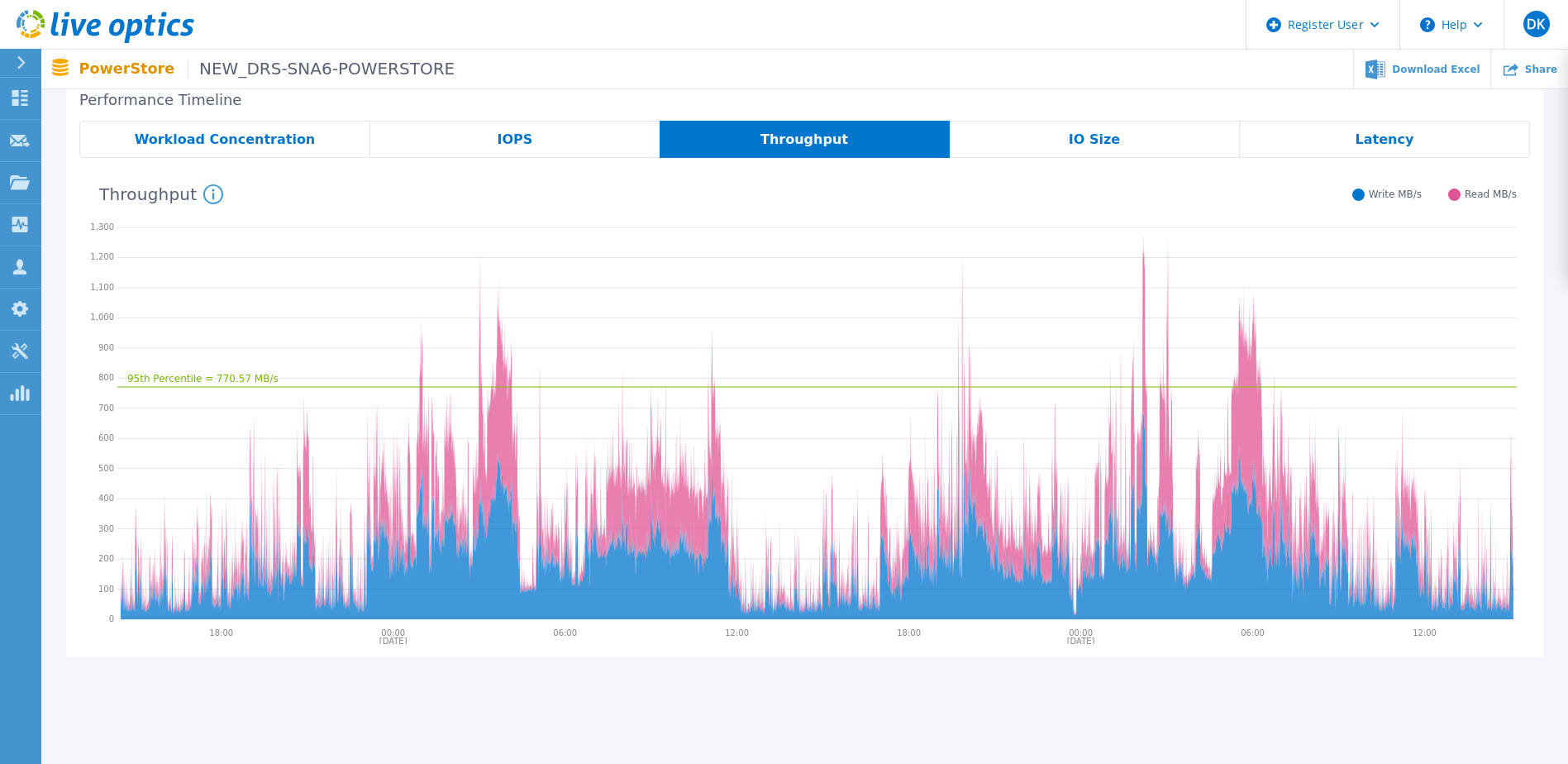
scroll to position [258, 0]
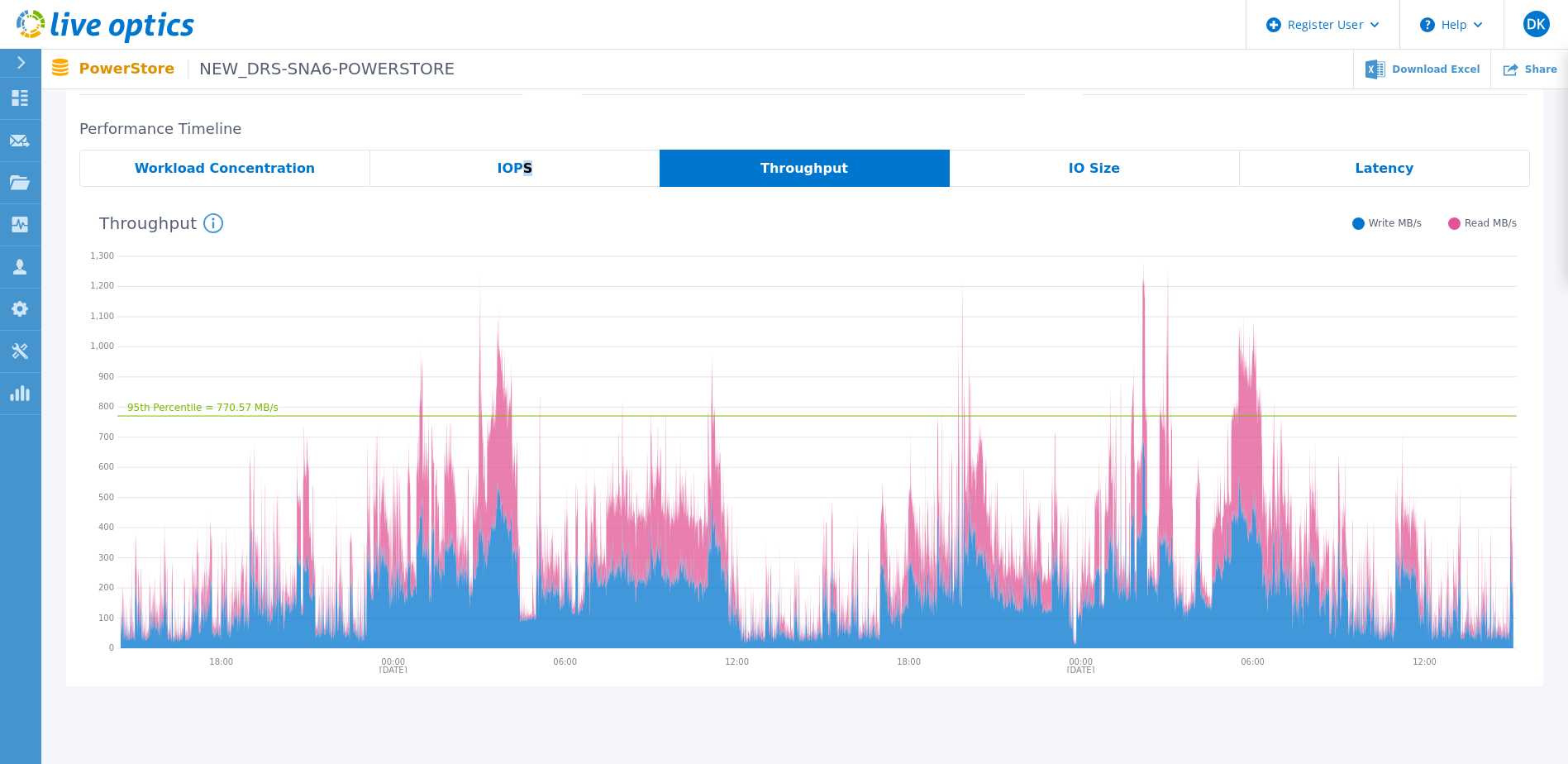
drag, startPoint x: 525, startPoint y: 172, endPoint x: 575, endPoint y: 181, distance: 50.8
click at [529, 172] on span "IOPS" at bounding box center [515, 168] width 36 height 13
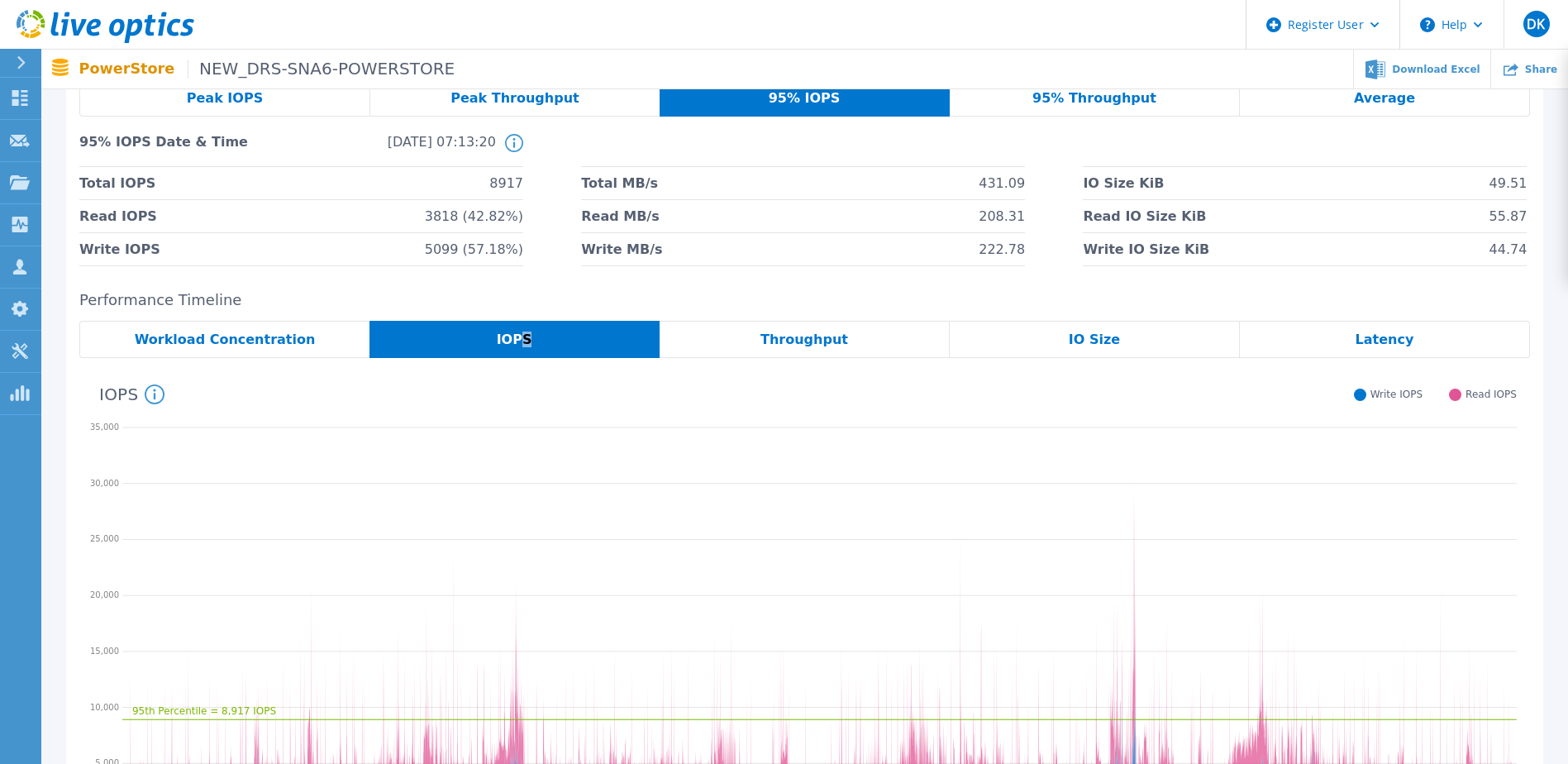
scroll to position [166, 0]
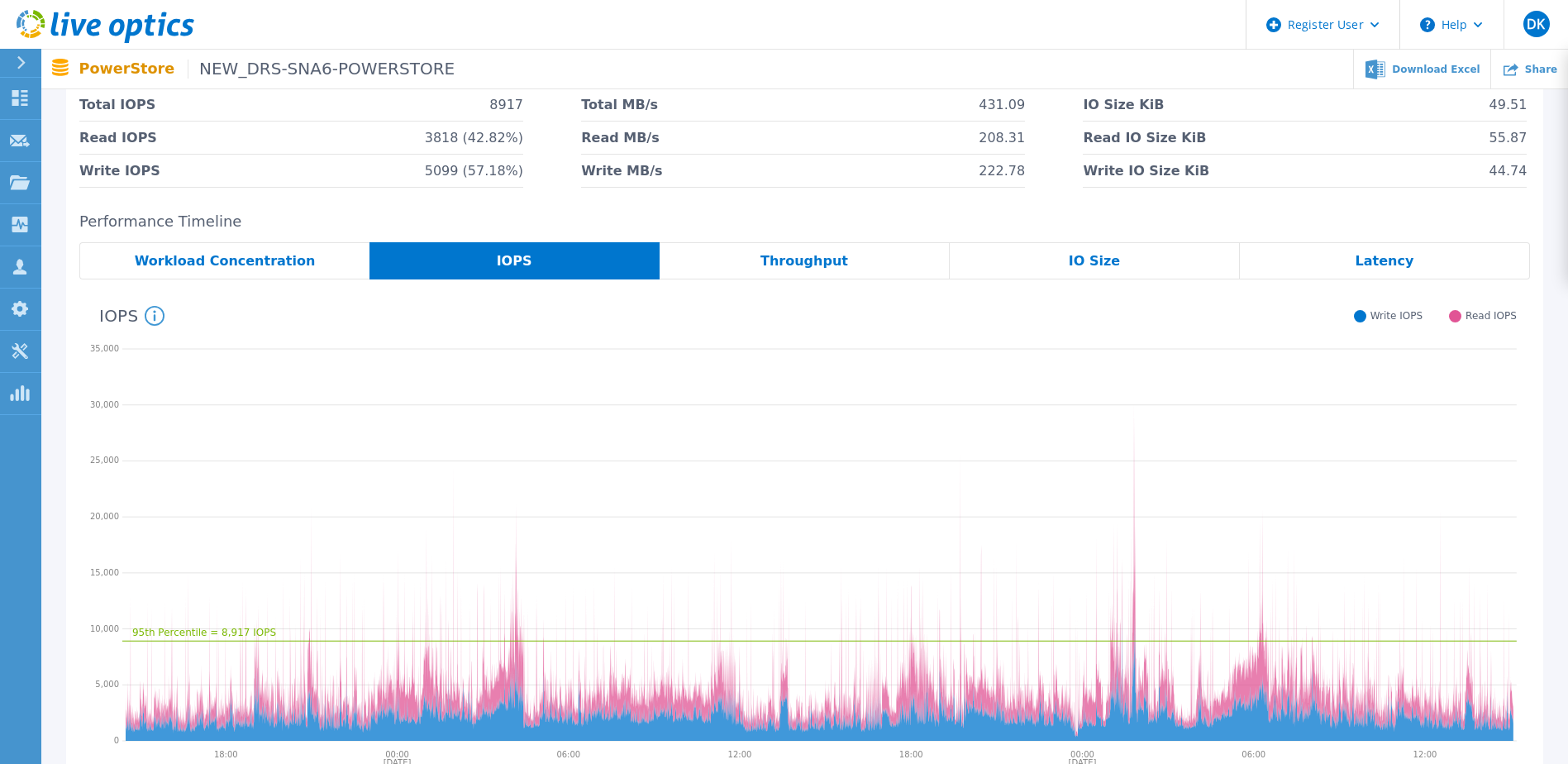
click at [783, 255] on span "Throughput" at bounding box center [804, 262] width 88 height 13
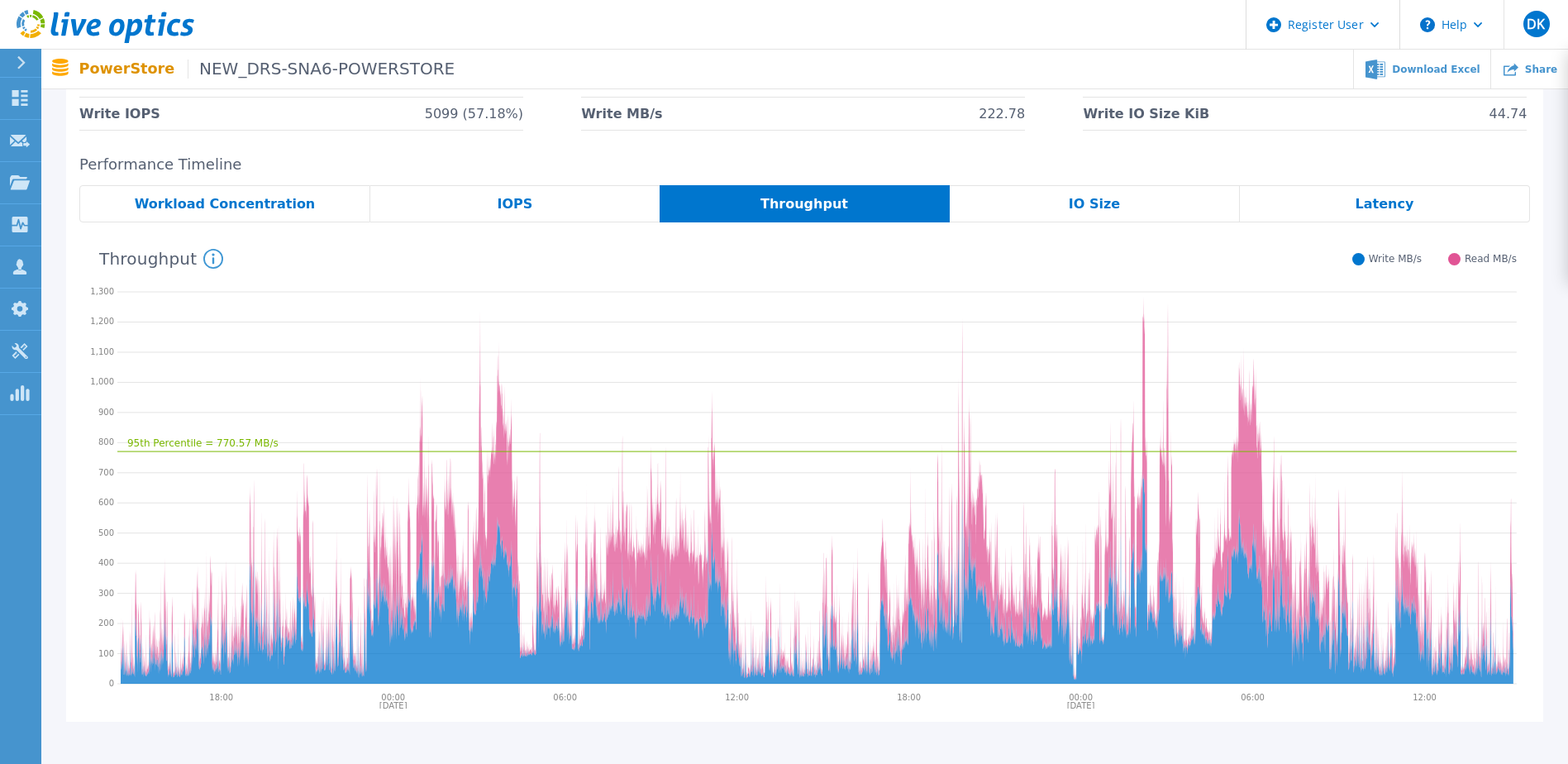
scroll to position [248, 0]
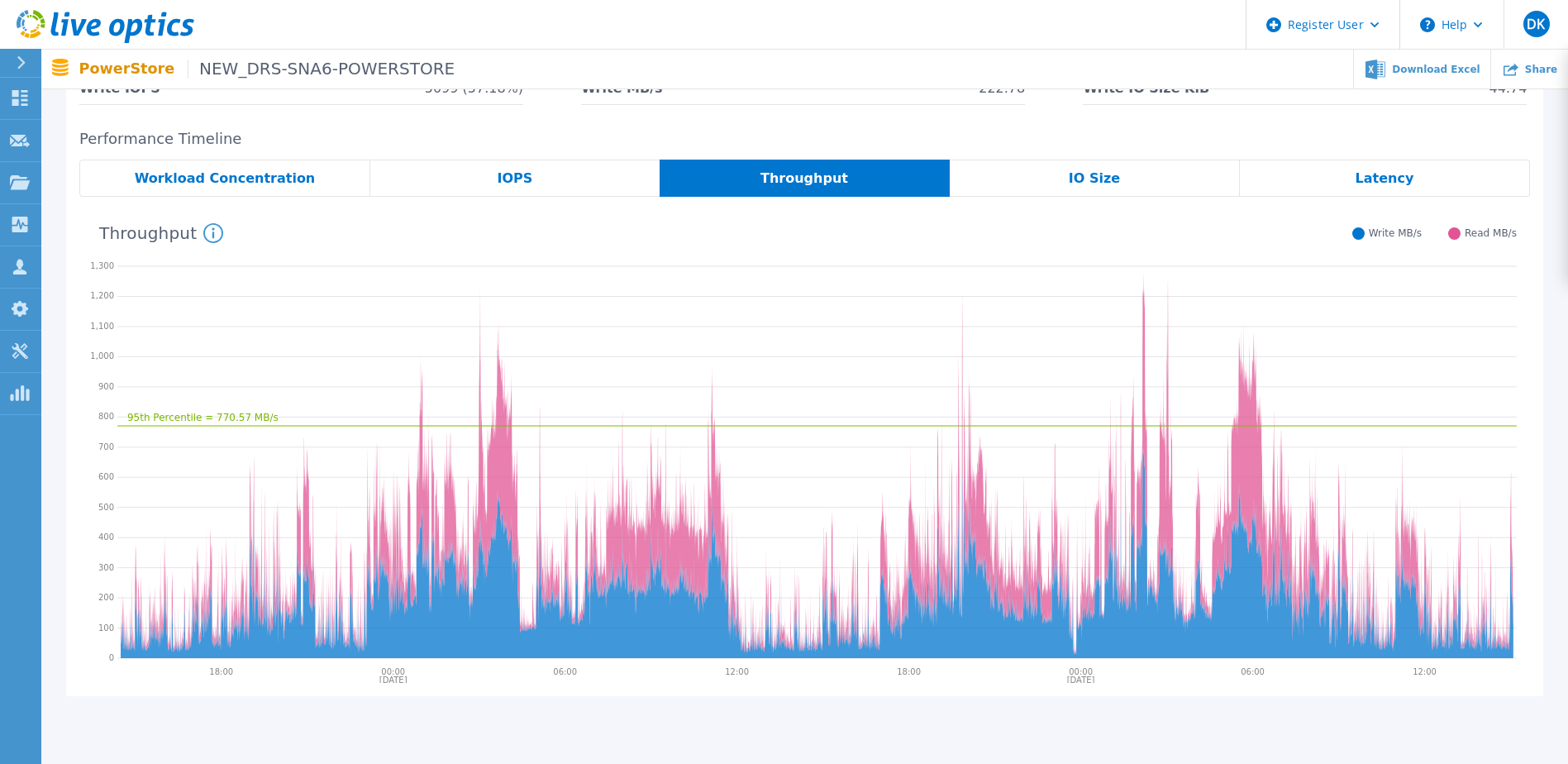
click at [1087, 188] on div "IO Size" at bounding box center [1094, 178] width 290 height 38
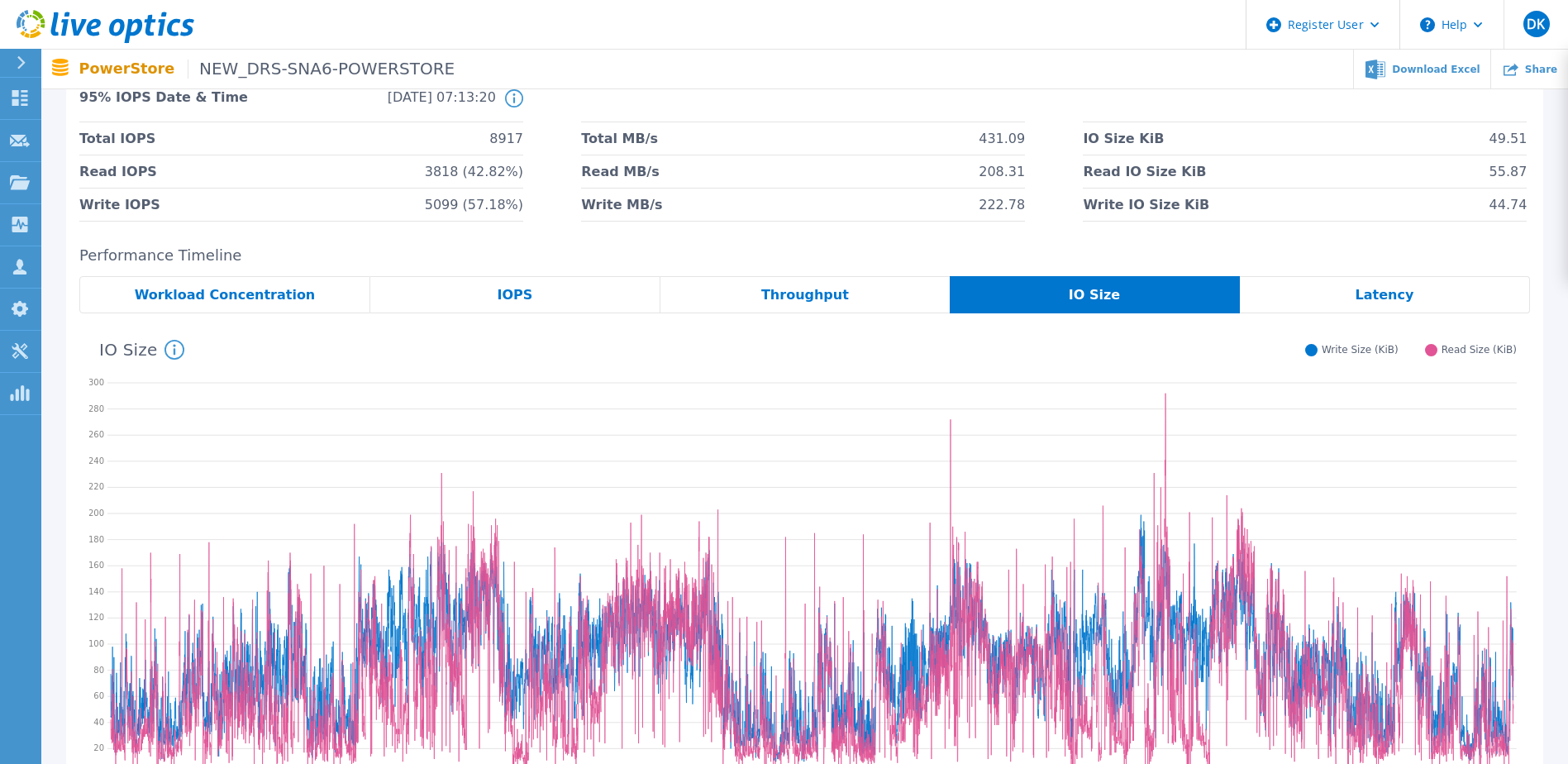
scroll to position [0, 0]
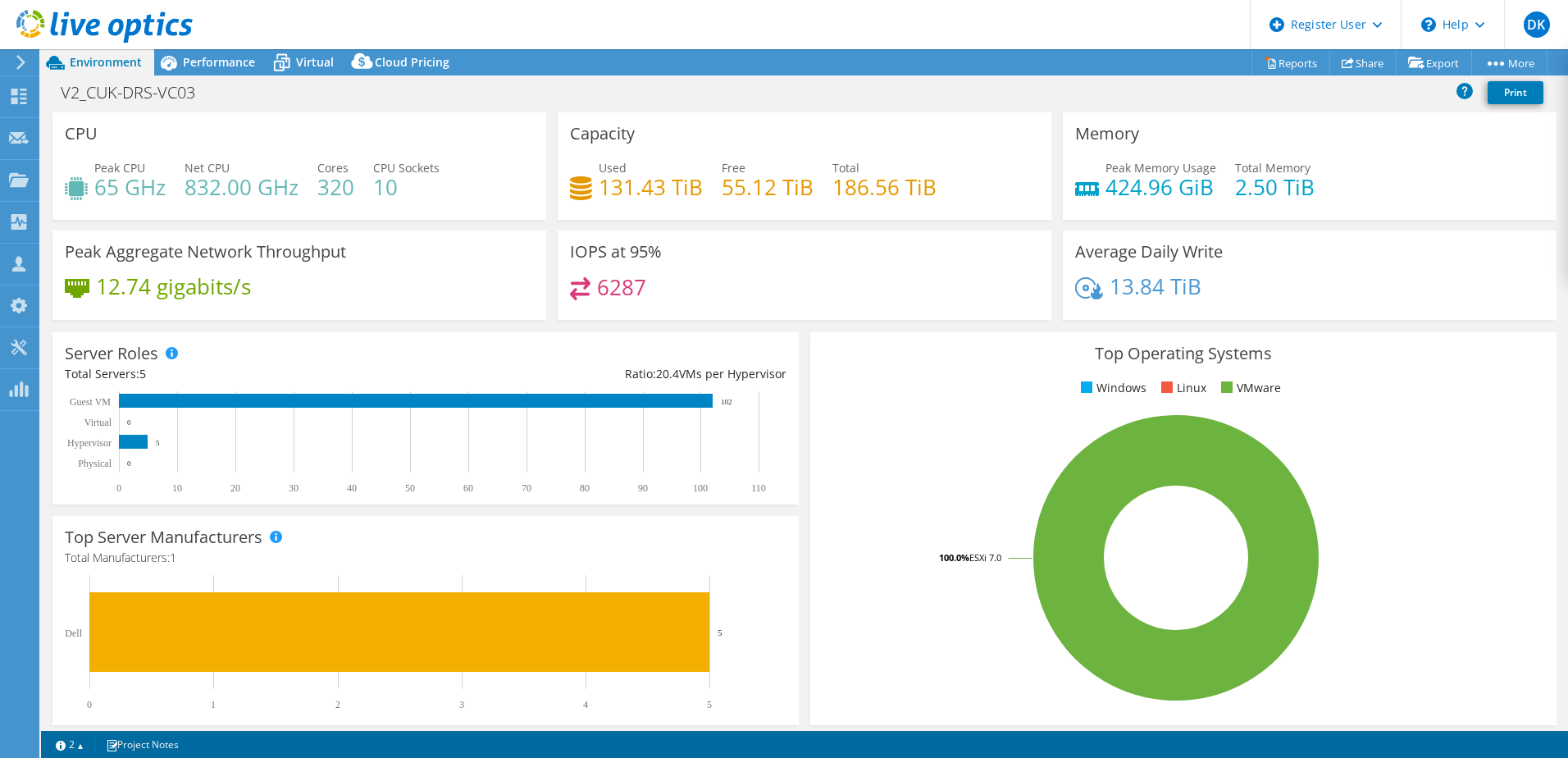
select select "USD"
drag, startPoint x: 182, startPoint y: 195, endPoint x: 250, endPoint y: 198, distance: 68.1
click at [250, 198] on div "Peak CPU 65 GHz Net CPU 832.00 GHz Cores 320 CPU Sockets 10" at bounding box center [299, 186] width 469 height 53
drag, startPoint x: 250, startPoint y: 195, endPoint x: 481, endPoint y: 206, distance: 231.3
click at [481, 206] on div "Peak CPU 65 GHz Net CPU 832.00 GHz Cores 320 CPU Sockets 10" at bounding box center [299, 186] width 469 height 53
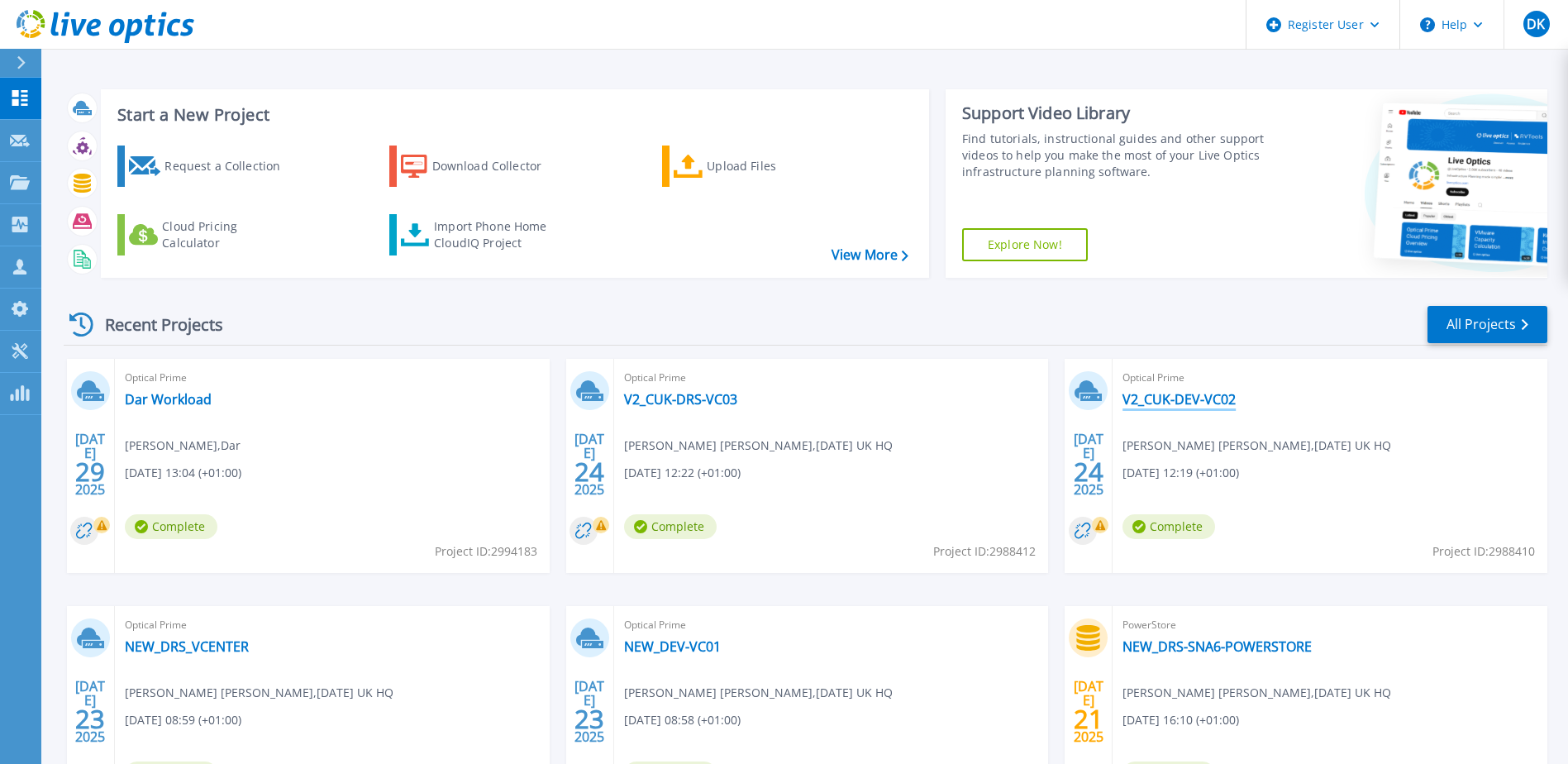
click at [1227, 401] on link "V2_CUK-DEV-VC02" at bounding box center [1179, 398] width 114 height 16
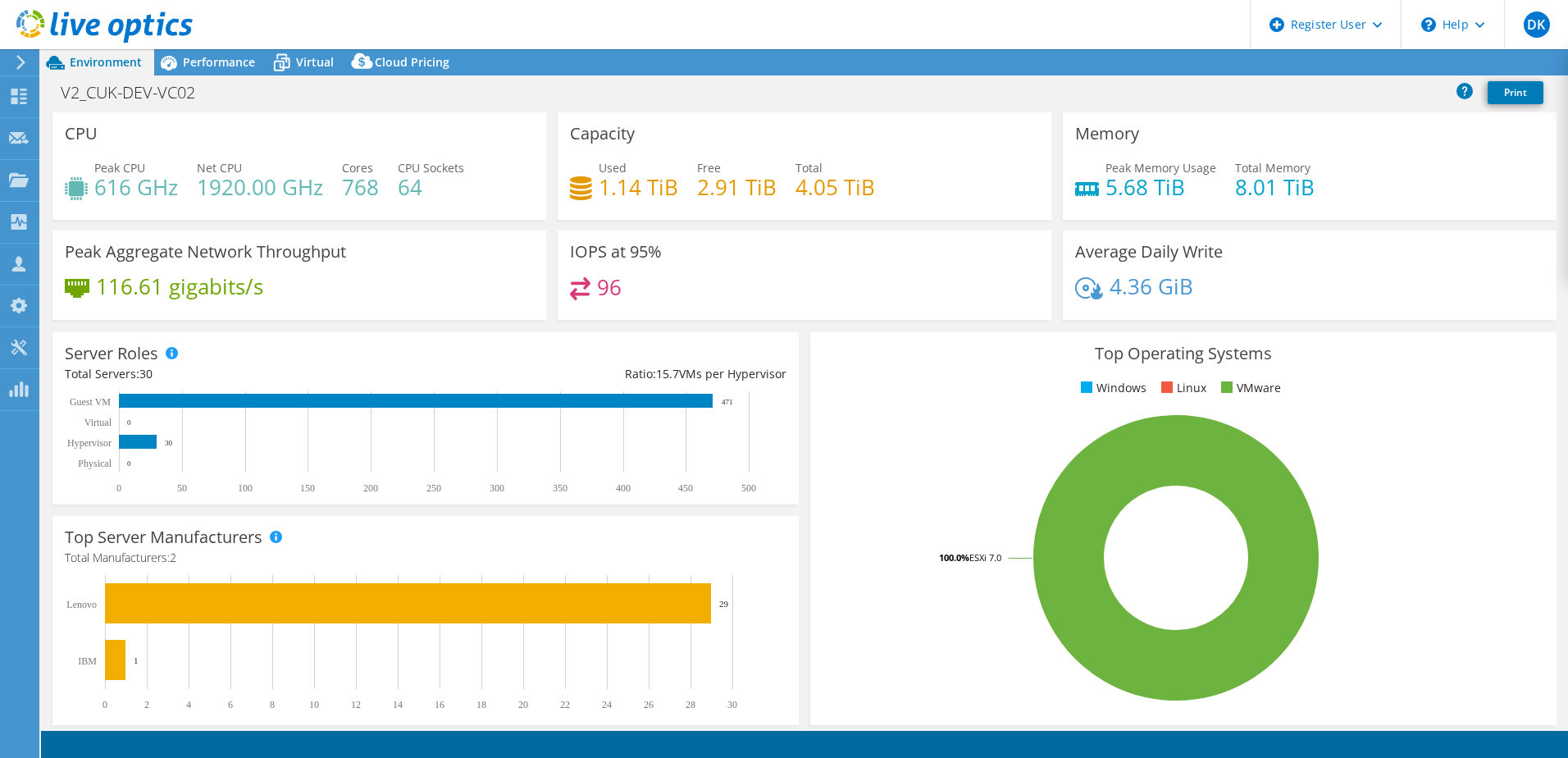
select select "USD"
drag, startPoint x: 321, startPoint y: 188, endPoint x: 199, endPoint y: 191, distance: 122.0
click at [199, 191] on h4 "1920.00 GHz" at bounding box center [260, 186] width 126 height 18
drag, startPoint x: 199, startPoint y: 191, endPoint x: 100, endPoint y: 192, distance: 99.0
click at [100, 192] on div "Peak CPU 616 GHz Net CPU 1920.00 GHz Cores 768 CPU Sockets 64" at bounding box center [299, 186] width 469 height 53
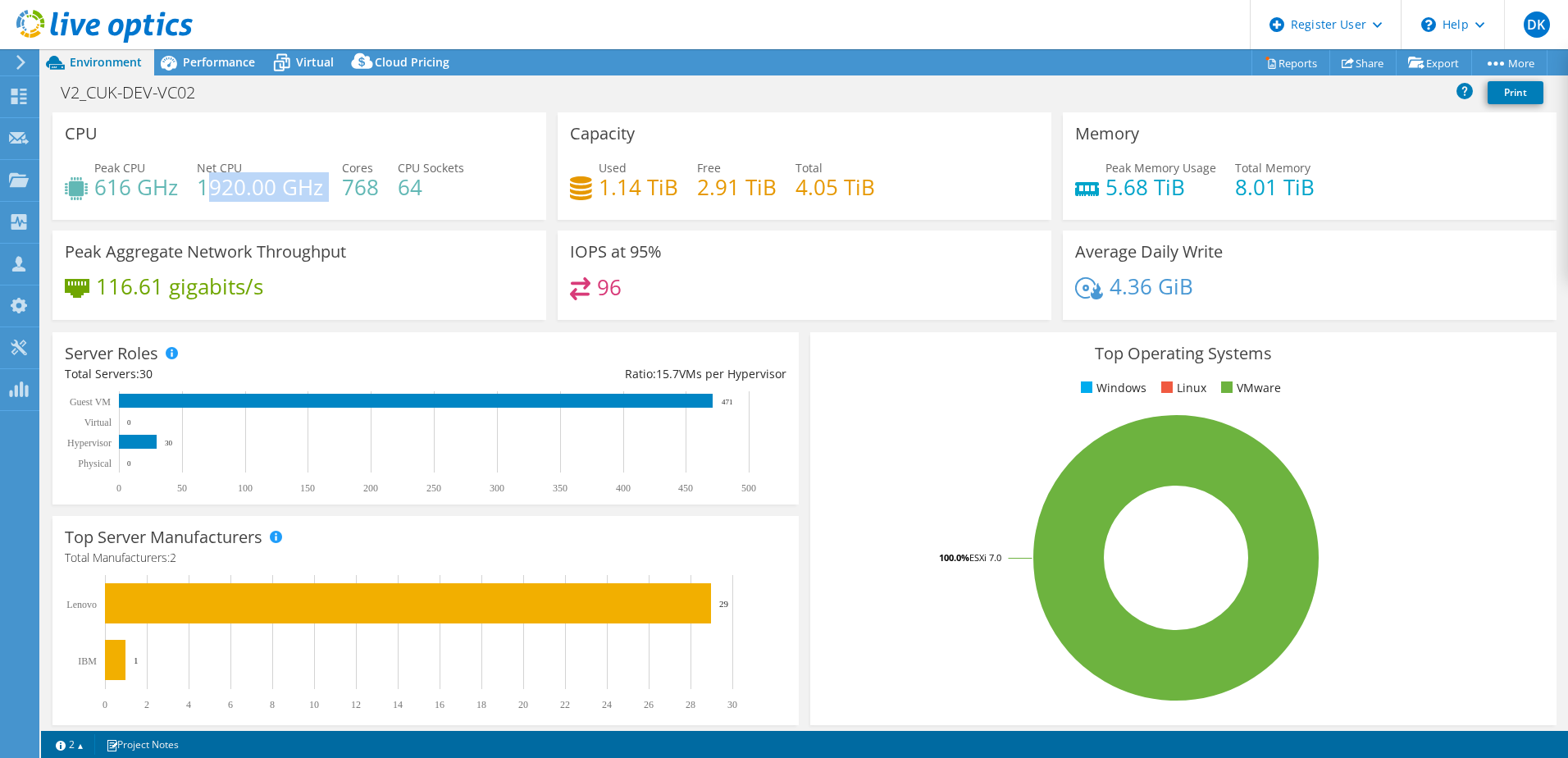
drag, startPoint x: 329, startPoint y: 191, endPoint x: 204, endPoint y: 191, distance: 125.0
click at [204, 191] on div "Peak CPU 616 GHz Net CPU 1920.00 GHz Cores 768 CPU Sockets 64" at bounding box center [299, 186] width 469 height 53
drag, startPoint x: 205, startPoint y: 190, endPoint x: 343, endPoint y: 194, distance: 138.1
click at [343, 194] on div "Peak CPU 616 GHz Net CPU 1920.00 GHz Cores 768 CPU Sockets 64" at bounding box center [299, 186] width 469 height 53
drag, startPoint x: 179, startPoint y: 190, endPoint x: 91, endPoint y: 191, distance: 88.0
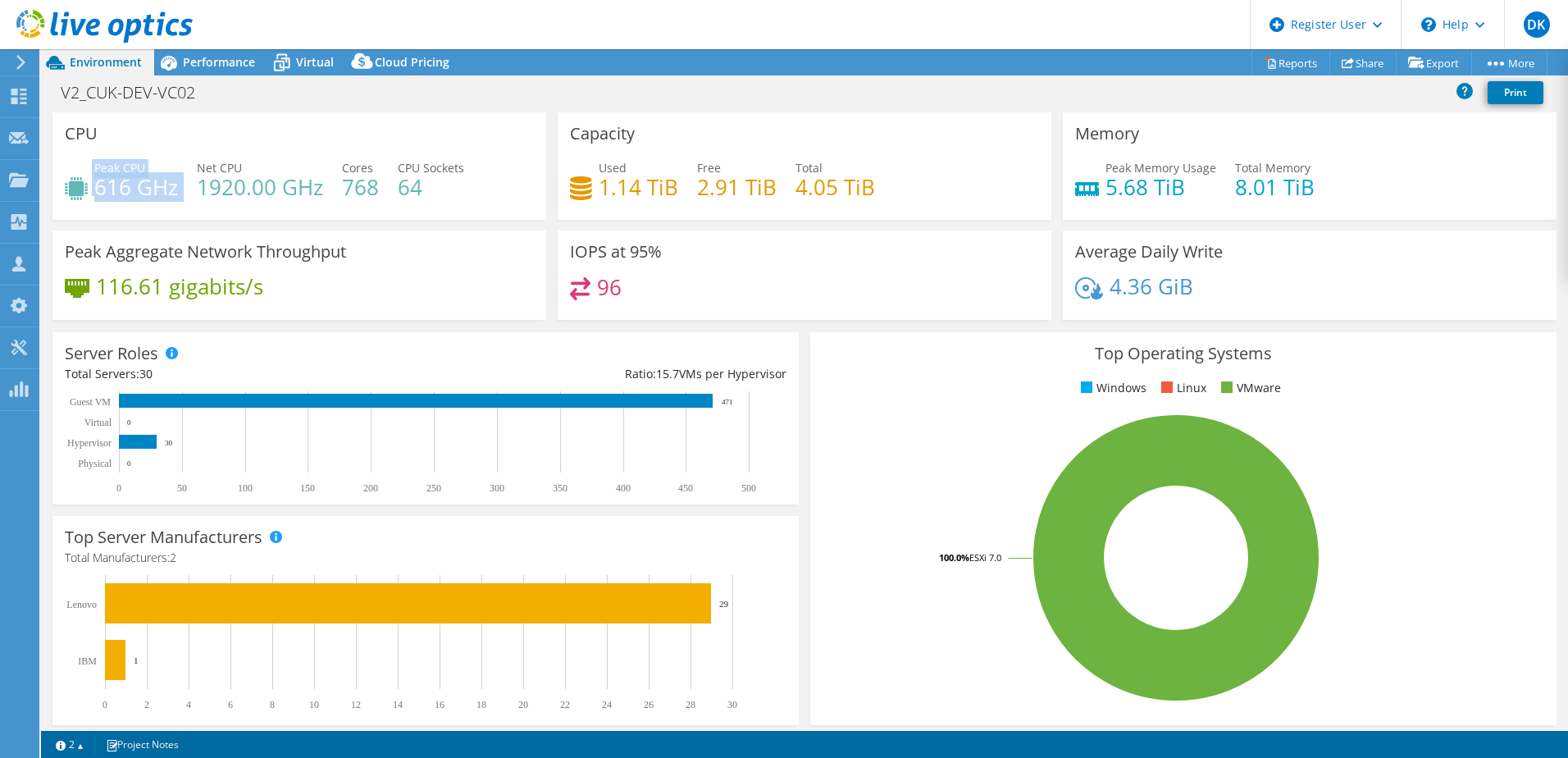
click at [91, 191] on div "Peak CPU 616 GHz Net CPU 1920.00 GHz Cores 768 CPU Sockets 64" at bounding box center [299, 186] width 469 height 53
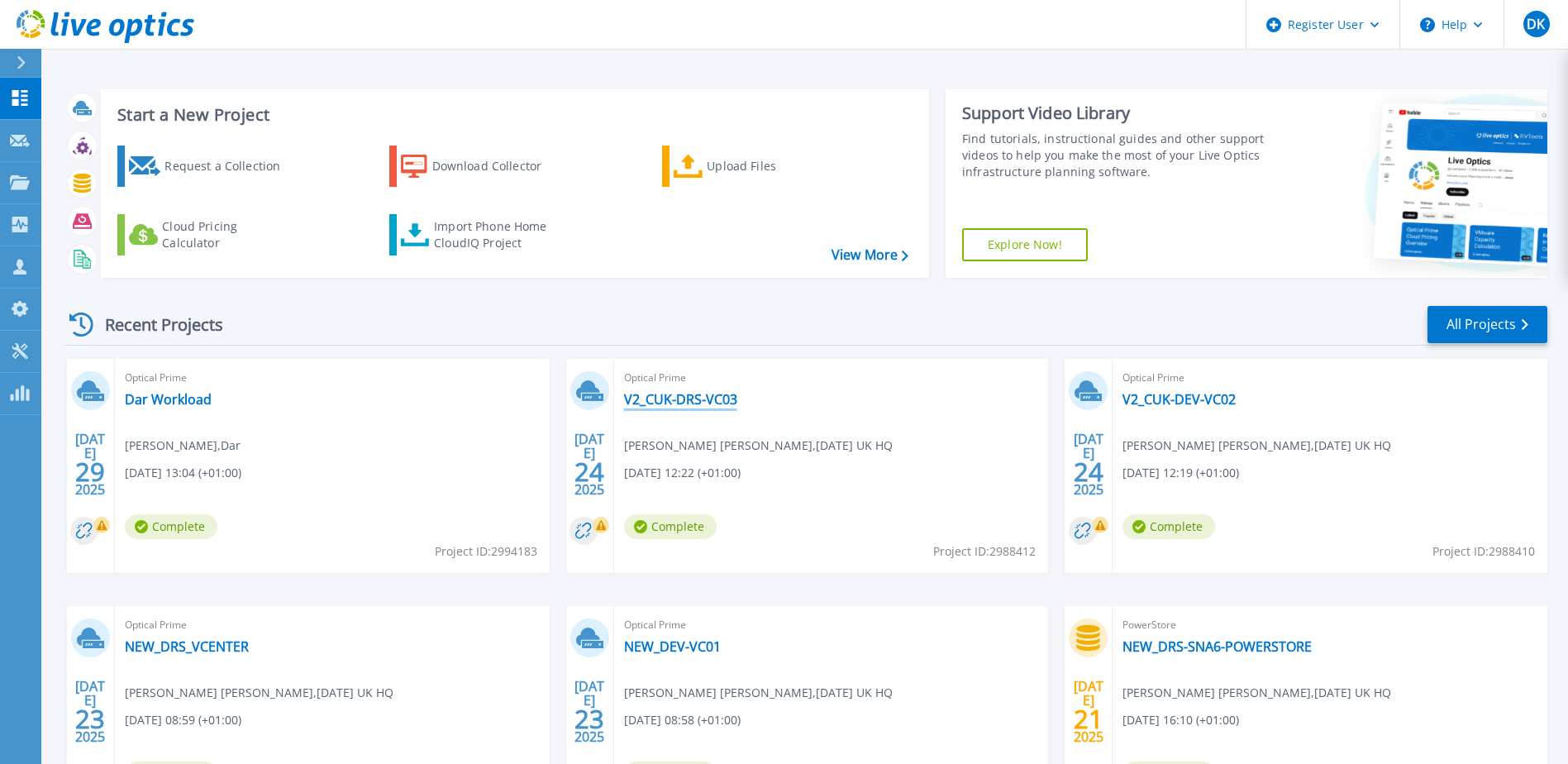
click at [692, 397] on link "V2_CUK-DRS-VC03" at bounding box center [681, 398] width 114 height 16
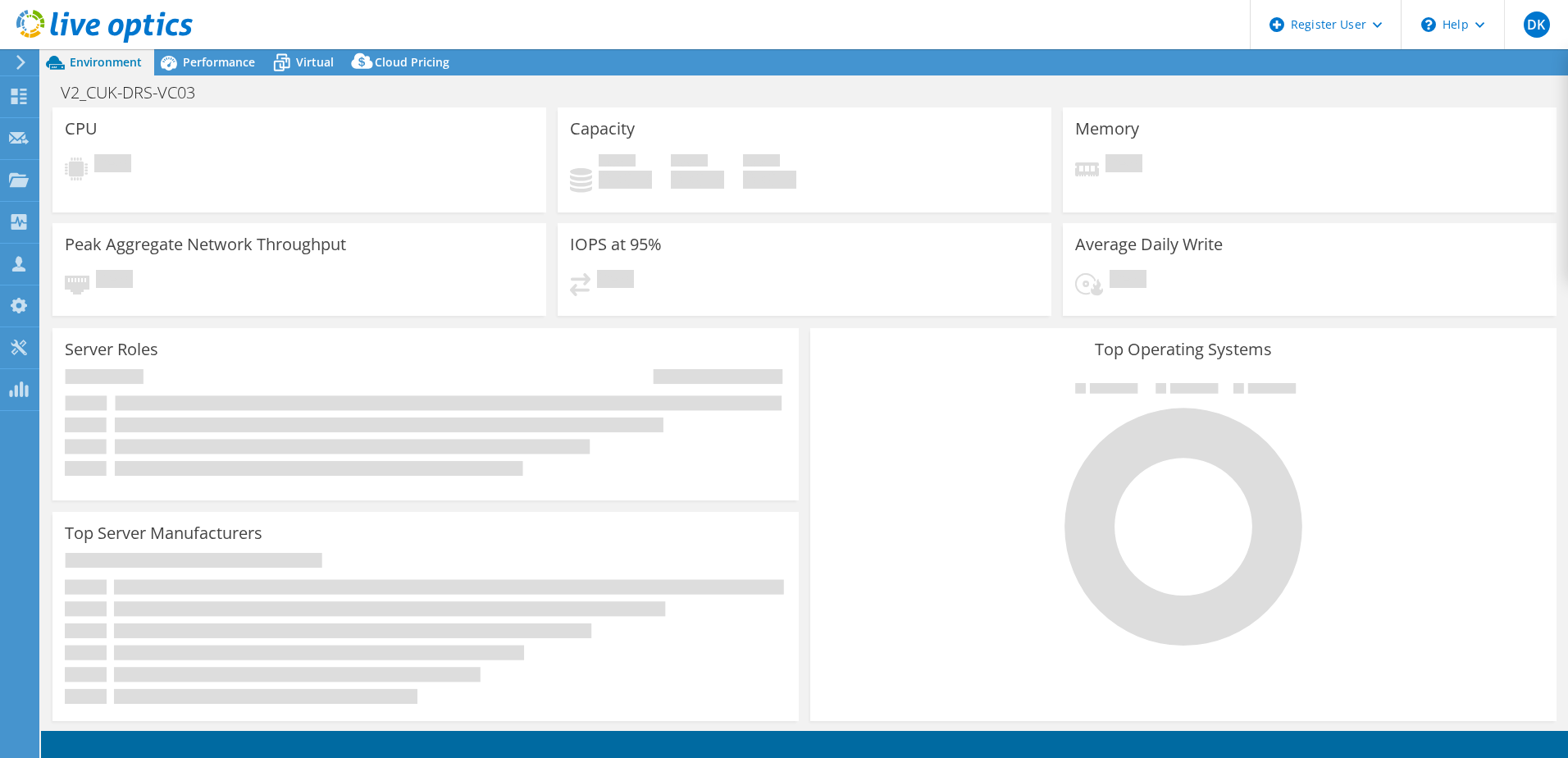
select select "USD"
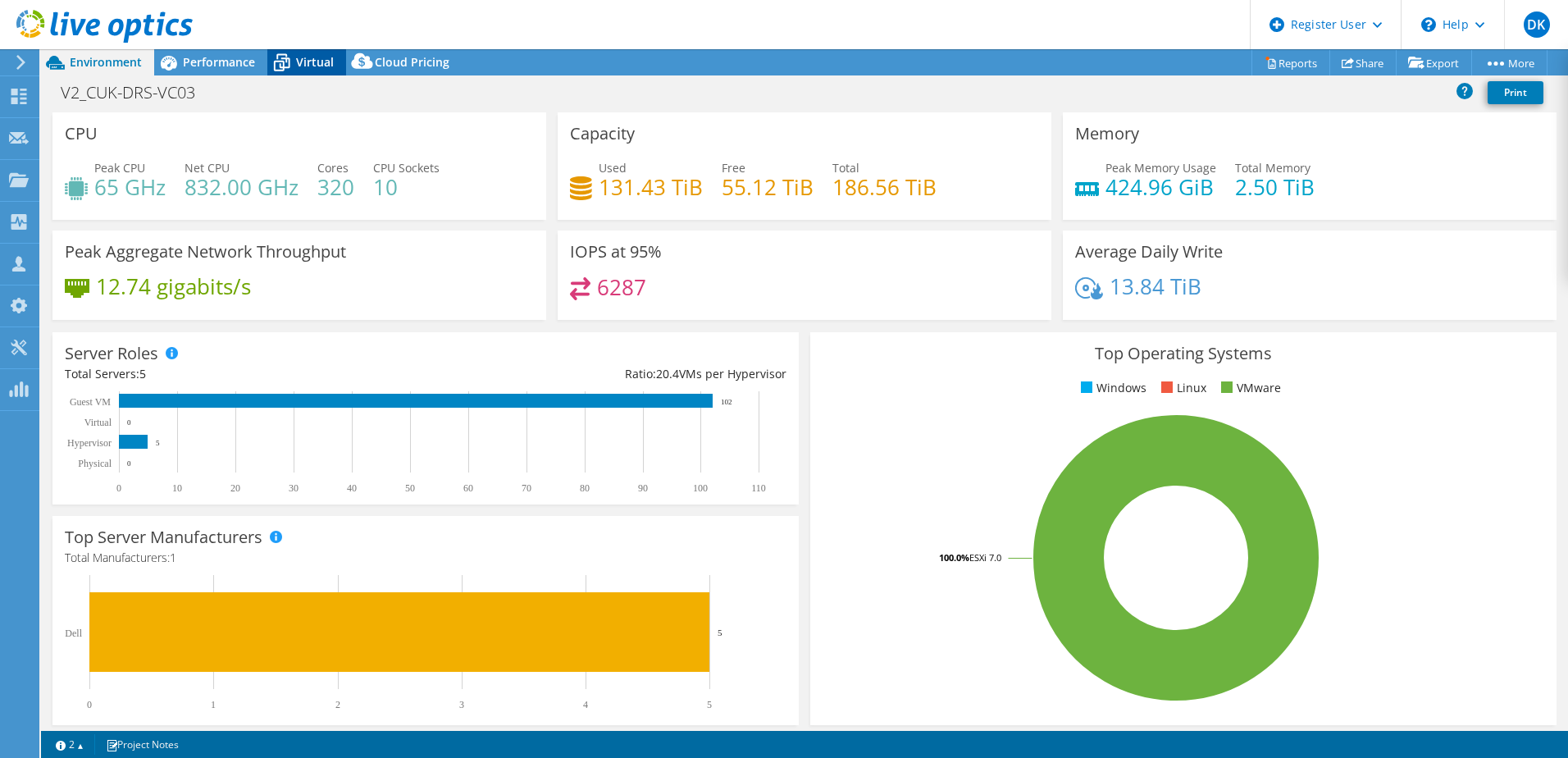
click at [309, 61] on span "Virtual" at bounding box center [315, 62] width 38 height 15
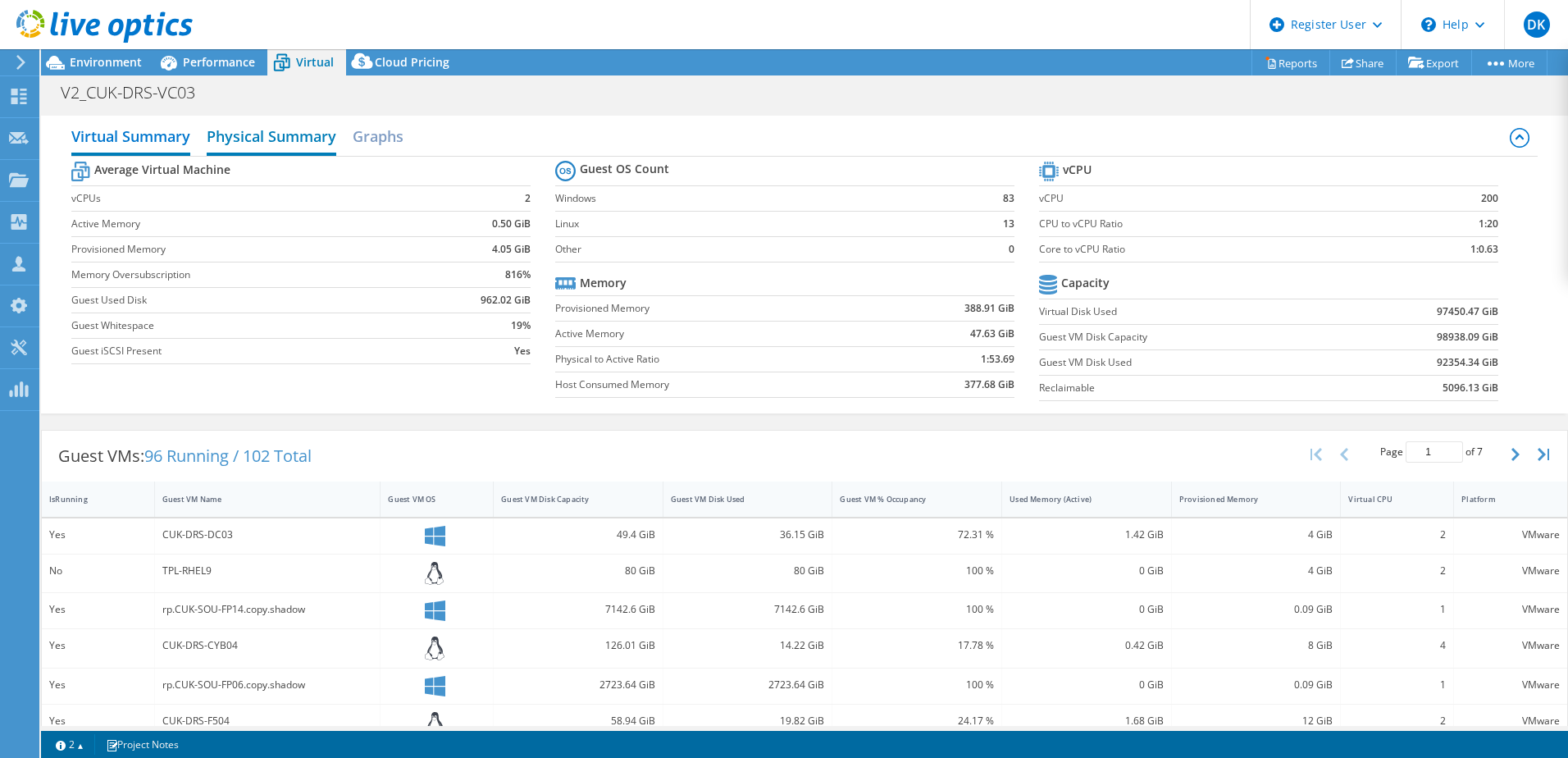
click at [301, 137] on h2 "Physical Summary" at bounding box center [271, 137] width 130 height 36
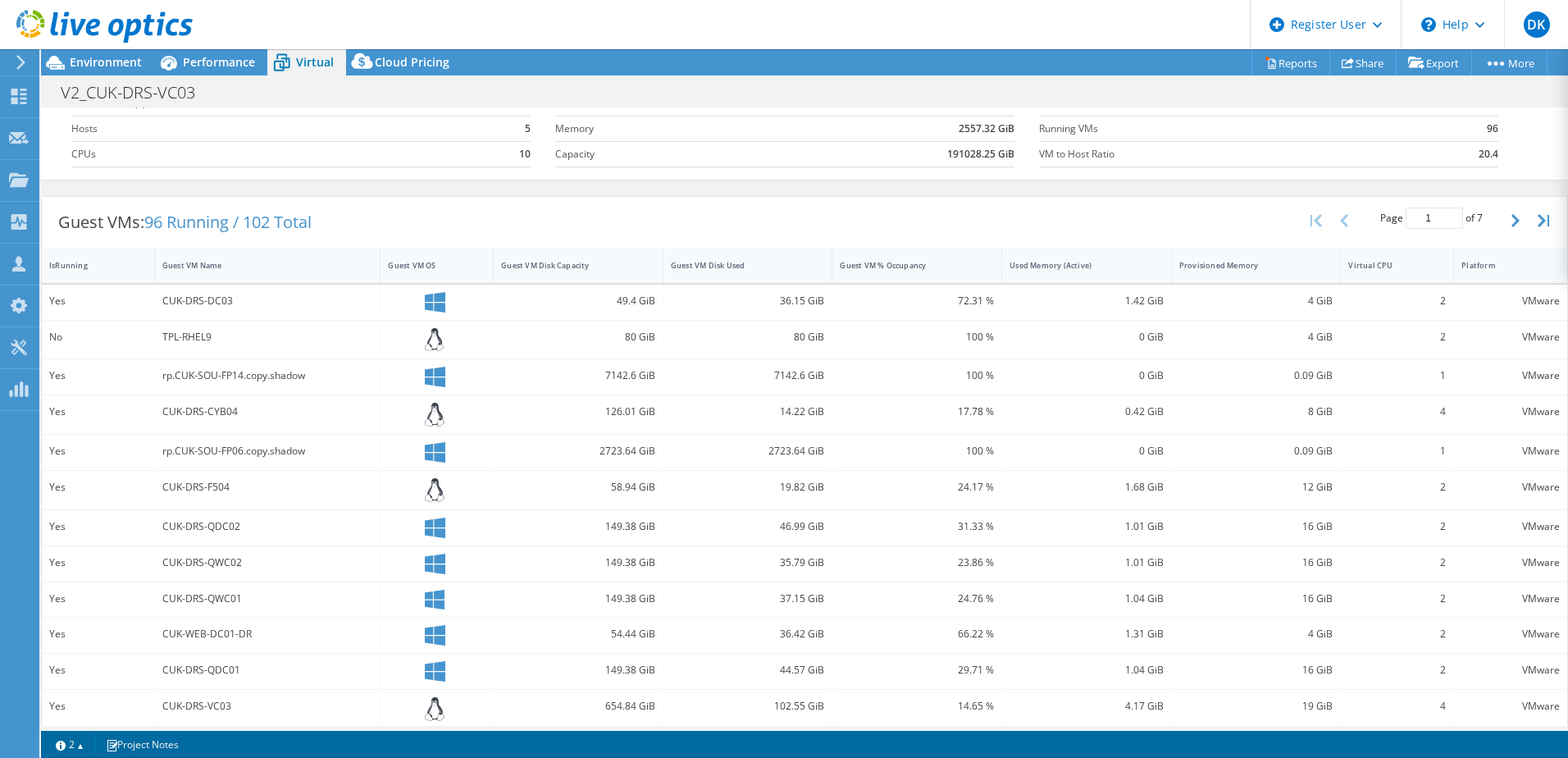
scroll to position [116, 0]
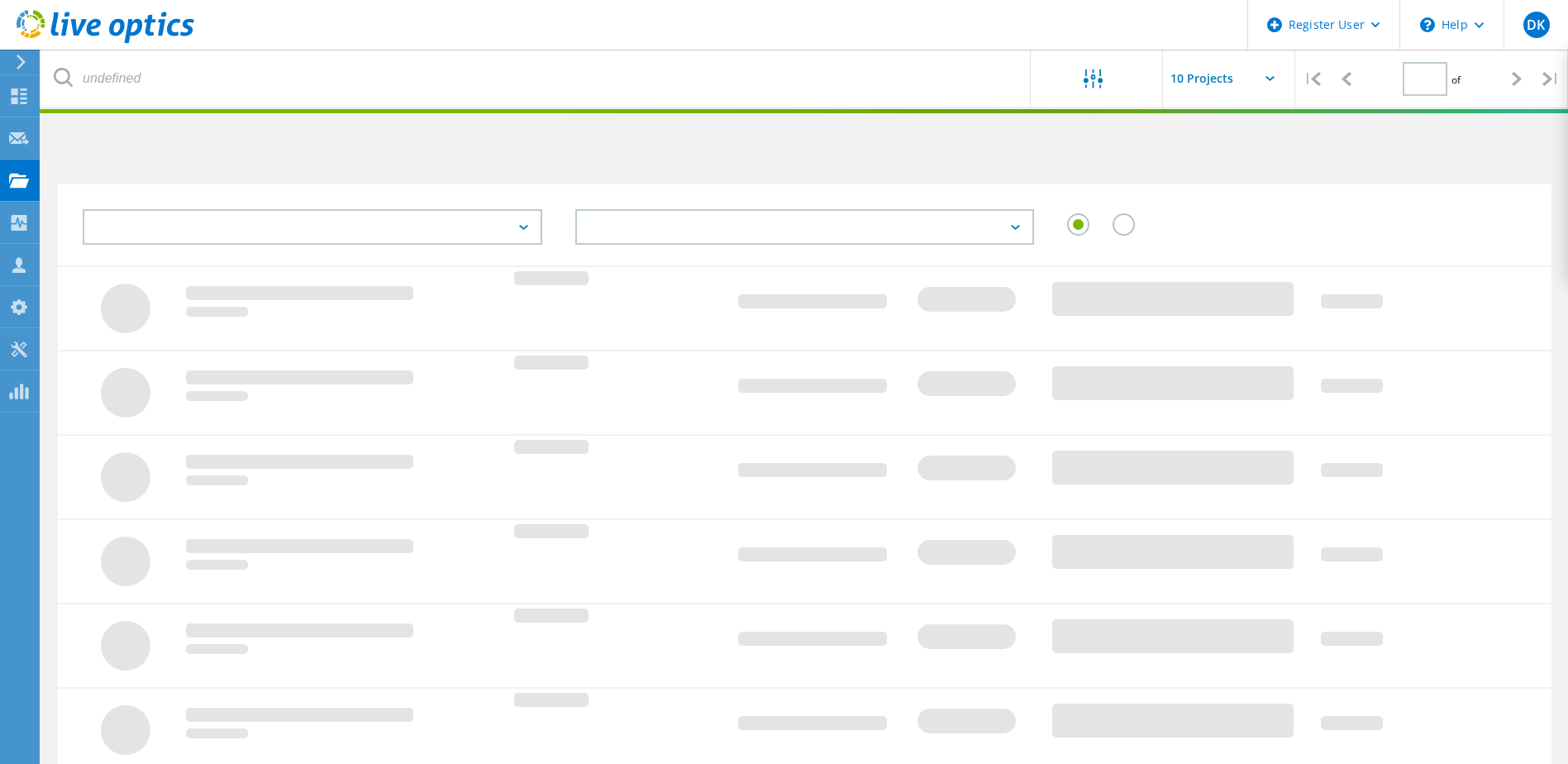
type input "1"
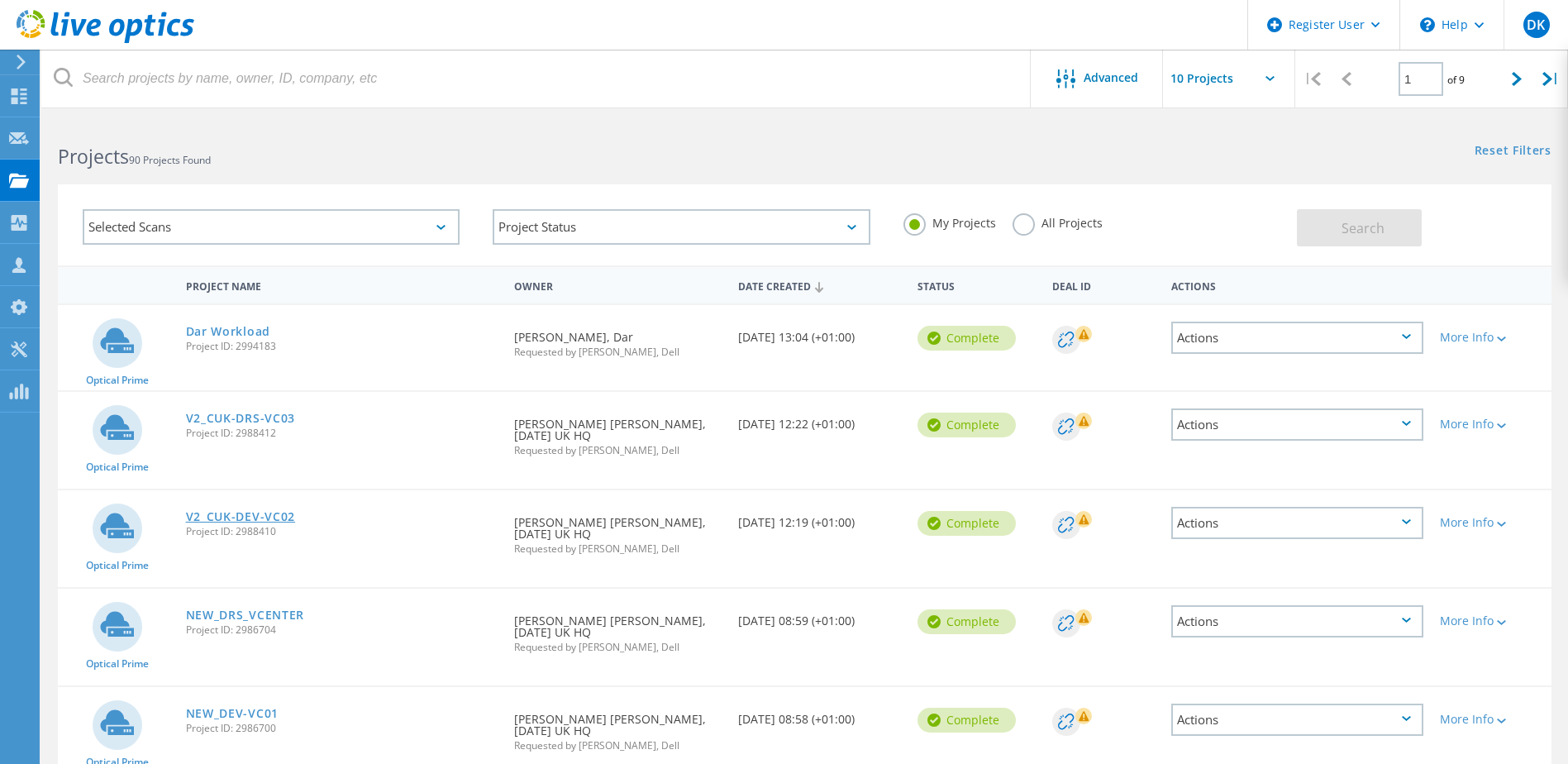
click at [278, 511] on link "V2_CUK-DEV-VC02" at bounding box center [241, 517] width 110 height 12
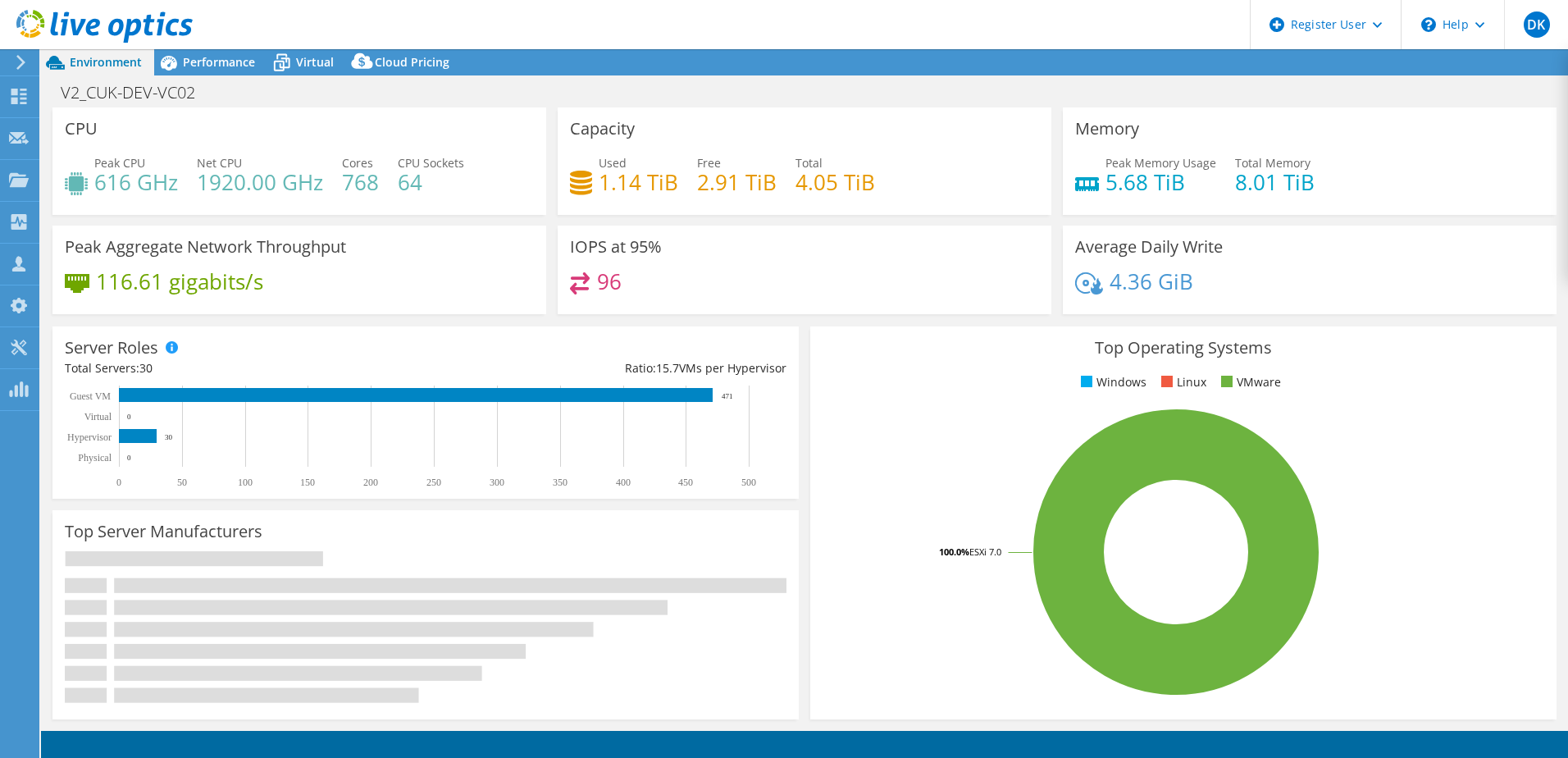
select select "USD"
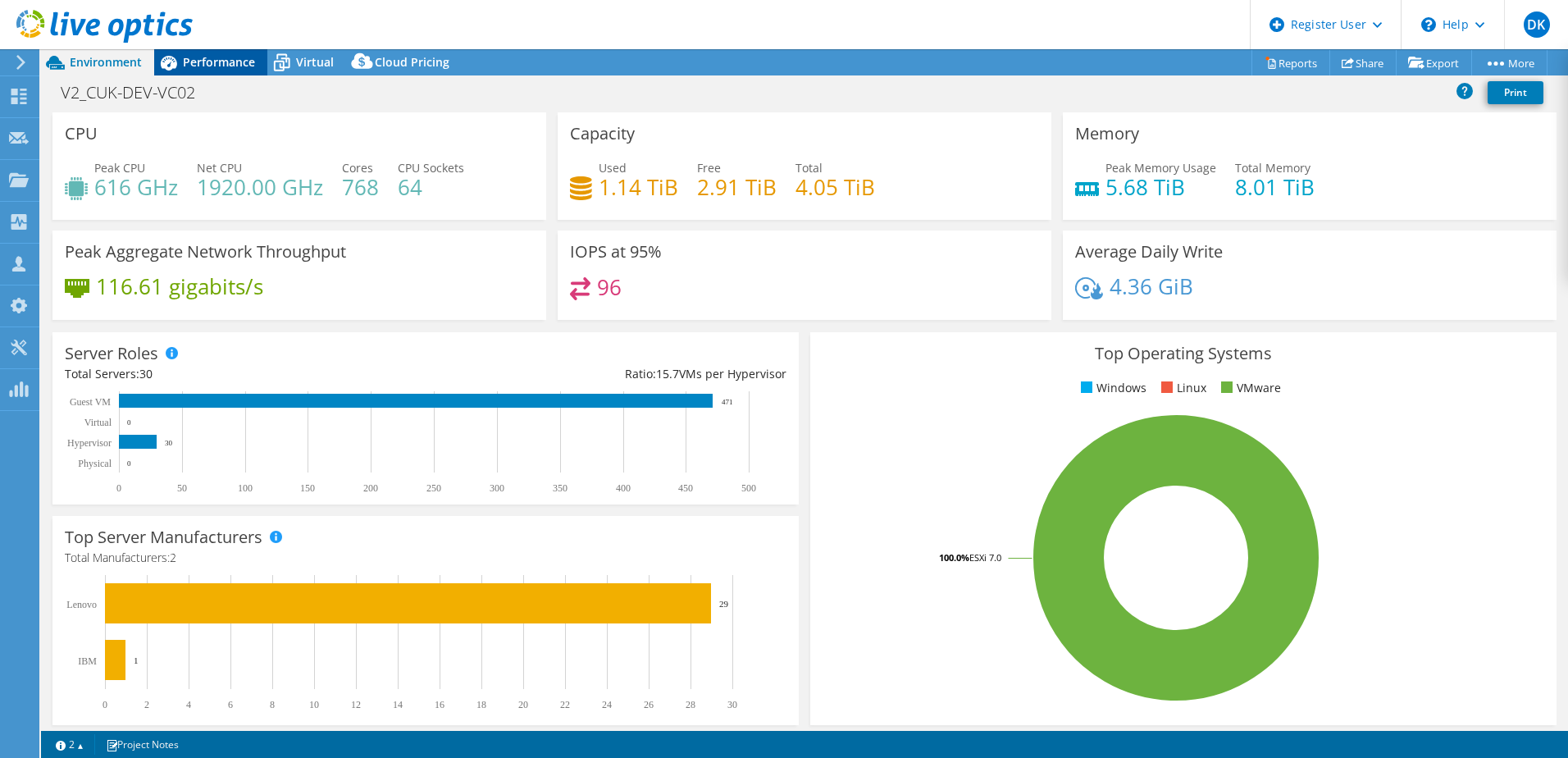
click at [228, 64] on span "Performance" at bounding box center [220, 62] width 73 height 15
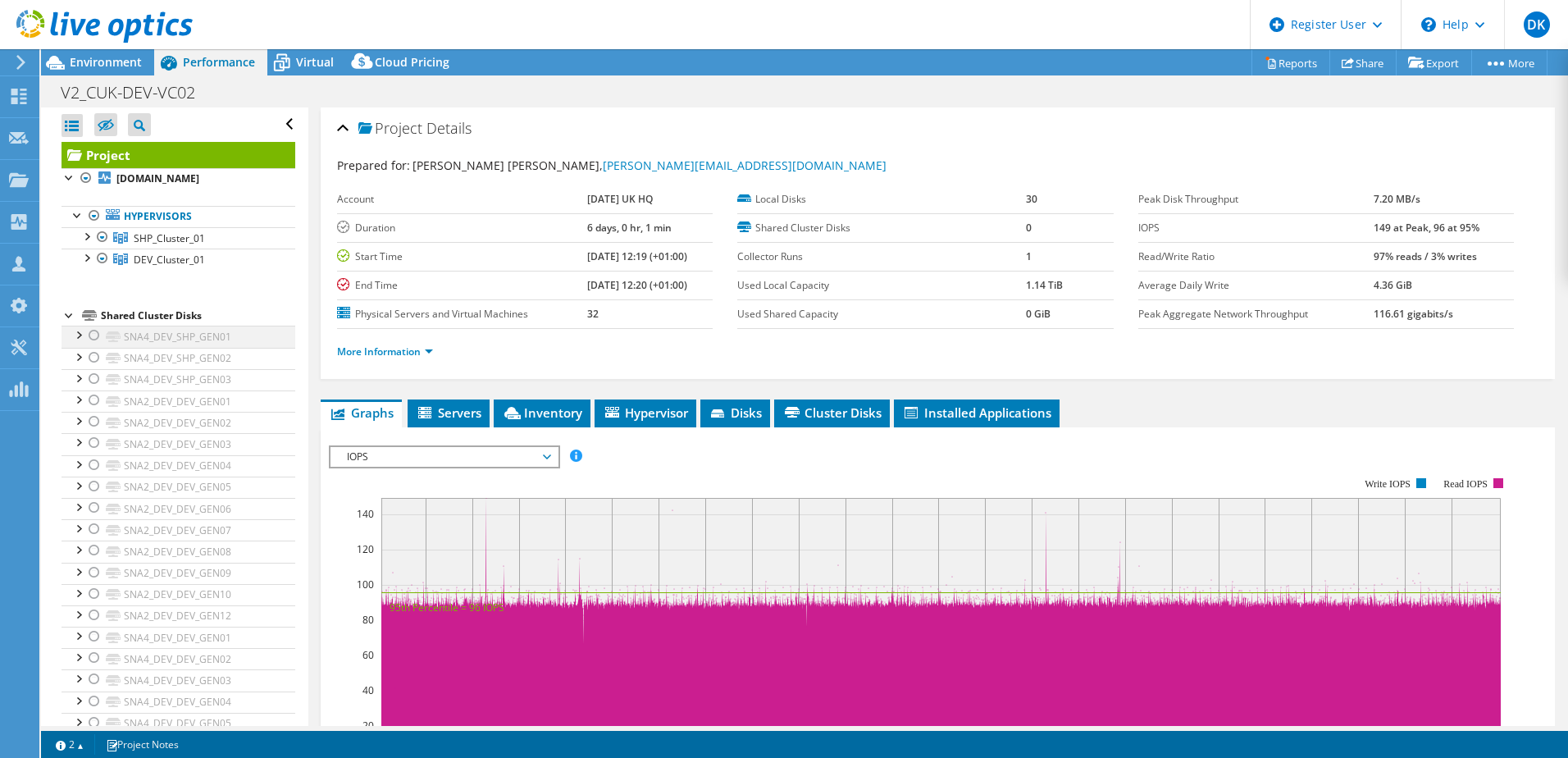
click at [92, 332] on div at bounding box center [94, 335] width 16 height 20
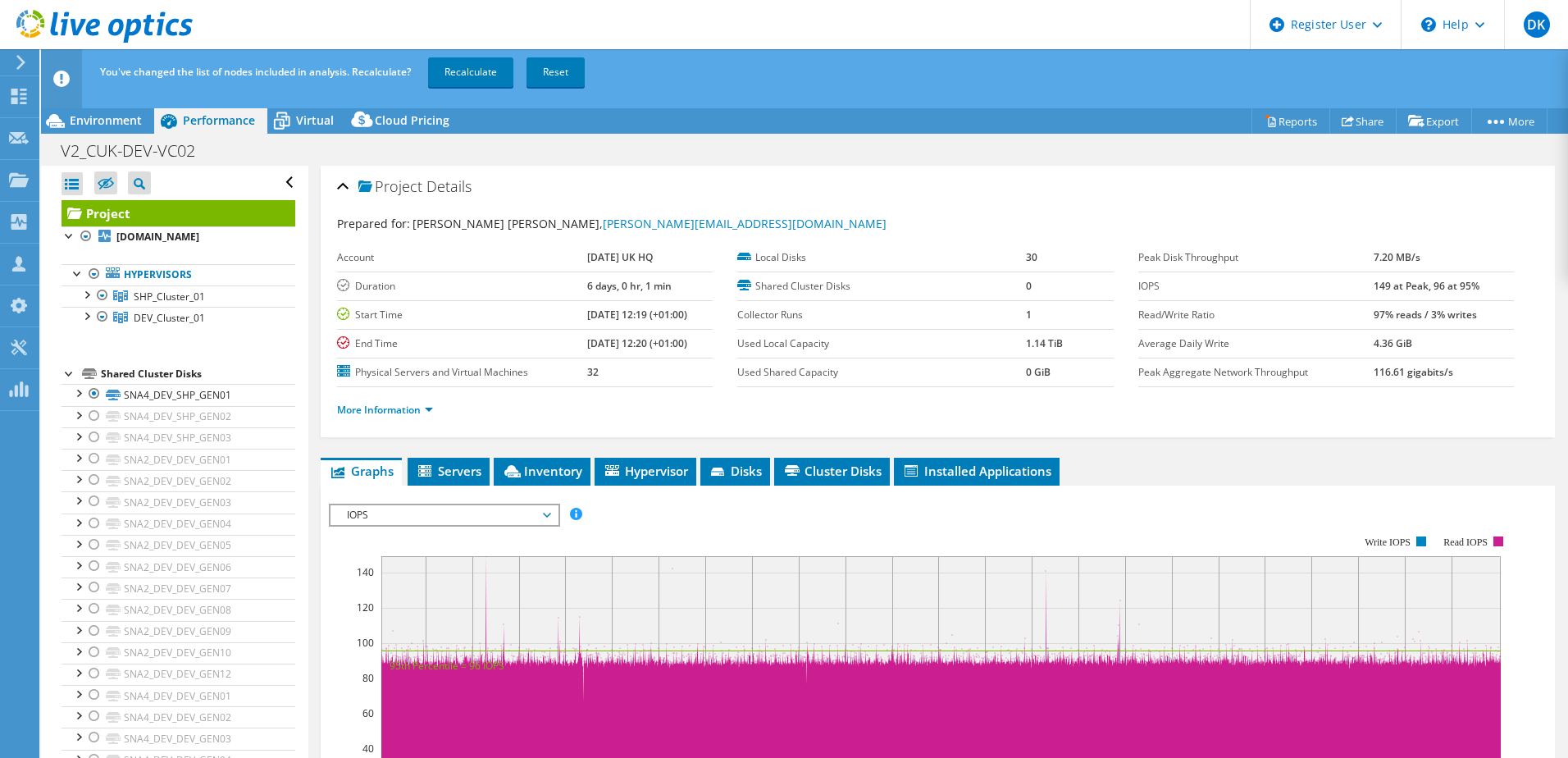
click at [95, 356] on div "Project [DOMAIN_NAME] Hypervisors SHP_Cluster_01 in" at bounding box center [178, 593] width 234 height 786
click at [334, 123] on div "Virtual" at bounding box center [307, 120] width 78 height 26
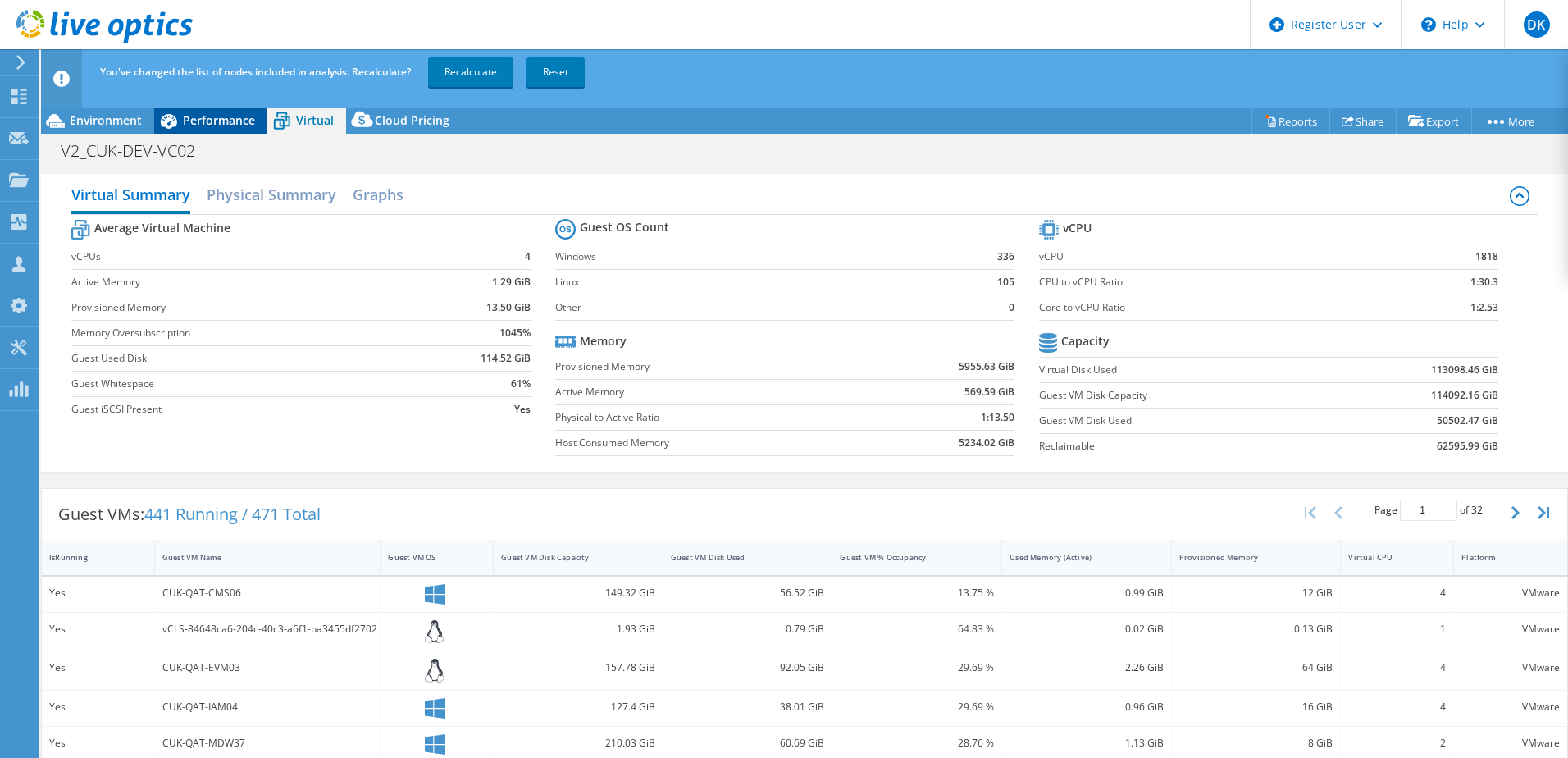
click at [253, 119] on span "Performance" at bounding box center [220, 120] width 73 height 15
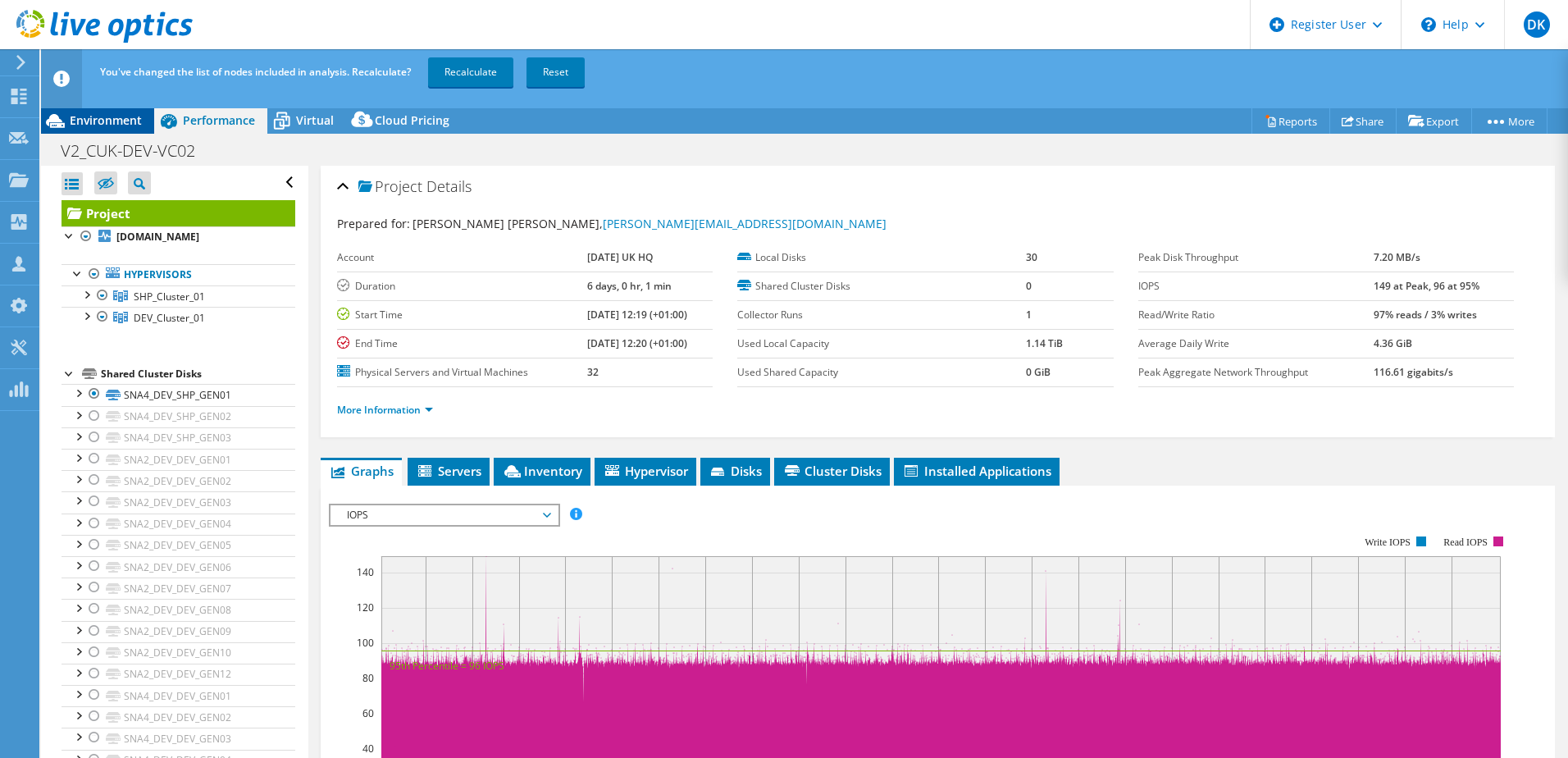
drag, startPoint x: 93, startPoint y: 125, endPoint x: 112, endPoint y: 119, distance: 19.9
click at [95, 122] on span "Environment" at bounding box center [106, 120] width 73 height 15
